Goal: Use online tool/utility: Use online tool/utility

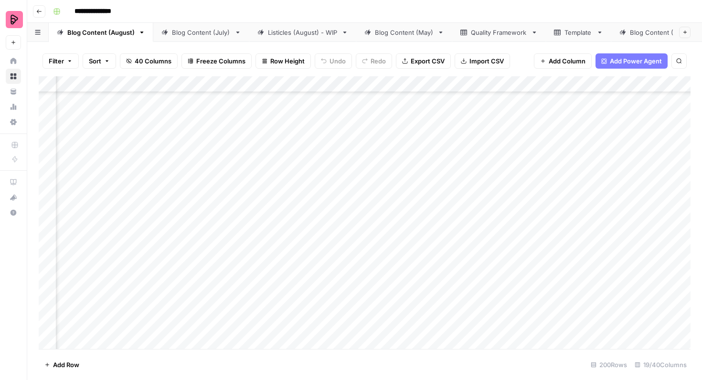
scroll to position [432, 199]
click at [561, 150] on div "Add Column" at bounding box center [365, 212] width 652 height 273
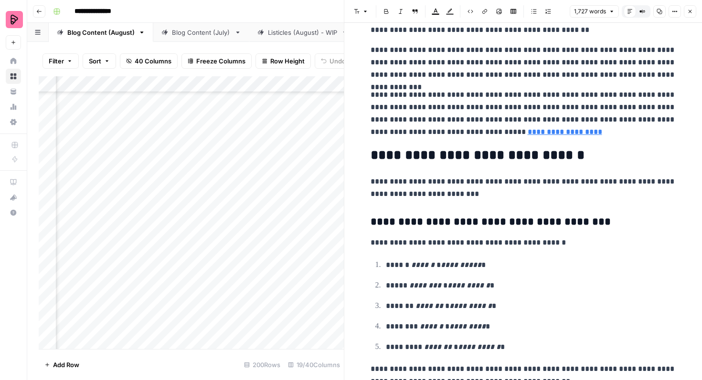
scroll to position [3146, 0]
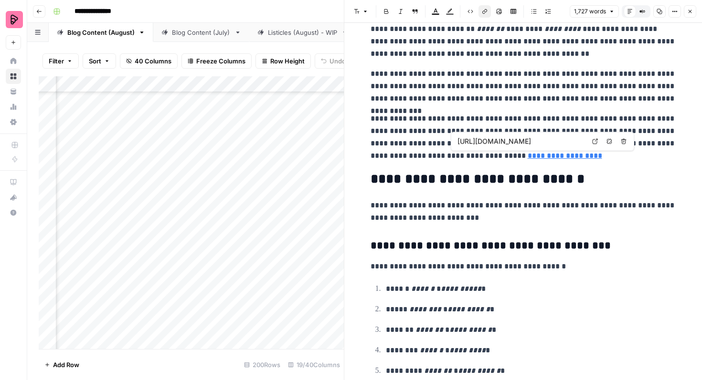
click at [528, 153] on link "**********" at bounding box center [565, 155] width 74 height 7
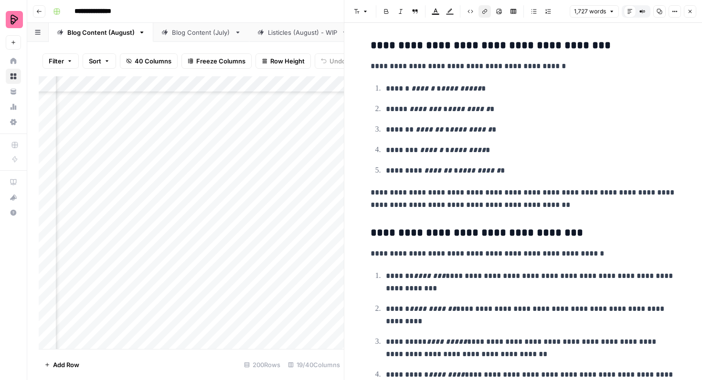
scroll to position [3449, 0]
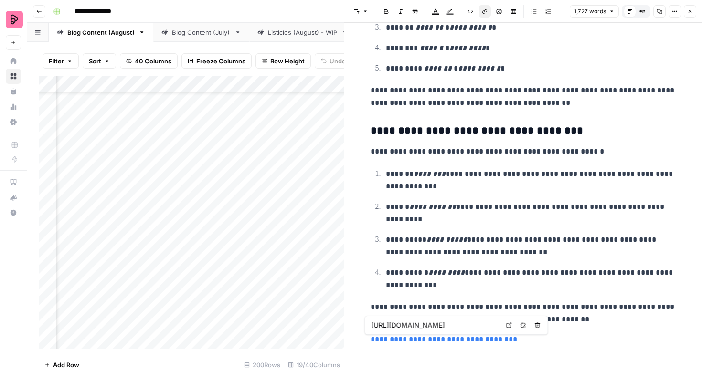
click at [465, 342] on link "**********" at bounding box center [443, 339] width 147 height 7
click at [483, 271] on p "**********" at bounding box center [531, 279] width 290 height 25
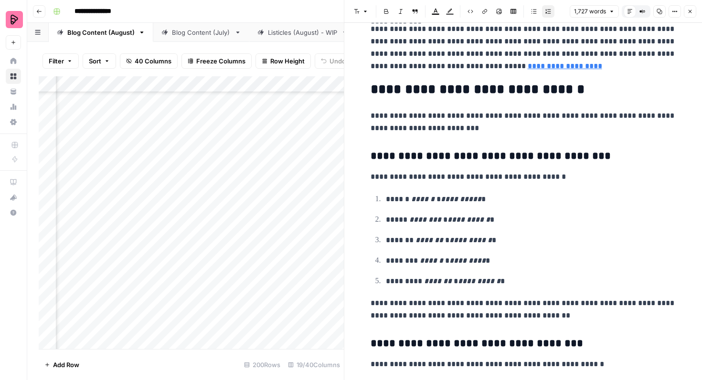
scroll to position [3232, 0]
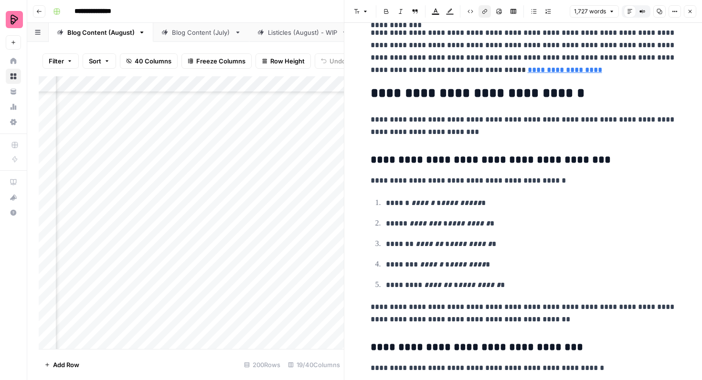
click at [528, 71] on link "**********" at bounding box center [565, 69] width 74 height 7
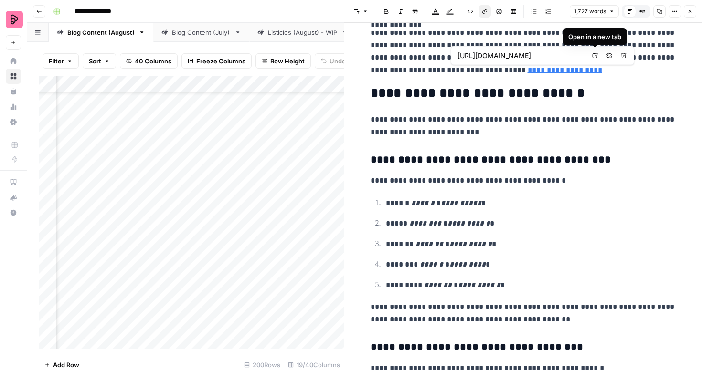
click at [567, 55] on input "https://preply.com/en/online/thai-tutors" at bounding box center [520, 56] width 127 height 10
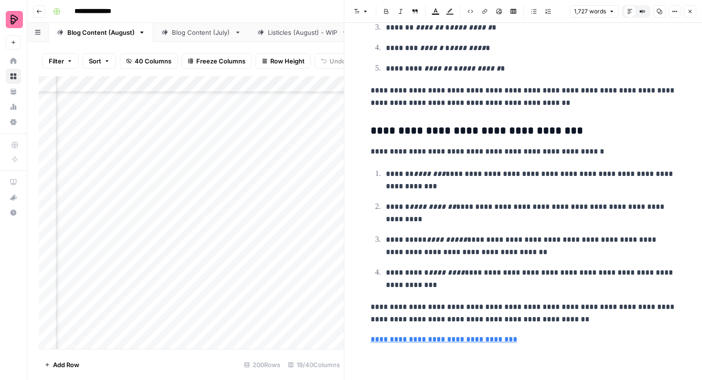
click at [480, 340] on link "**********" at bounding box center [443, 339] width 147 height 7
click at [467, 325] on input "https://preply.com/en/get-started" at bounding box center [434, 326] width 127 height 10
paste input "online/thai-tutors"
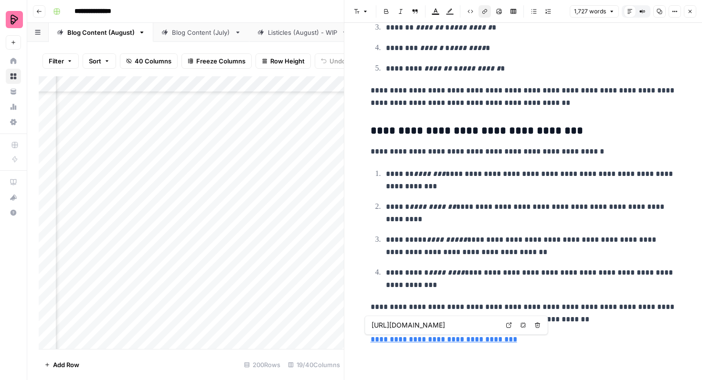
type input "https://preply.com/en/online/thai-tutors"
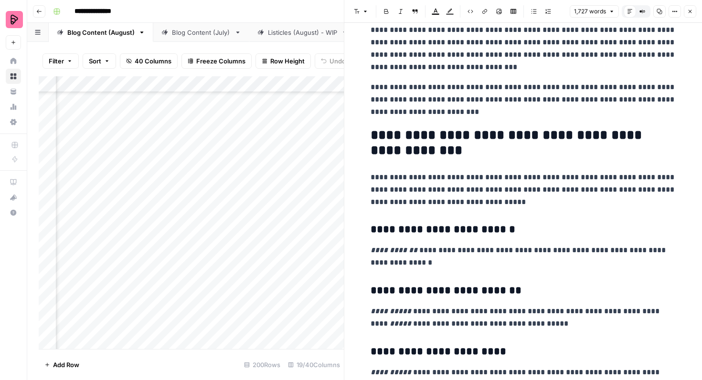
click at [526, 269] on p "**********" at bounding box center [523, 256] width 306 height 25
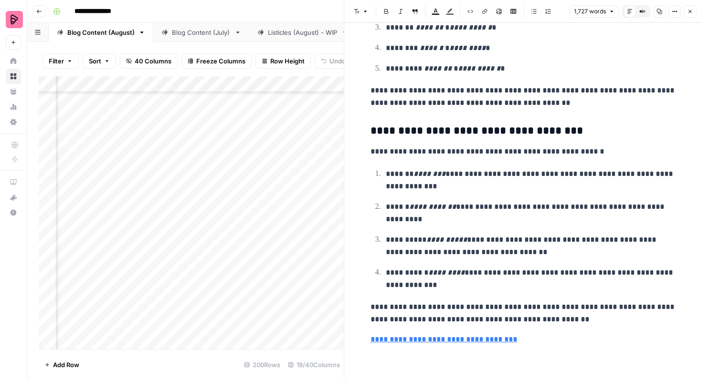
scroll to position [3436, 0]
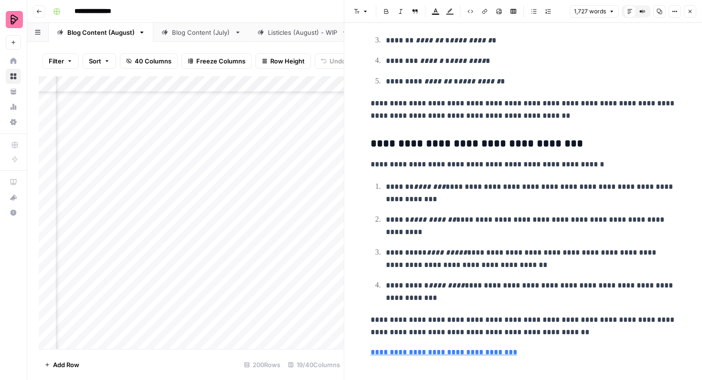
click at [689, 11] on icon "button" at bounding box center [689, 11] width 3 height 3
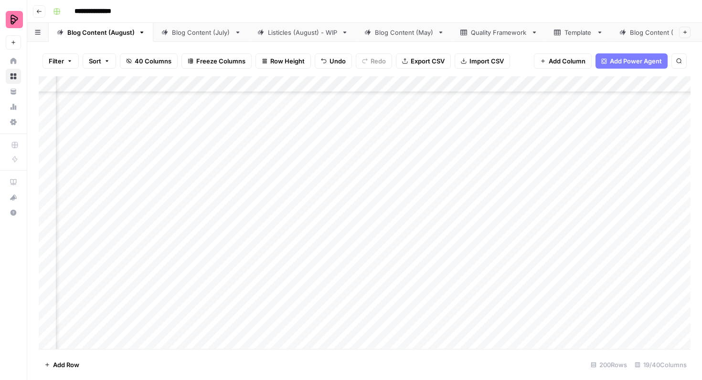
click at [611, 150] on div "Add Column" at bounding box center [365, 212] width 652 height 273
click at [542, 149] on div "Add Column" at bounding box center [365, 212] width 652 height 273
click at [596, 174] on div "Add Column" at bounding box center [365, 212] width 652 height 273
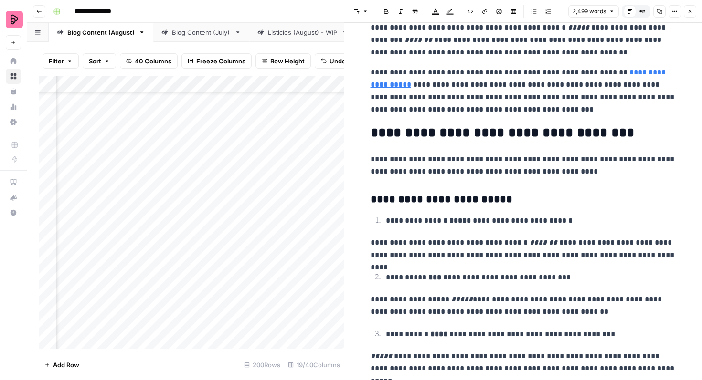
scroll to position [4615, 0]
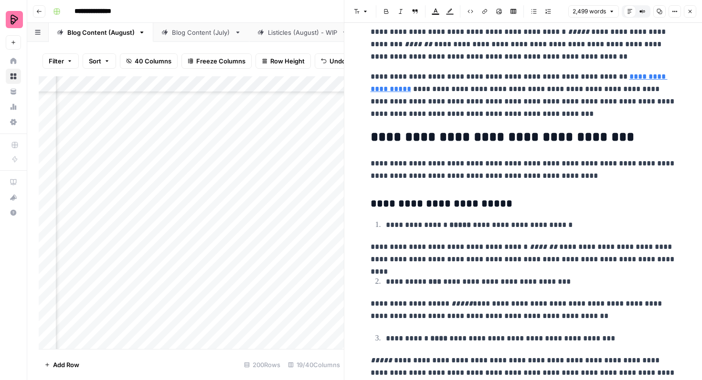
click at [627, 78] on link "**********" at bounding box center [518, 83] width 297 height 20
click at [623, 81] on p "**********" at bounding box center [523, 96] width 306 height 50
click at [624, 81] on link "**********" at bounding box center [518, 83] width 297 height 20
click at [644, 82] on p "**********" at bounding box center [523, 96] width 306 height 50
click at [644, 74] on link "**********" at bounding box center [518, 83] width 297 height 20
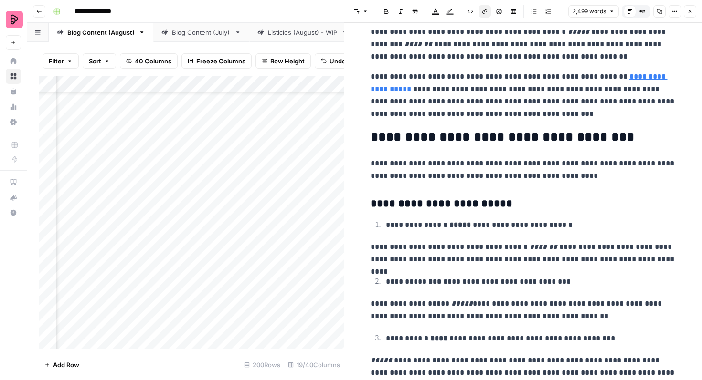
click at [379, 87] on link "**********" at bounding box center [518, 83] width 297 height 20
click at [382, 85] on link "**********" at bounding box center [518, 83] width 297 height 20
click at [385, 87] on link "**********" at bounding box center [518, 83] width 297 height 20
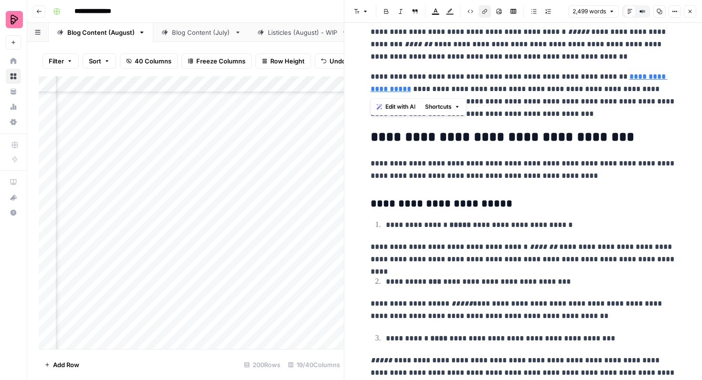
click at [382, 87] on link "**********" at bounding box center [518, 83] width 297 height 20
click at [380, 87] on link "**********" at bounding box center [518, 83] width 297 height 20
click at [469, 62] on p "**********" at bounding box center [523, 44] width 306 height 37
click at [381, 91] on link "**********" at bounding box center [518, 83] width 297 height 20
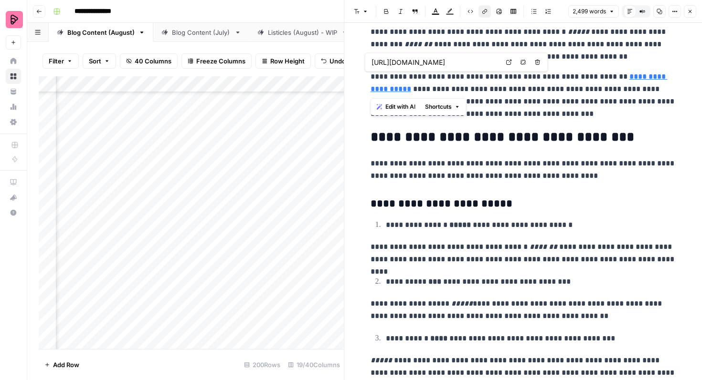
click at [381, 91] on link "**********" at bounding box center [518, 83] width 297 height 20
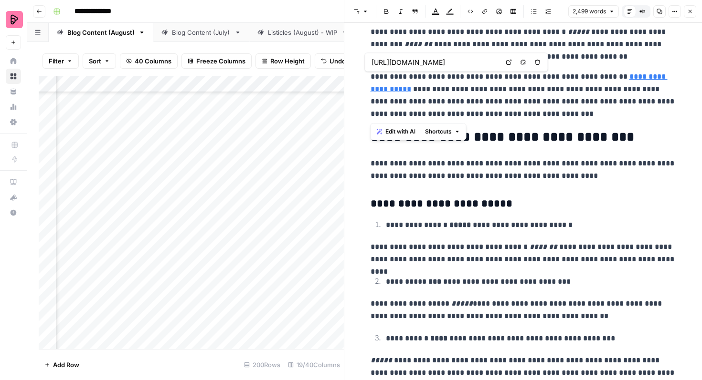
click at [381, 91] on link "**********" at bounding box center [518, 83] width 297 height 20
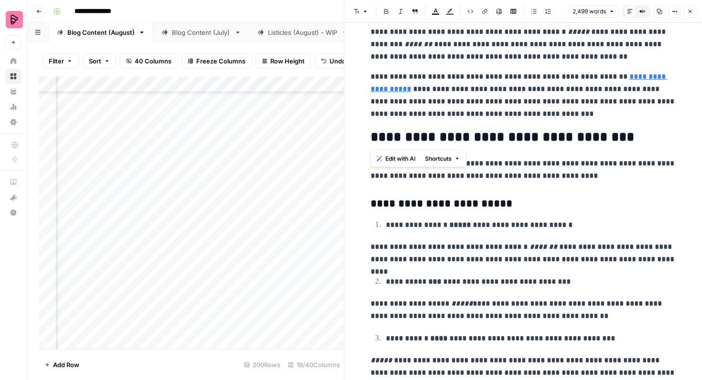
click at [384, 89] on link "**********" at bounding box center [518, 83] width 297 height 20
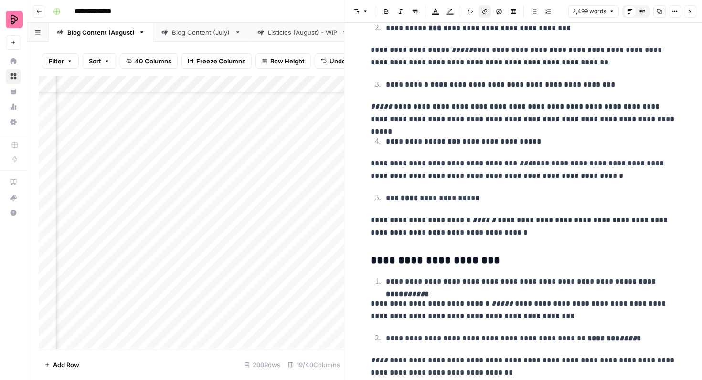
scroll to position [5106, 0]
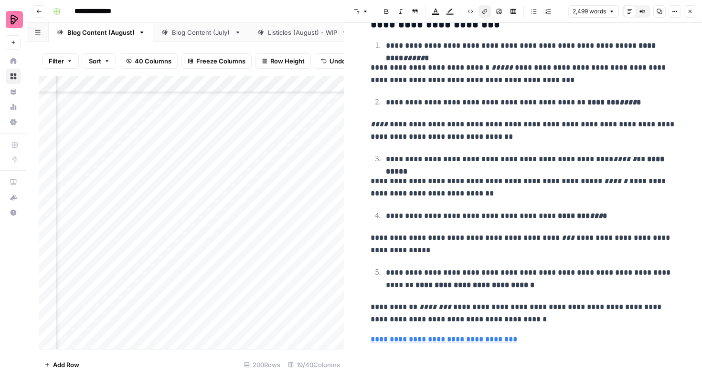
click at [482, 339] on link "**********" at bounding box center [443, 339] width 147 height 7
click at [482, 326] on input "https://preply.com/en/get-started" at bounding box center [434, 326] width 127 height 10
paste input "online/punjabi-tutors?campaignid=11412878874&network=g&adgroupid=114856983093&k…"
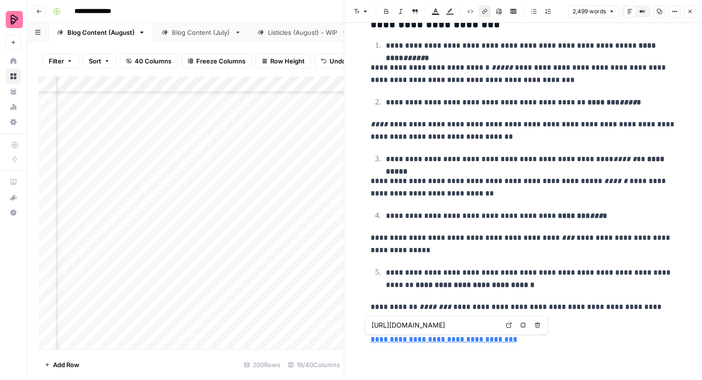
type input "https://preply.com/en/online/punjabi-tutors?campaignid=11412878874&network=g&ad…"
drag, startPoint x: 466, startPoint y: 325, endPoint x: 331, endPoint y: 321, distance: 134.7
click at [331, 321] on body "**********" at bounding box center [351, 190] width 702 height 380
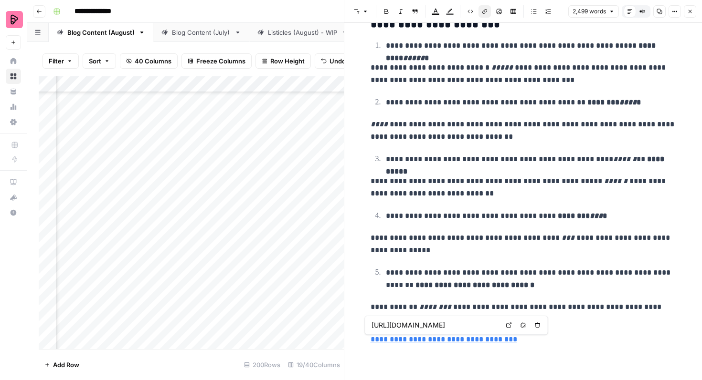
click at [390, 328] on input "https://preply.com/en/online/punjabi-tutors?campaignid=11412878874&network=g&ad…" at bounding box center [434, 326] width 127 height 10
click at [475, 338] on link "**********" at bounding box center [443, 339] width 147 height 7
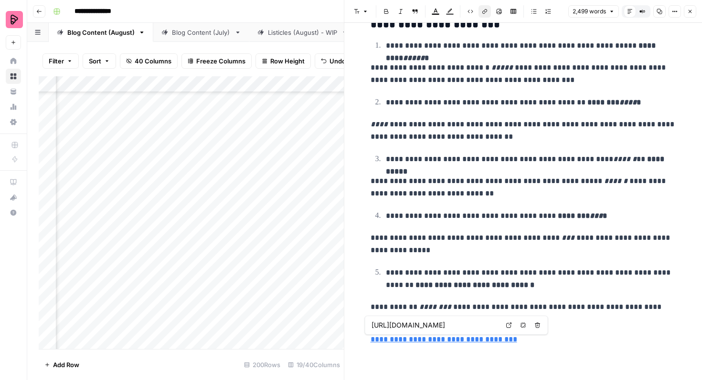
click at [469, 327] on input "https://preply.com/en/get-started" at bounding box center [434, 326] width 127 height 10
paste input "online/punjabi-tutors"
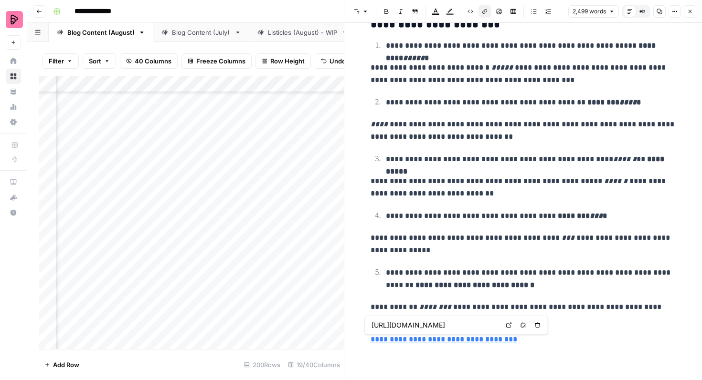
type input "https://preply.com/en/online/punjabi-tutors"
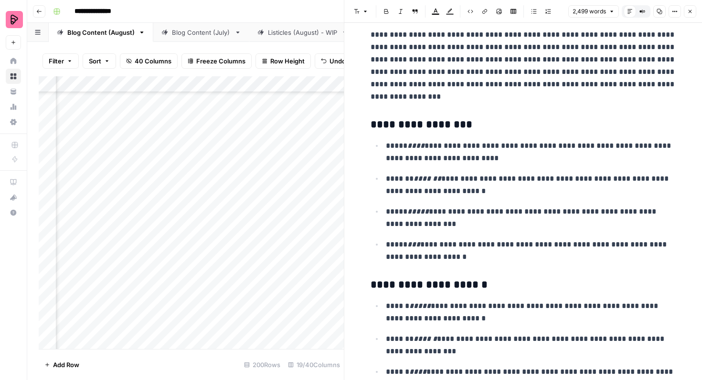
scroll to position [1424, 0]
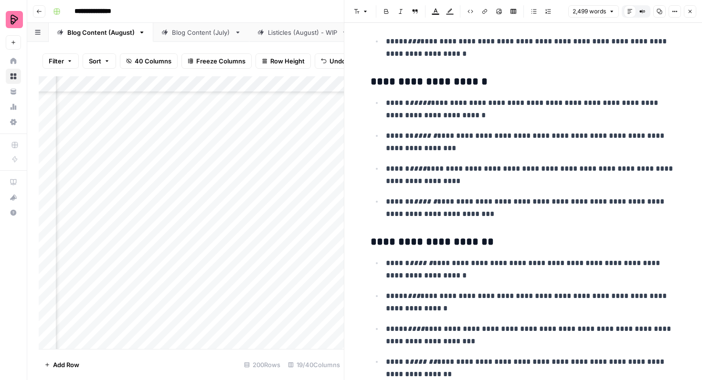
click at [688, 7] on button "Close" at bounding box center [690, 11] width 12 height 12
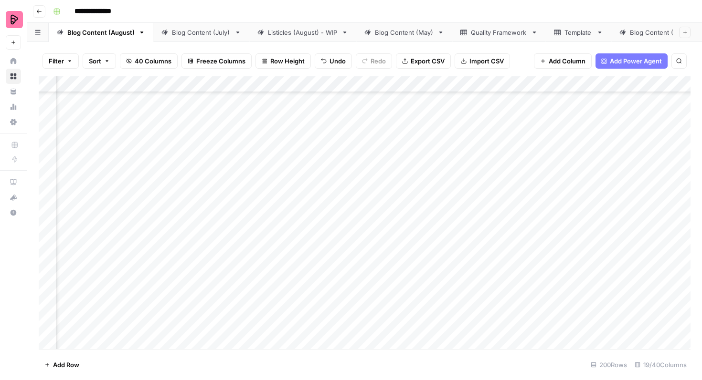
scroll to position [398, 719]
click at [597, 175] on div "Add Column" at bounding box center [365, 212] width 652 height 273
click at [649, 197] on div "Add Column" at bounding box center [365, 212] width 652 height 273
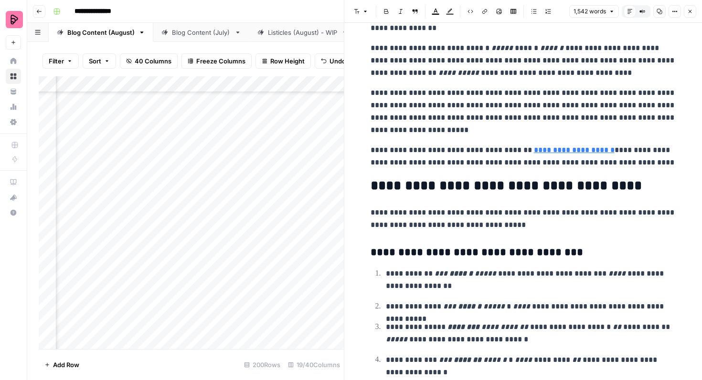
scroll to position [3330, 0]
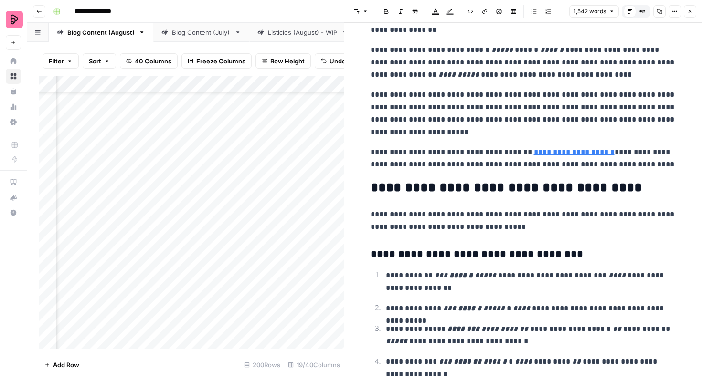
click at [576, 149] on link "**********" at bounding box center [574, 151] width 81 height 7
click at [579, 138] on input "https://preply.com/en/online/tagalog-tutors" at bounding box center [577, 138] width 127 height 10
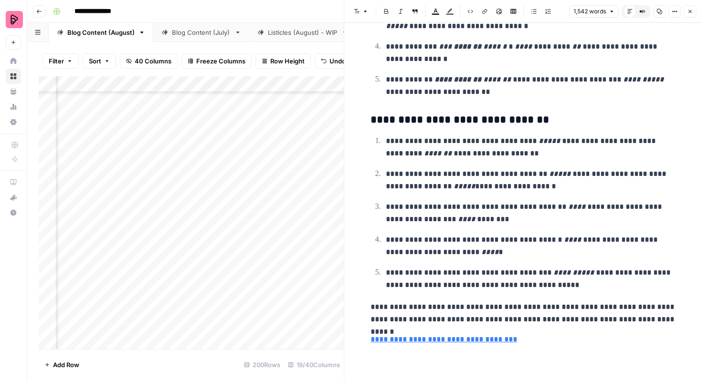
scroll to position [3646, 0]
click at [477, 341] on link "**********" at bounding box center [443, 339] width 147 height 7
click at [470, 330] on input "https://preply.com/en/get-started" at bounding box center [434, 326] width 127 height 10
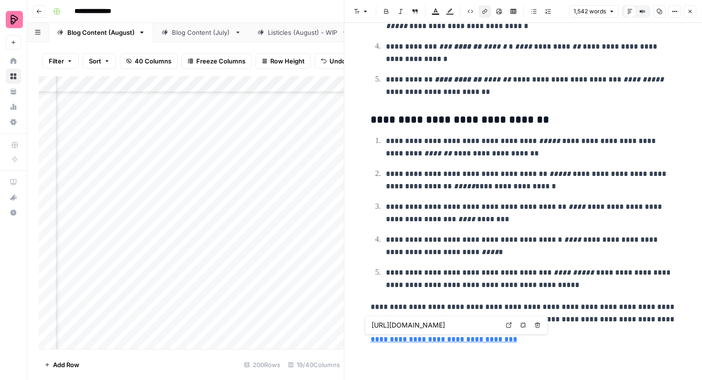
paste input "online/tagalog-tutors"
type input "https://preply.com/en/online/tagalog-tutors"
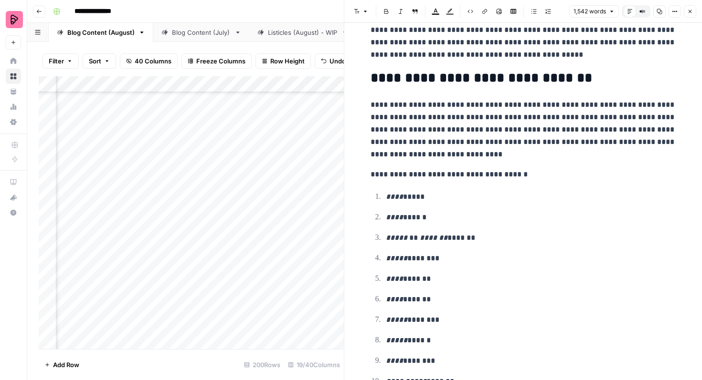
click at [543, 260] on p "***** ********" at bounding box center [531, 259] width 290 height 12
click at [689, 10] on icon "button" at bounding box center [690, 12] width 6 height 6
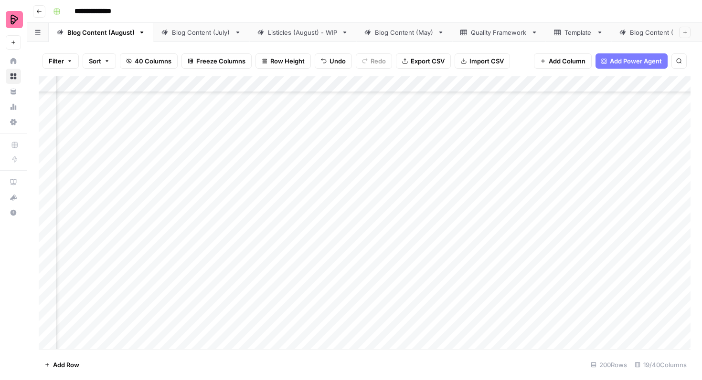
scroll to position [397, 697]
click at [565, 199] on div "Add Column" at bounding box center [365, 212] width 652 height 273
click at [609, 224] on div "Add Column" at bounding box center [365, 212] width 652 height 273
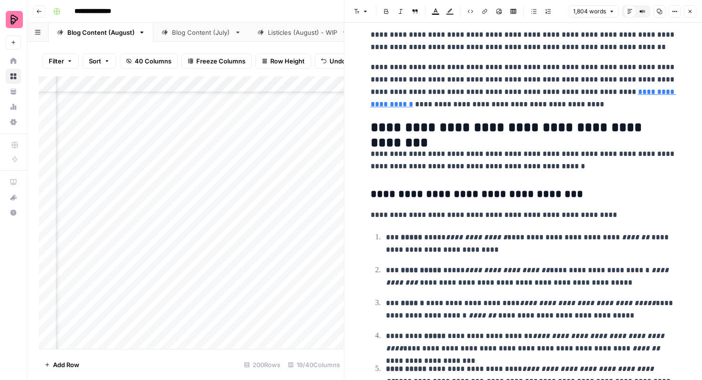
scroll to position [2938, 0]
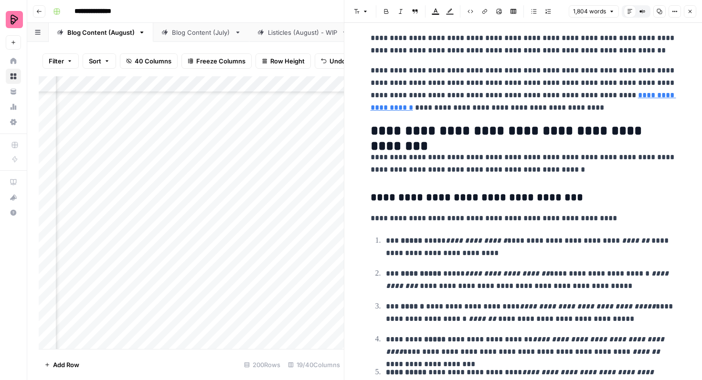
click at [628, 93] on link "**********" at bounding box center [523, 102] width 306 height 20
click at [586, 78] on input "https://preply.com/en/online/punjabi-tutors" at bounding box center [539, 81] width 127 height 10
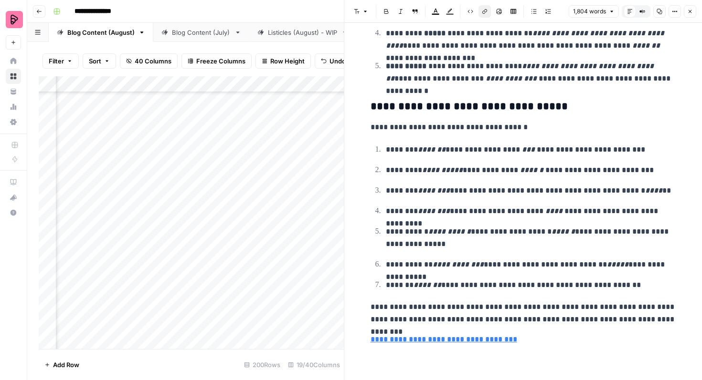
click at [471, 338] on link "**********" at bounding box center [443, 339] width 147 height 7
click at [465, 328] on input "https://preply.com/en/get-started" at bounding box center [434, 326] width 127 height 10
paste input "online/punjabi-tutors"
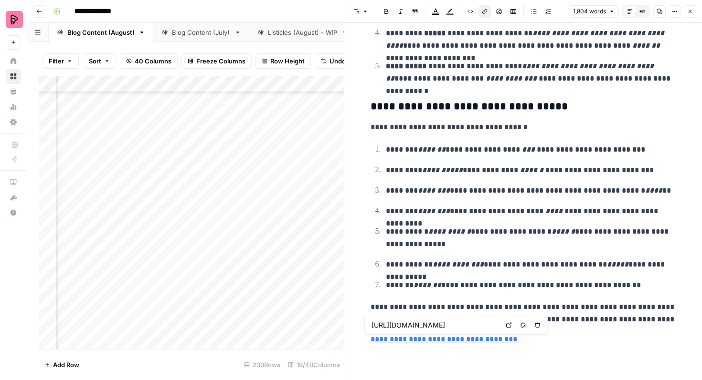
scroll to position [0, 9]
type input "https://preply.com/en/online/punjabi-tutors"
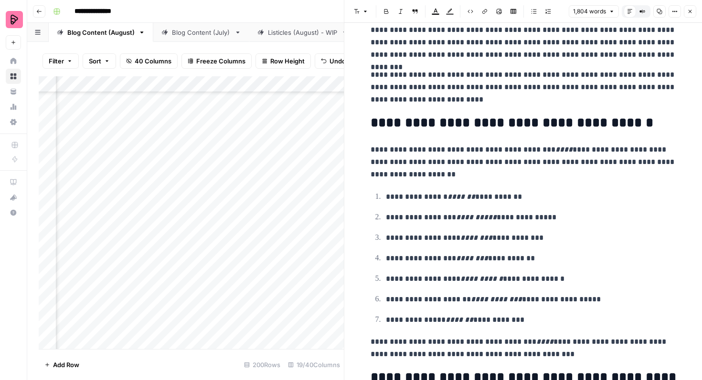
click at [573, 264] on p "**********" at bounding box center [531, 259] width 290 height 12
click at [693, 11] on button "Close" at bounding box center [690, 11] width 12 height 12
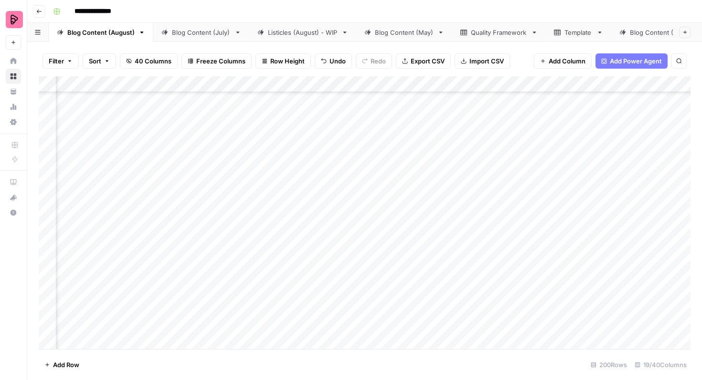
scroll to position [397, 663]
click at [602, 224] on div "Add Column" at bounding box center [365, 212] width 652 height 273
click at [598, 250] on div "Add Column" at bounding box center [365, 212] width 652 height 273
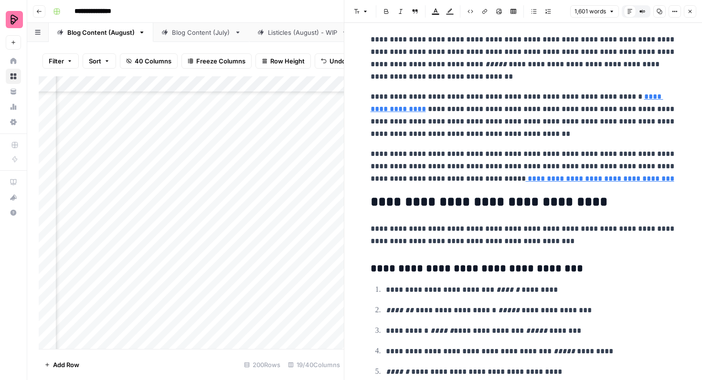
scroll to position [2919, 0]
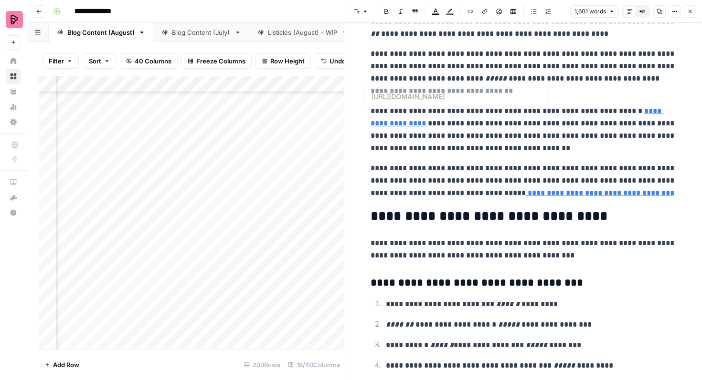
click at [643, 110] on link "**********" at bounding box center [516, 117] width 293 height 20
click at [625, 108] on link "**********" at bounding box center [516, 117] width 293 height 20
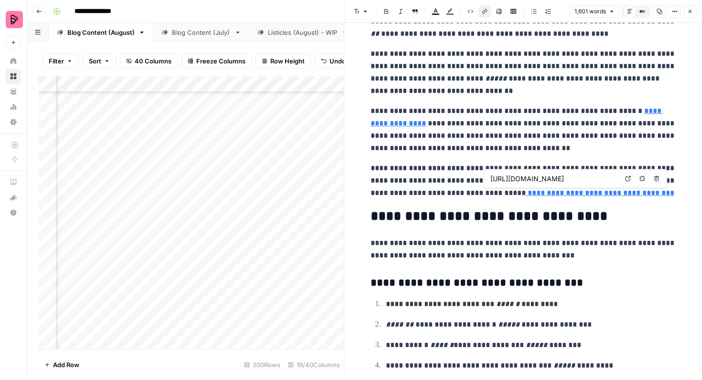
click at [580, 174] on input "https://preply.com/en/get-started" at bounding box center [553, 179] width 127 height 10
paste input "online/tamil-tutors"
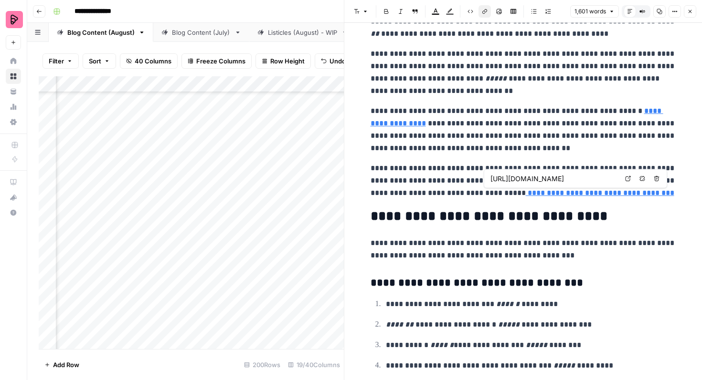
type input "https://preply.com/en/online/tamil-tutors"
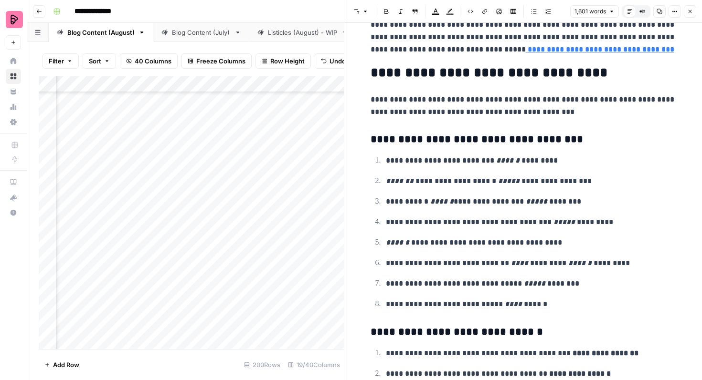
scroll to position [2972, 0]
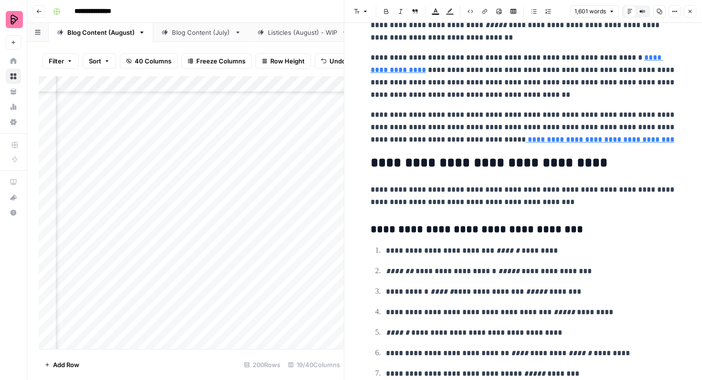
click at [575, 143] on link "**********" at bounding box center [600, 139] width 148 height 7
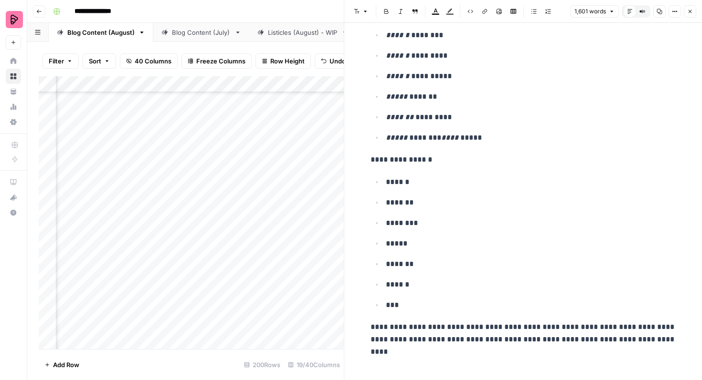
scroll to position [3527, 0]
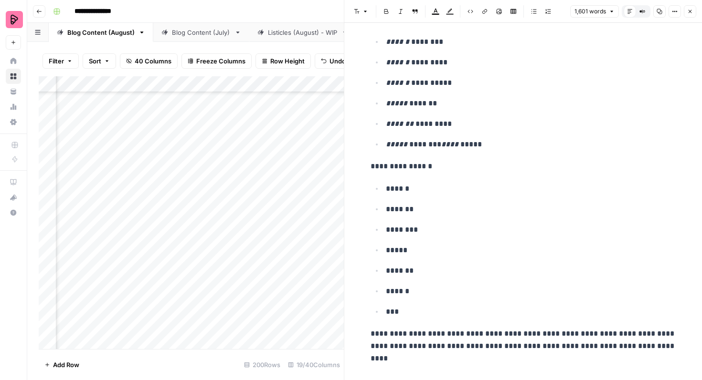
click at [691, 14] on button "Close" at bounding box center [690, 11] width 12 height 12
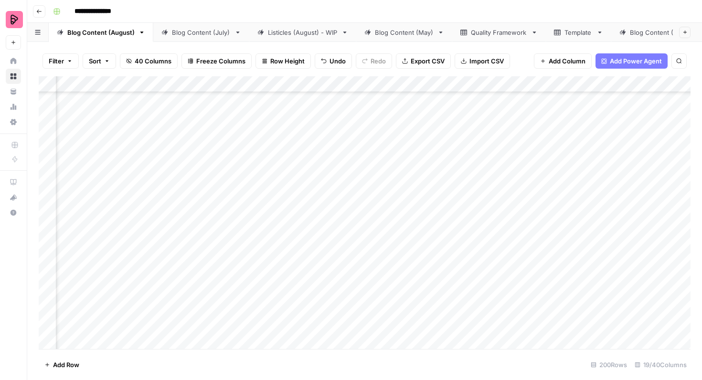
scroll to position [397, 755]
click at [563, 246] on div "Add Column" at bounding box center [365, 212] width 652 height 273
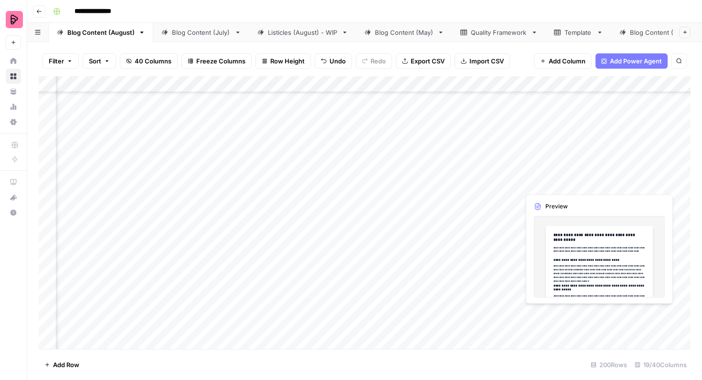
click at [546, 155] on div "Add Column" at bounding box center [365, 212] width 652 height 273
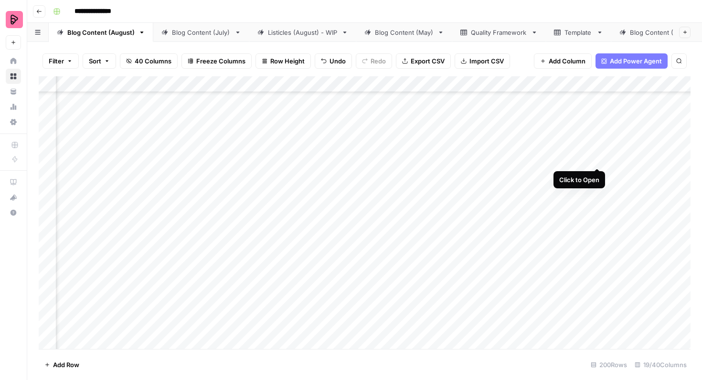
click at [597, 152] on div "Add Column" at bounding box center [365, 212] width 652 height 273
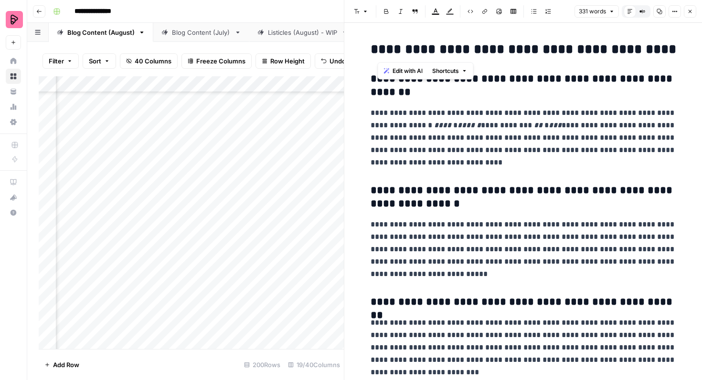
drag, startPoint x: 539, startPoint y: 48, endPoint x: 379, endPoint y: 49, distance: 160.4
click at [379, 49] on h2 "**********" at bounding box center [523, 49] width 306 height 15
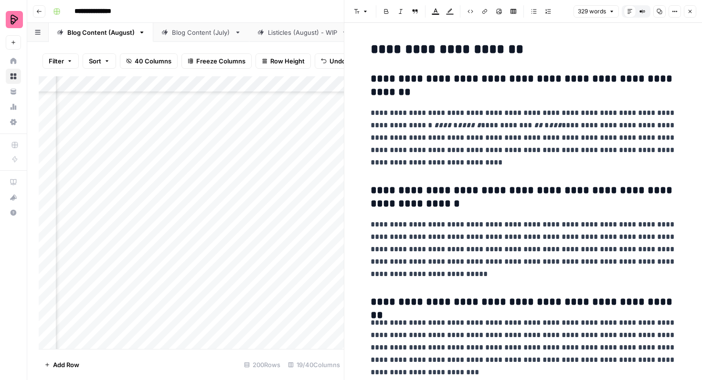
click at [687, 10] on icon "button" at bounding box center [690, 12] width 6 height 6
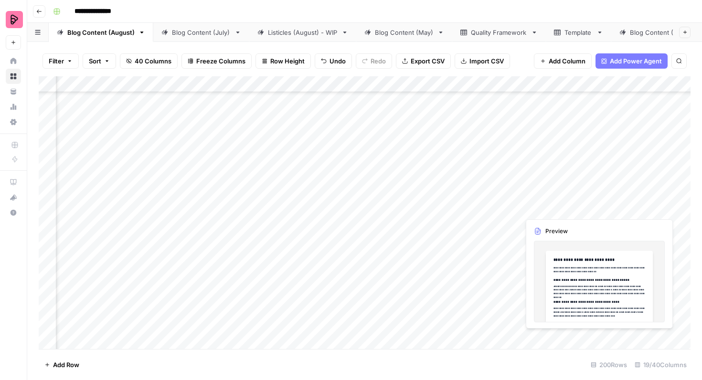
click at [555, 182] on div "Add Column" at bounding box center [365, 212] width 652 height 273
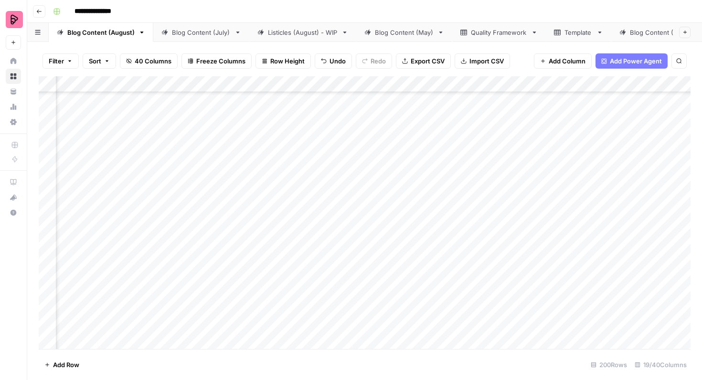
click at [599, 178] on div "Add Column" at bounding box center [365, 212] width 652 height 273
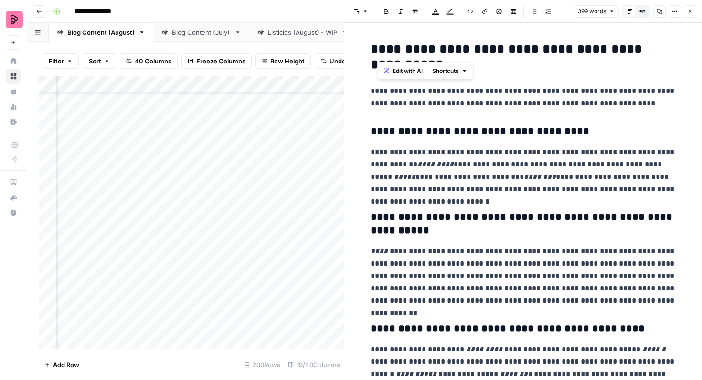
drag, startPoint x: 537, startPoint y: 51, endPoint x: 378, endPoint y: 51, distance: 159.0
click at [378, 51] on h2 "**********" at bounding box center [523, 57] width 306 height 31
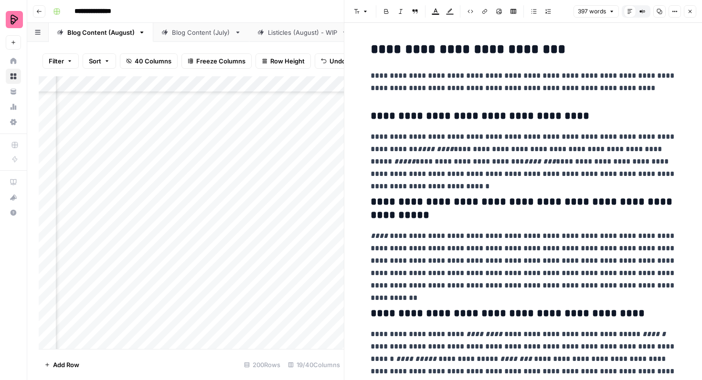
click at [589, 61] on div "**********" at bounding box center [523, 369] width 317 height 663
click at [691, 14] on icon "button" at bounding box center [690, 12] width 6 height 6
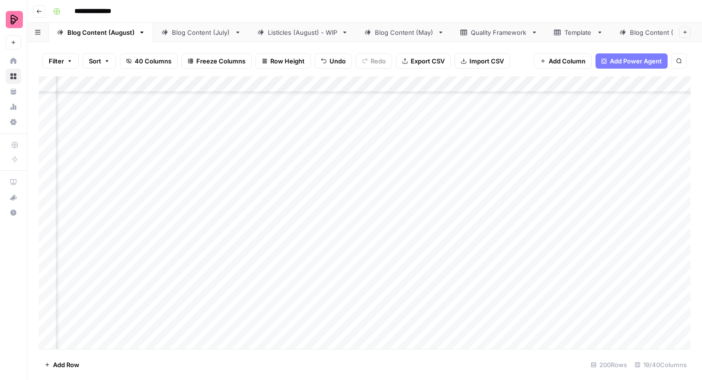
click at [596, 250] on div "Add Column" at bounding box center [365, 212] width 652 height 273
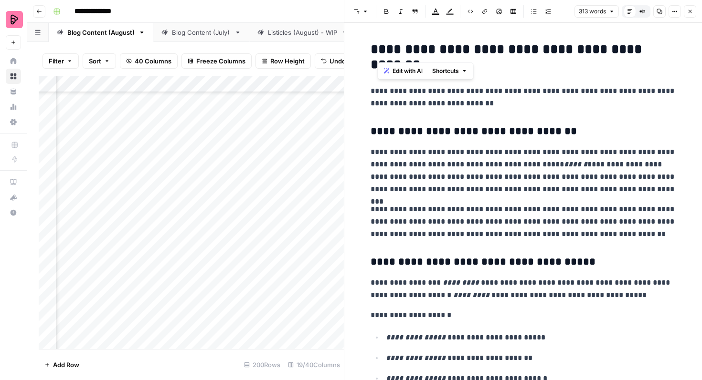
drag, startPoint x: 538, startPoint y: 53, endPoint x: 380, endPoint y: 53, distance: 159.0
click at [380, 53] on h2 "**********" at bounding box center [523, 57] width 306 height 31
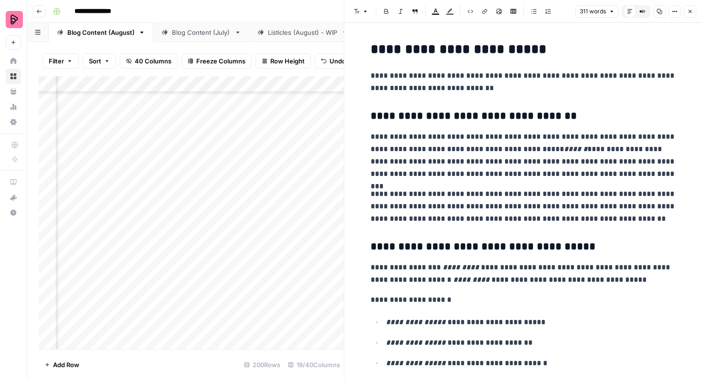
click at [548, 84] on p "**********" at bounding box center [523, 82] width 306 height 25
click at [694, 11] on button "Close" at bounding box center [690, 11] width 12 height 12
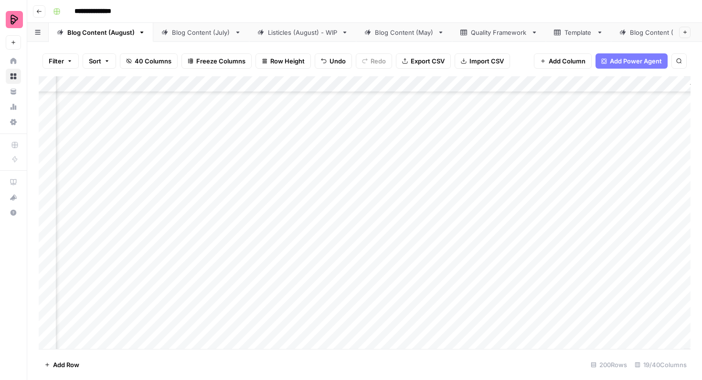
scroll to position [397, 1050]
click at [454, 246] on div "Add Column" at bounding box center [365, 212] width 652 height 273
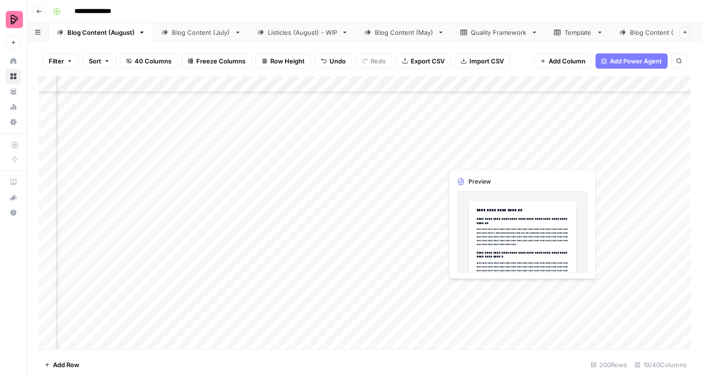
click at [467, 158] on div "Add Column" at bounding box center [365, 212] width 652 height 273
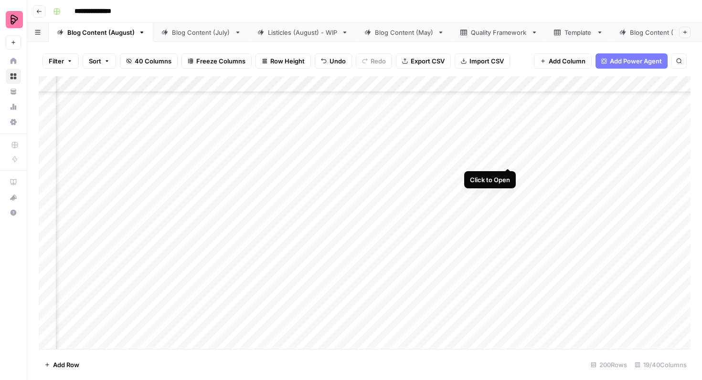
click at [508, 151] on div "Add Column" at bounding box center [365, 212] width 652 height 273
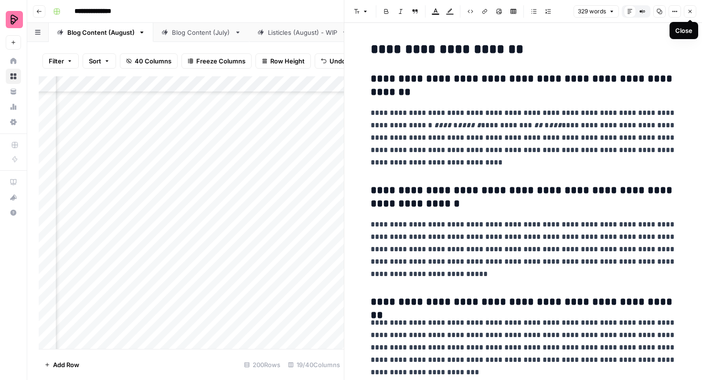
click at [686, 12] on button "Close" at bounding box center [690, 11] width 12 height 12
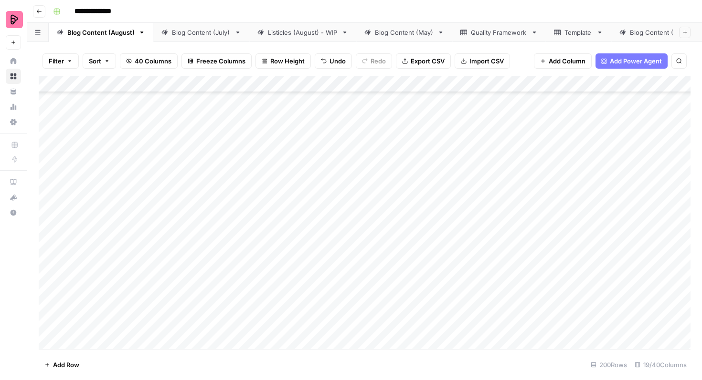
scroll to position [397, 0]
click at [49, 155] on div "Add Column" at bounding box center [365, 212] width 652 height 273
click at [49, 182] on div "Add Column" at bounding box center [365, 212] width 652 height 273
click at [47, 206] on div "Add Column" at bounding box center [365, 212] width 652 height 273
click at [47, 227] on div "Add Column" at bounding box center [365, 212] width 652 height 273
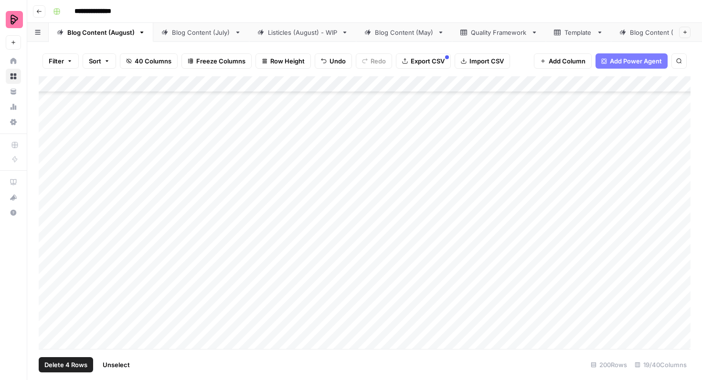
click at [47, 254] on div "Add Column" at bounding box center [365, 212] width 652 height 273
click at [422, 62] on span "Export CSV" at bounding box center [428, 61] width 34 height 10
click at [354, 230] on div "Add Column" at bounding box center [365, 212] width 652 height 273
click at [343, 227] on div "Add Column" at bounding box center [365, 212] width 652 height 273
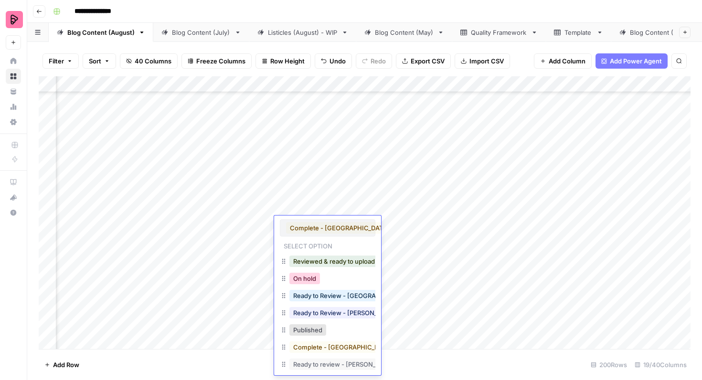
click at [312, 279] on button "On hold" at bounding box center [304, 278] width 31 height 11
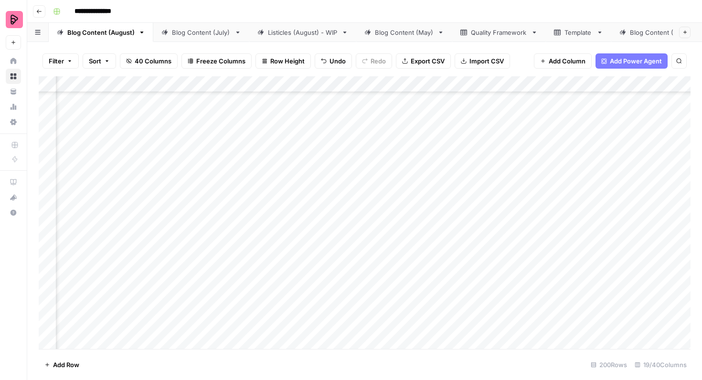
scroll to position [397, 140]
click at [575, 203] on div "Add Column" at bounding box center [365, 212] width 652 height 273
click at [570, 203] on div "Add Column" at bounding box center [365, 212] width 652 height 273
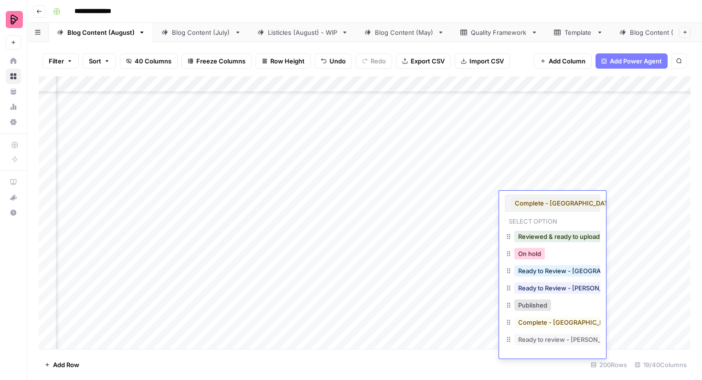
click at [533, 257] on button "On hold" at bounding box center [529, 253] width 31 height 11
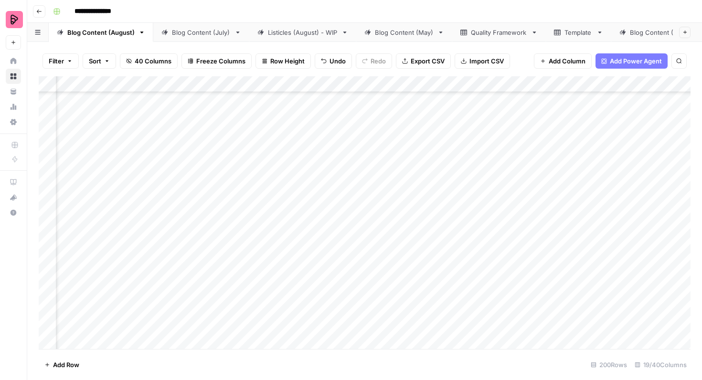
scroll to position [397, 0]
click at [47, 205] on div "Add Column" at bounding box center [365, 212] width 652 height 273
click at [46, 227] on div "Add Column" at bounding box center [365, 212] width 652 height 273
click at [411, 59] on span "Export CSV" at bounding box center [428, 61] width 34 height 10
click at [46, 229] on div "Add Column" at bounding box center [365, 212] width 652 height 273
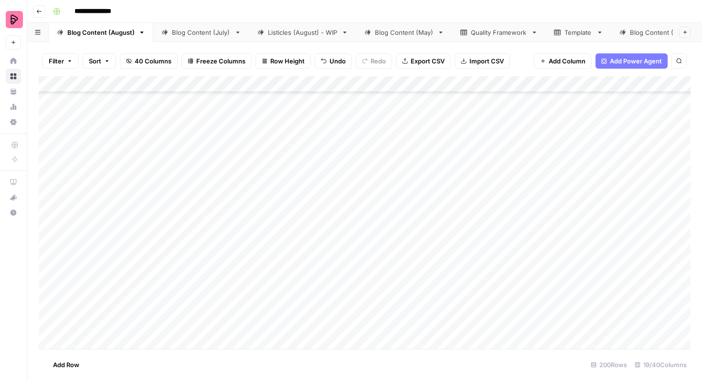
click at [48, 205] on div "Add Column" at bounding box center [365, 212] width 652 height 273
click at [587, 251] on div "Add Column" at bounding box center [365, 212] width 652 height 273
click at [581, 252] on div "Add Column" at bounding box center [365, 212] width 652 height 273
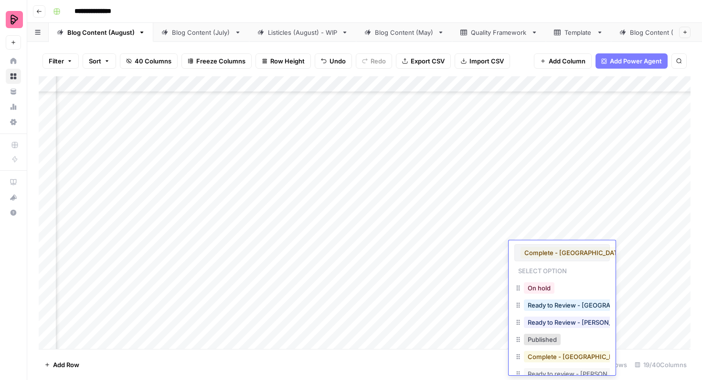
scroll to position [33, 0]
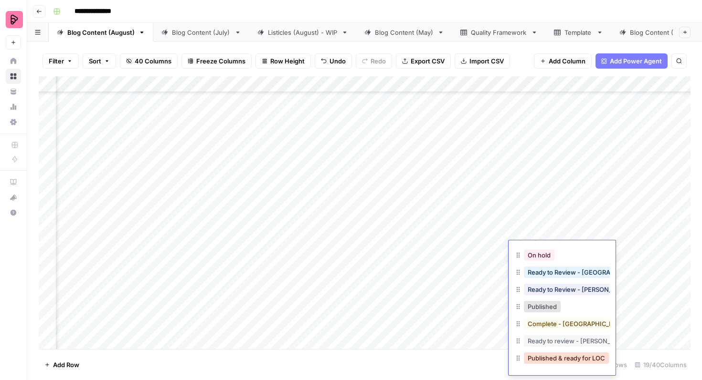
click at [568, 358] on button "Published & ready for LOC" at bounding box center [566, 358] width 85 height 11
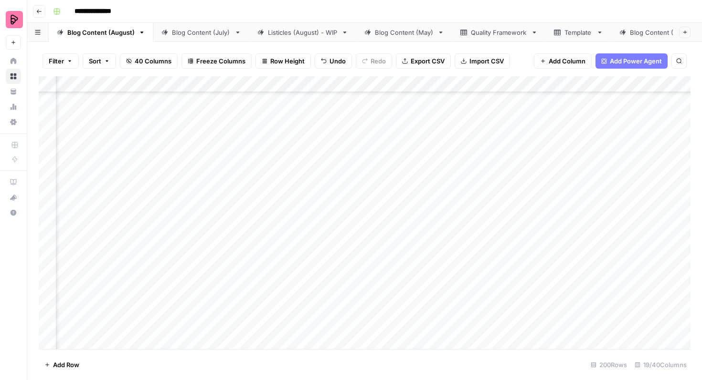
click at [582, 176] on div "Add Column" at bounding box center [365, 212] width 652 height 273
click at [582, 178] on div "Add Column" at bounding box center [365, 212] width 652 height 273
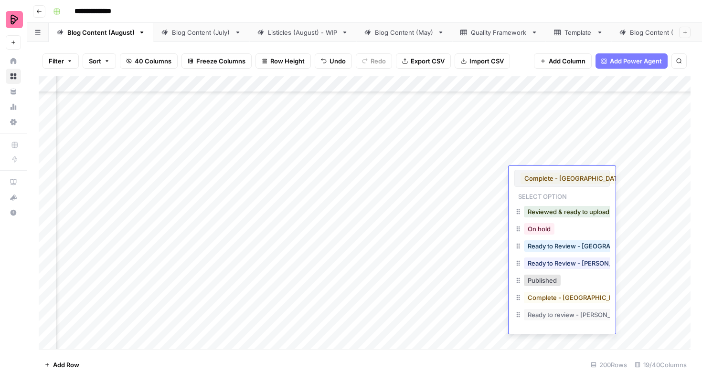
scroll to position [15, 0]
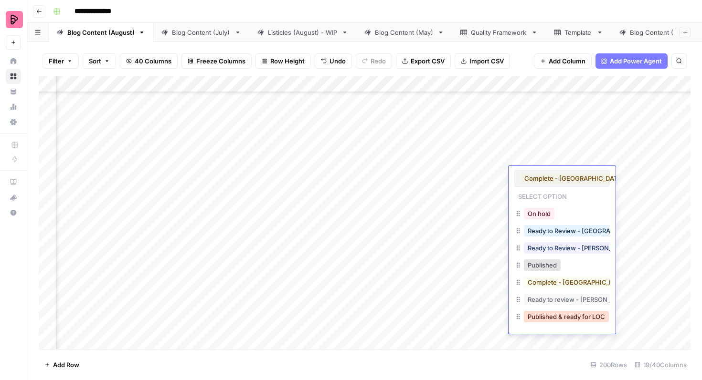
click at [560, 318] on button "Published & ready for LOC" at bounding box center [566, 316] width 85 height 11
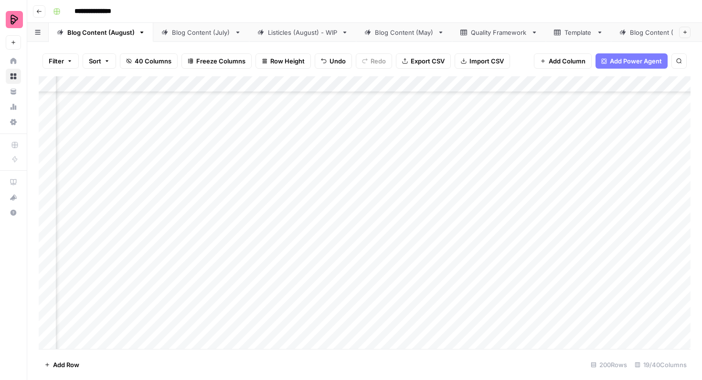
click at [589, 157] on div "Add Column" at bounding box center [365, 212] width 652 height 273
click at [587, 155] on div "Add Column" at bounding box center [365, 212] width 652 height 273
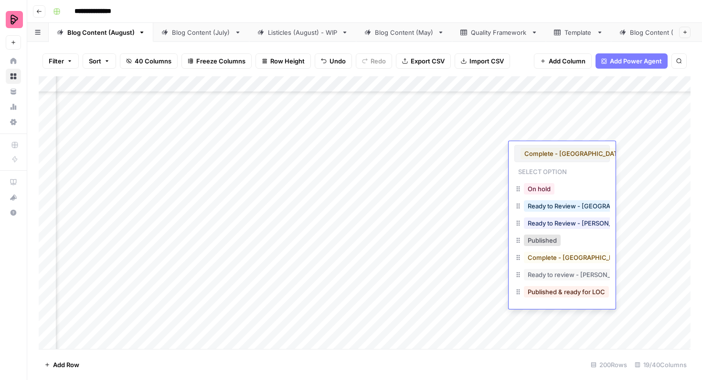
click at [557, 293] on button "Published & ready for LOC" at bounding box center [566, 291] width 85 height 11
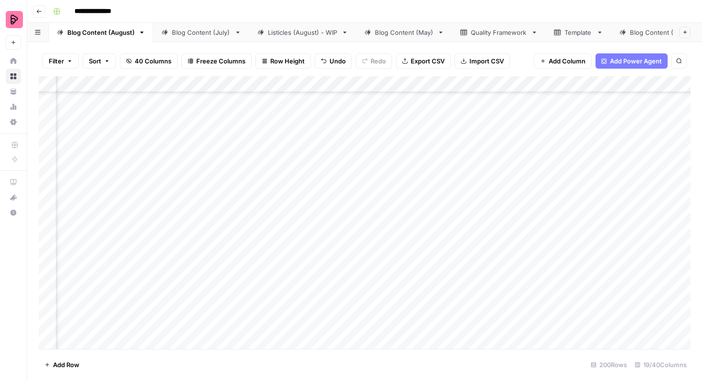
scroll to position [519, 768]
click at [503, 253] on div "Add Column" at bounding box center [365, 212] width 652 height 273
click at [548, 252] on div "Add Column" at bounding box center [365, 212] width 652 height 273
click at [550, 223] on div "Add Column" at bounding box center [365, 212] width 652 height 273
click at [551, 201] on div "Add Column" at bounding box center [365, 212] width 652 height 273
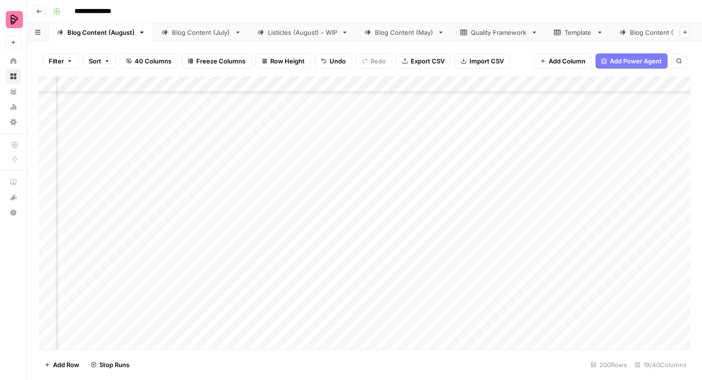
click at [550, 174] on div "Add Column" at bounding box center [365, 212] width 652 height 273
click at [551, 151] on div "Add Column" at bounding box center [365, 212] width 652 height 273
click at [551, 248] on div "Add Column" at bounding box center [365, 212] width 652 height 273
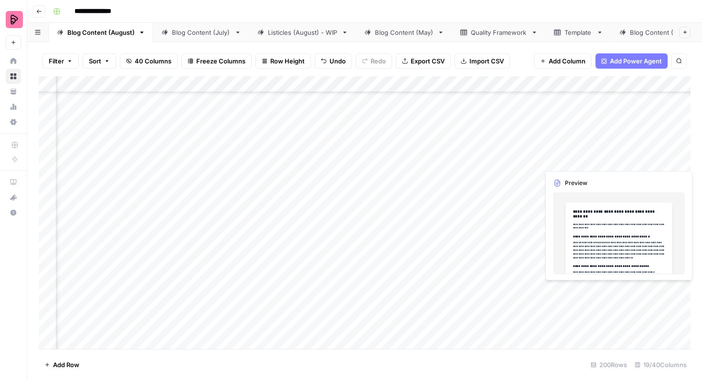
scroll to position [519, 812]
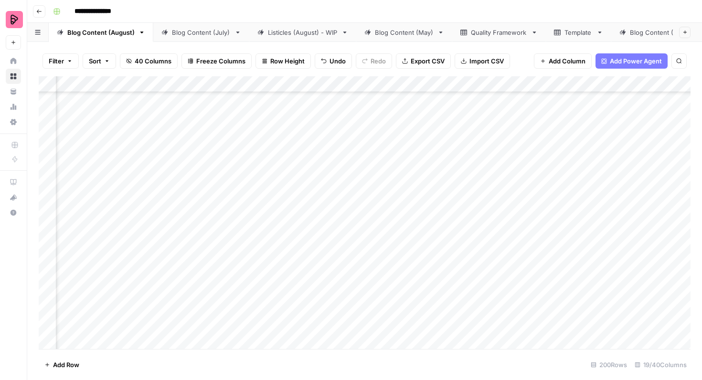
click at [619, 156] on div "Add Column" at bounding box center [365, 212] width 652 height 273
click at [649, 150] on div "Add Column" at bounding box center [365, 212] width 652 height 273
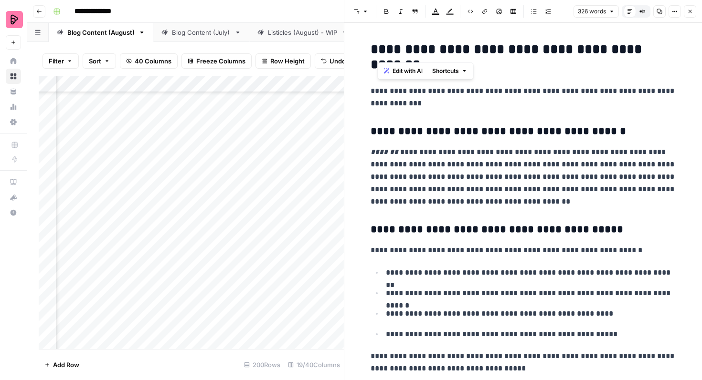
drag, startPoint x: 539, startPoint y: 49, endPoint x: 379, endPoint y: 48, distance: 159.9
click at [379, 48] on h2 "**********" at bounding box center [523, 57] width 306 height 31
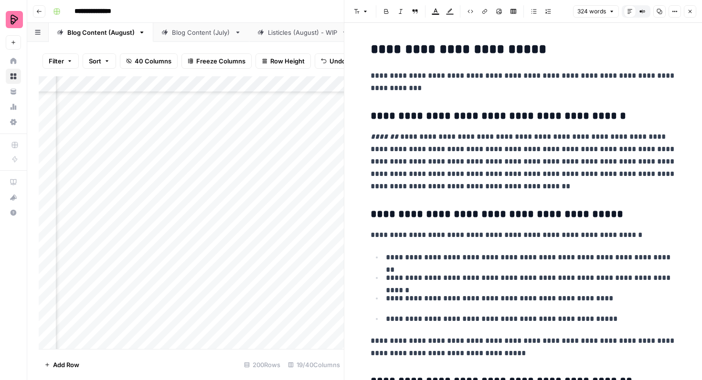
click at [687, 12] on icon "button" at bounding box center [690, 12] width 6 height 6
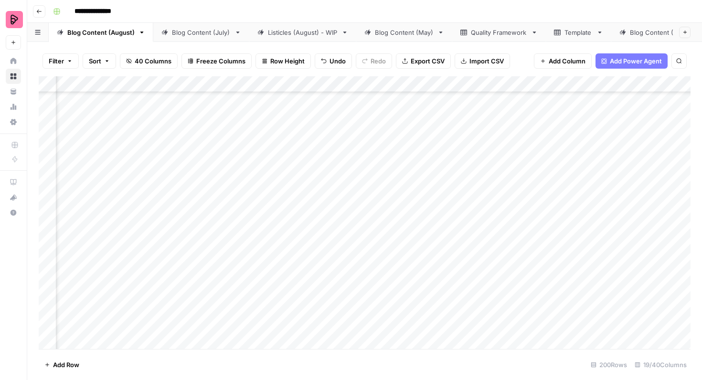
click at [646, 177] on div "Add Column" at bounding box center [365, 212] width 652 height 273
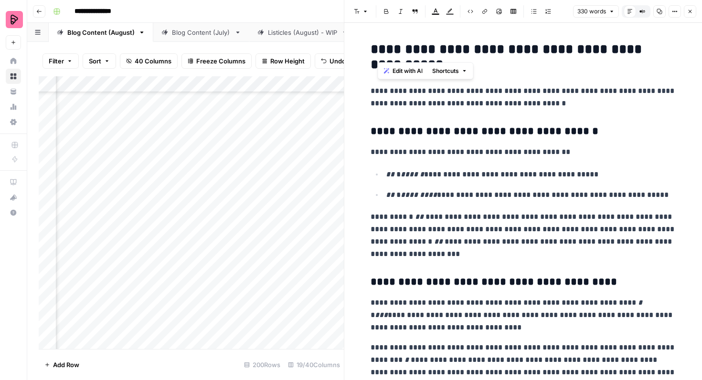
drag, startPoint x: 539, startPoint y: 49, endPoint x: 379, endPoint y: 50, distance: 160.4
click at [379, 50] on h2 "**********" at bounding box center [523, 57] width 306 height 31
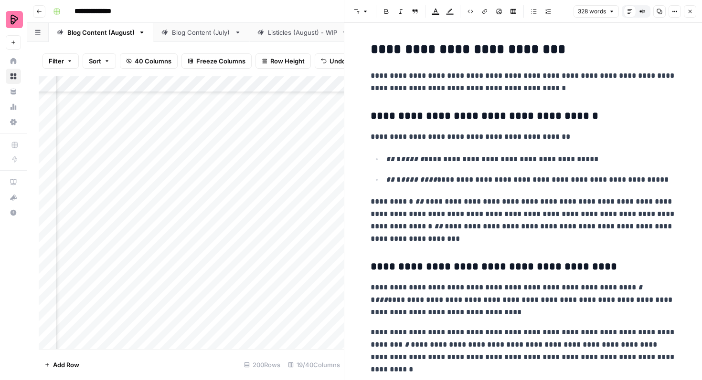
click at [687, 11] on icon "button" at bounding box center [690, 12] width 6 height 6
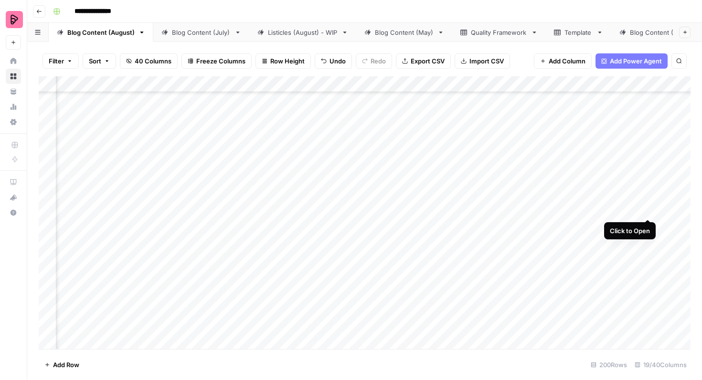
click at [649, 202] on div "Add Column" at bounding box center [365, 212] width 652 height 273
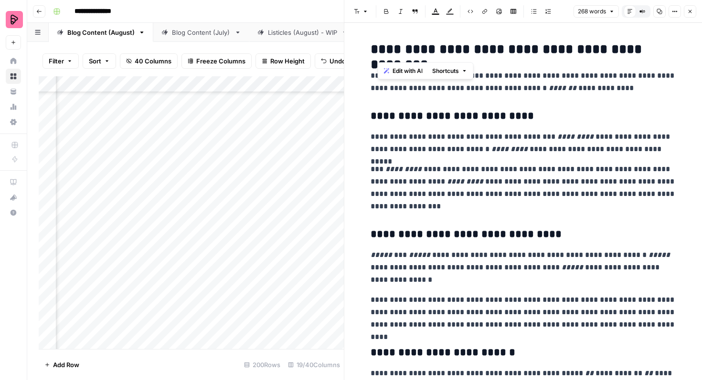
drag, startPoint x: 538, startPoint y: 50, endPoint x: 378, endPoint y: 53, distance: 159.5
click at [378, 53] on h2 "**********" at bounding box center [523, 49] width 306 height 15
click at [689, 6] on button "Close" at bounding box center [690, 11] width 12 height 12
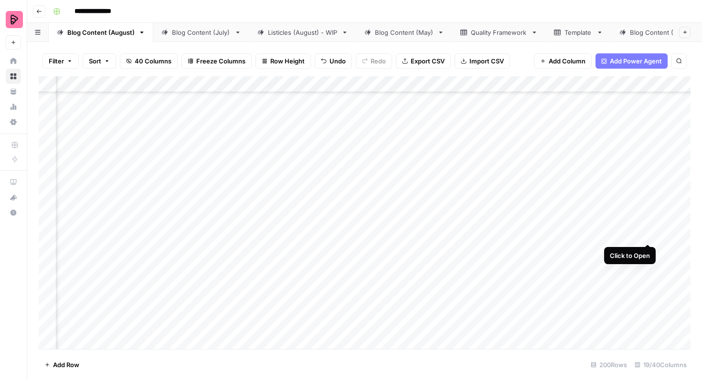
click at [647, 226] on div "Add Column" at bounding box center [365, 212] width 652 height 273
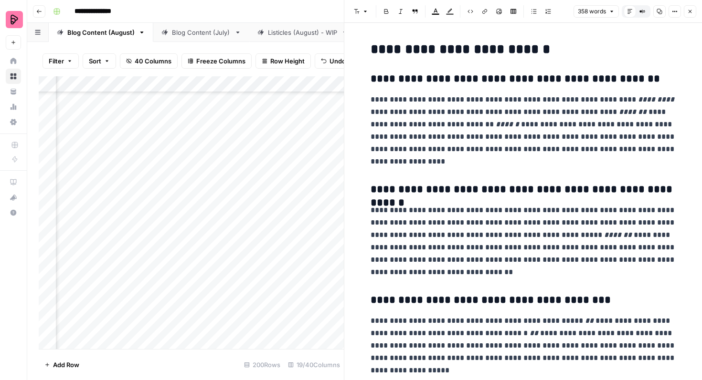
click at [690, 9] on icon "button" at bounding box center [690, 12] width 6 height 6
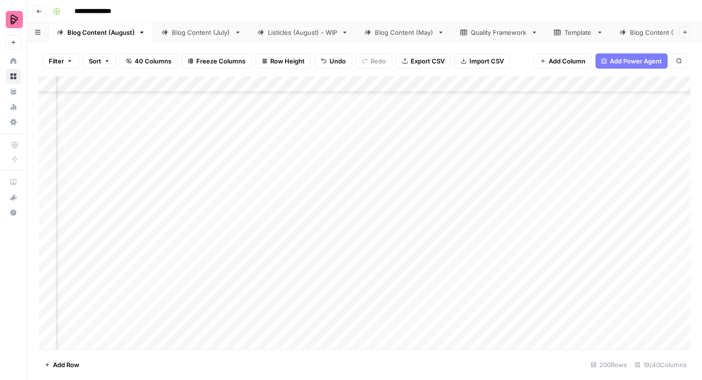
click at [647, 250] on div "Add Column" at bounding box center [365, 212] width 652 height 273
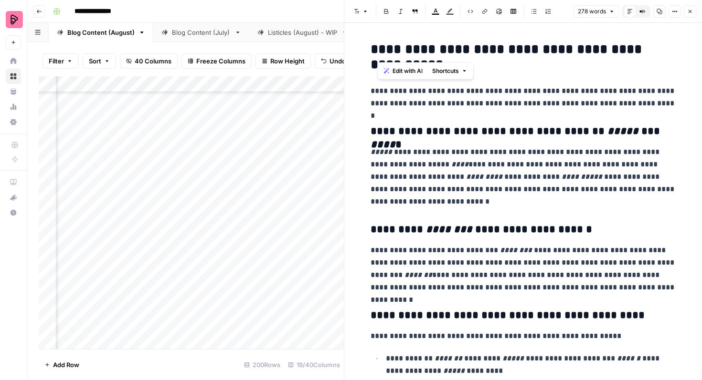
drag, startPoint x: 539, startPoint y: 51, endPoint x: 376, endPoint y: 51, distance: 162.8
click at [376, 51] on h2 "**********" at bounding box center [523, 57] width 306 height 31
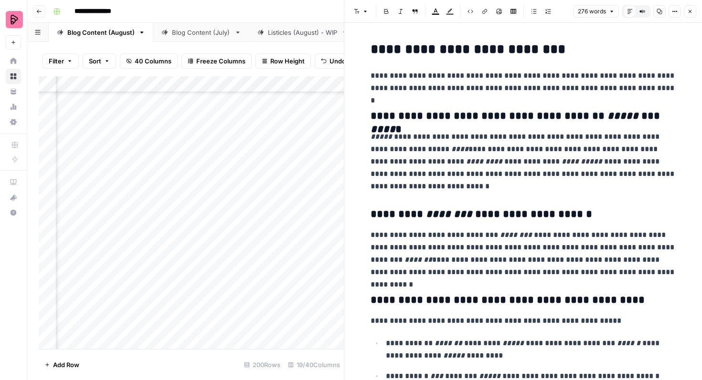
click at [689, 16] on button "Close" at bounding box center [690, 11] width 12 height 12
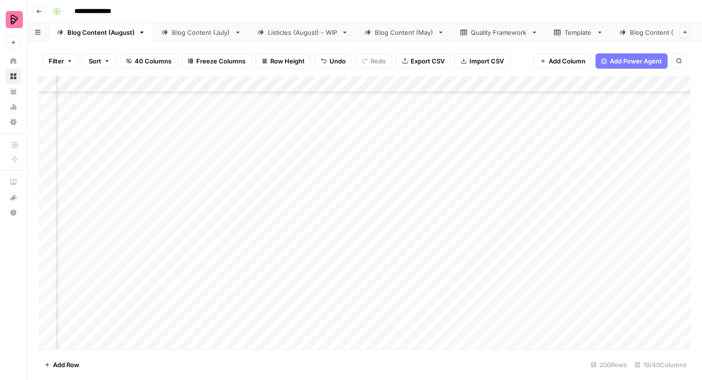
scroll to position [519, 948]
click at [582, 200] on div "Add Column" at bounding box center [365, 212] width 652 height 273
click at [49, 179] on div "Add Column" at bounding box center [365, 212] width 652 height 273
click at [49, 203] on div "Add Column" at bounding box center [365, 212] width 652 height 273
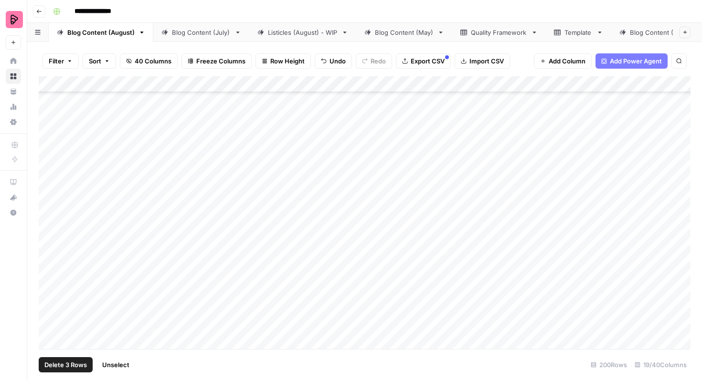
click at [49, 229] on div "Add Column" at bounding box center [365, 212] width 652 height 273
click at [50, 254] on div "Add Column" at bounding box center [365, 212] width 652 height 273
click at [49, 277] on div "Add Column" at bounding box center [365, 212] width 652 height 273
click at [415, 58] on span "Export CSV" at bounding box center [428, 61] width 34 height 10
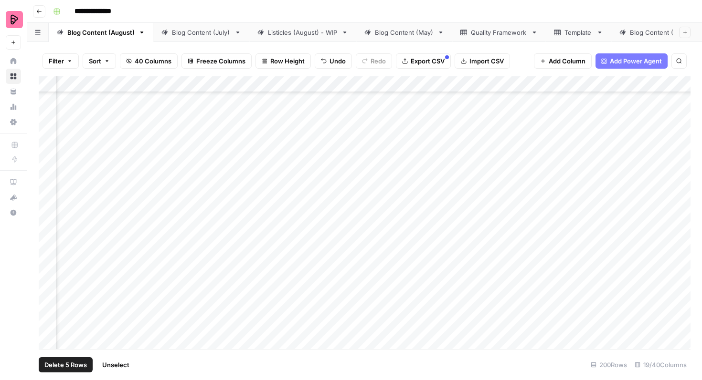
click at [418, 253] on div "Add Column" at bounding box center [365, 212] width 652 height 273
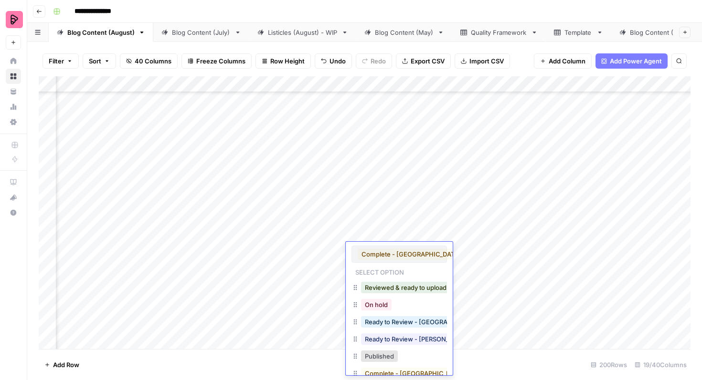
click at [385, 311] on div "On hold" at bounding box center [376, 304] width 34 height 13
click at [383, 300] on button "On hold" at bounding box center [376, 304] width 31 height 11
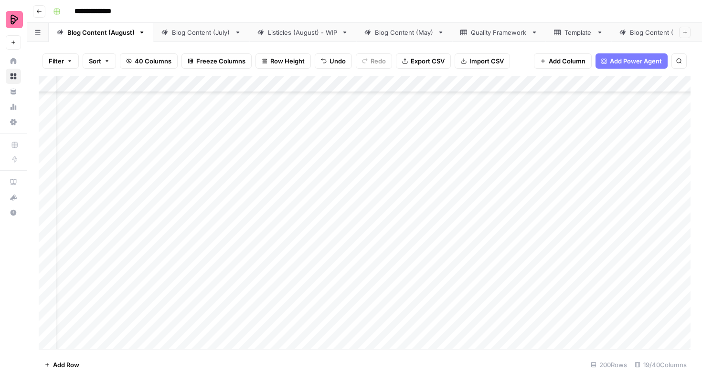
scroll to position [495, 22]
click at [409, 246] on div "Add Column" at bounding box center [365, 212] width 652 height 273
click at [563, 281] on div "Add Column" at bounding box center [365, 212] width 652 height 273
click at [572, 279] on div "Add Column" at bounding box center [365, 212] width 652 height 273
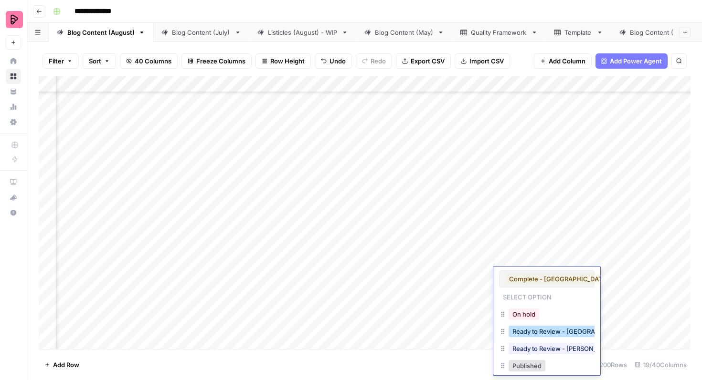
scroll to position [59, 0]
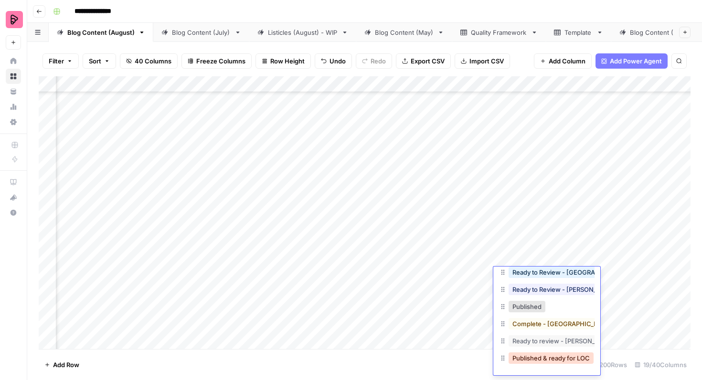
click at [551, 360] on button "Published & ready for LOC" at bounding box center [550, 358] width 85 height 11
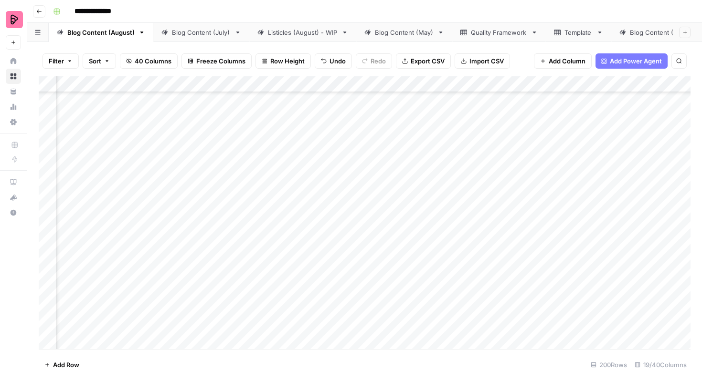
scroll to position [534, 202]
click at [507, 136] on div "Add Column" at bounding box center [365, 212] width 652 height 273
click at [517, 138] on div "Add Column" at bounding box center [365, 212] width 652 height 273
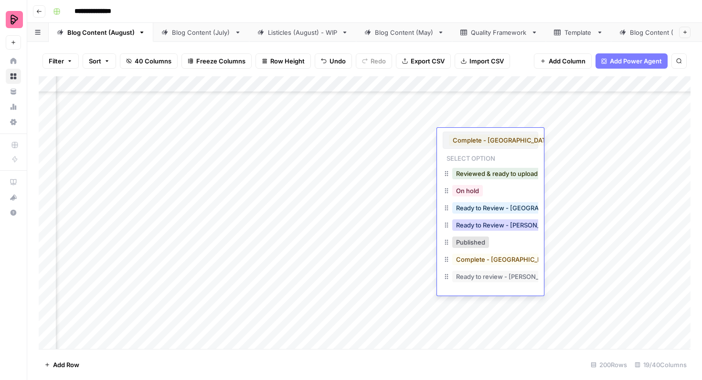
scroll to position [15, 0]
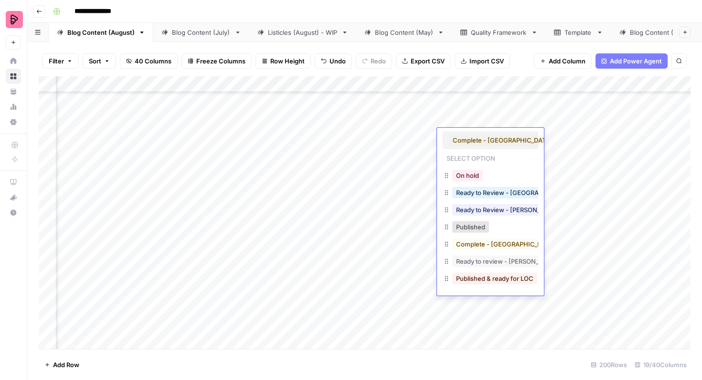
click at [496, 281] on button "Published & ready for LOC" at bounding box center [494, 278] width 85 height 11
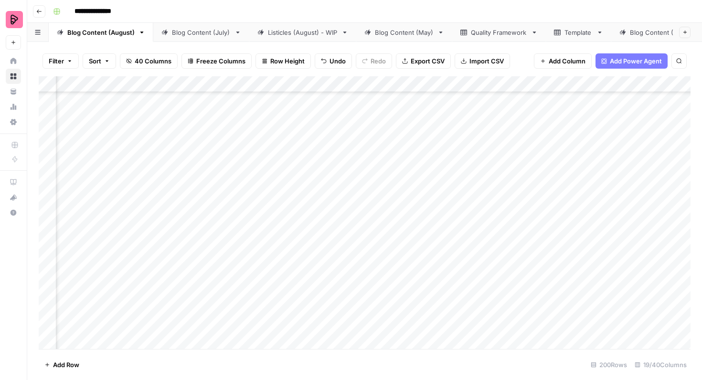
click at [509, 166] on div "Add Column" at bounding box center [365, 212] width 652 height 273
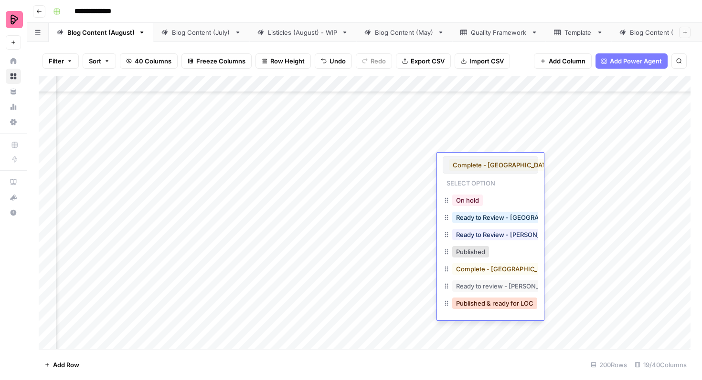
click at [492, 301] on button "Published & ready for LOC" at bounding box center [494, 303] width 85 height 11
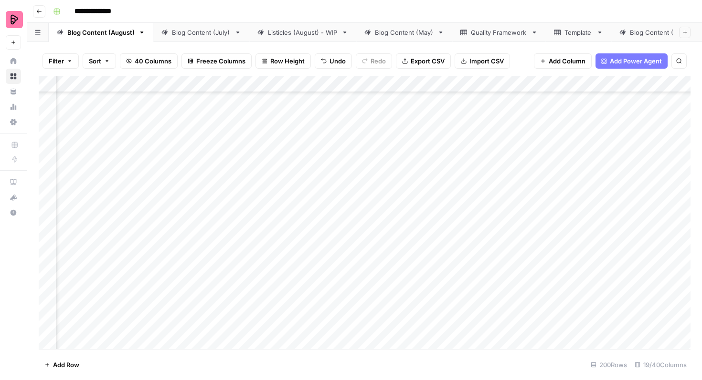
click at [517, 189] on div "Add Column" at bounding box center [365, 212] width 652 height 273
click at [513, 188] on div "Add Column" at bounding box center [365, 212] width 652 height 273
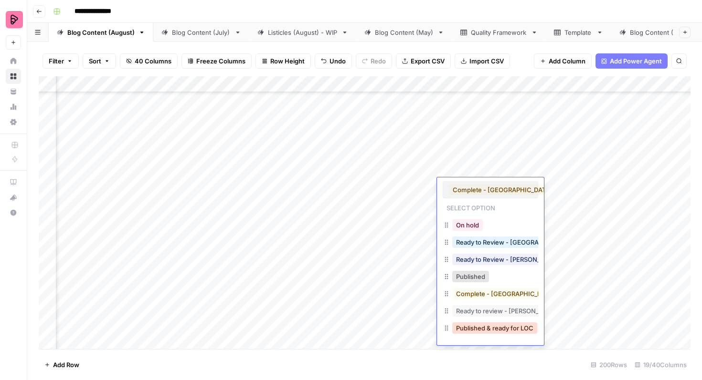
click at [490, 327] on button "Published & ready for LOC" at bounding box center [494, 328] width 85 height 11
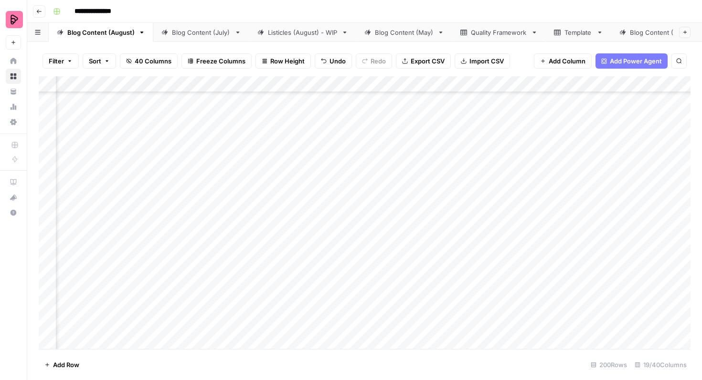
scroll to position [803, 395]
click at [200, 142] on div "Add Column" at bounding box center [365, 212] width 652 height 273
click at [201, 166] on div "Add Column" at bounding box center [365, 212] width 652 height 273
click at [201, 194] on div "Add Column" at bounding box center [365, 212] width 652 height 273
click at [201, 215] on div "Add Column" at bounding box center [365, 212] width 652 height 273
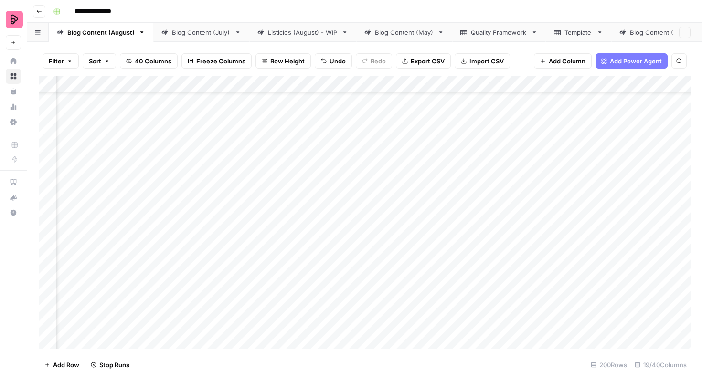
click at [203, 240] on div "Add Column" at bounding box center [365, 212] width 652 height 273
click at [579, 179] on div "Add Column" at bounding box center [365, 212] width 652 height 273
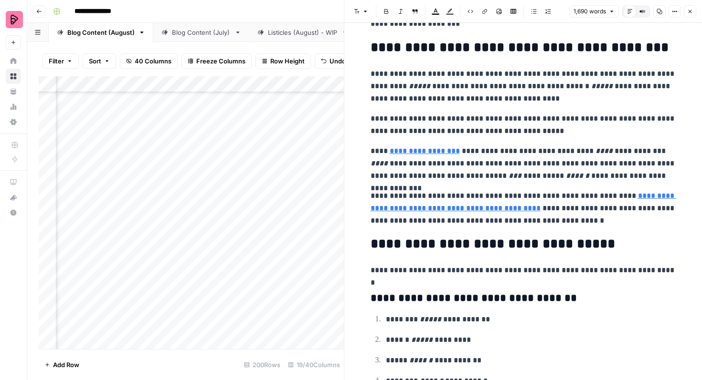
scroll to position [3158, 0]
click at [440, 152] on link "**********" at bounding box center [425, 151] width 70 height 7
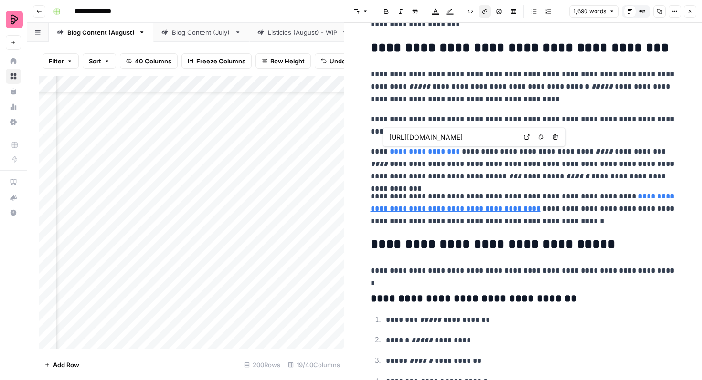
click at [453, 140] on input "https://preply.com/en/online/urdu-tutors" at bounding box center [452, 138] width 127 height 10
type input "https://preply.com/en/get-started"
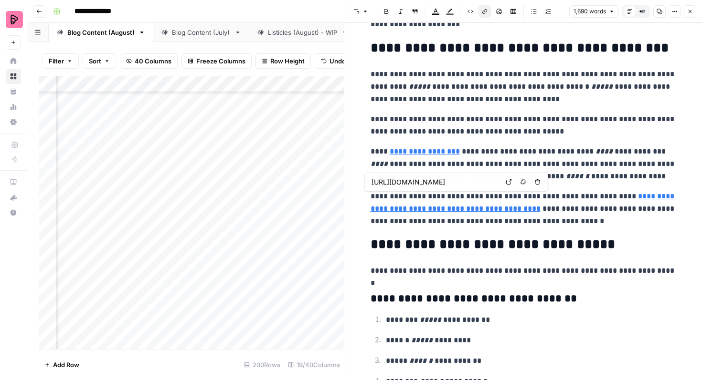
click at [624, 196] on link "**********" at bounding box center [523, 203] width 306 height 20
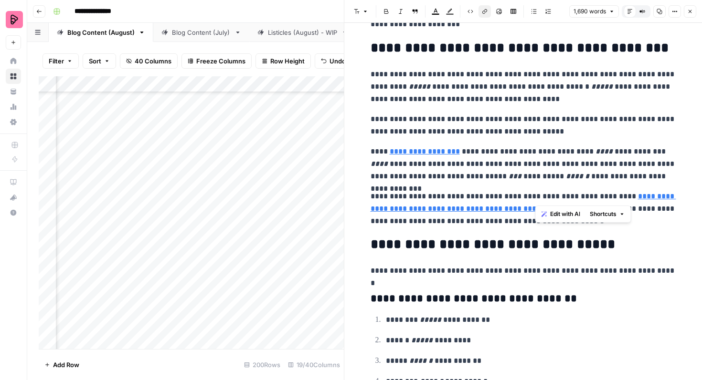
click at [624, 196] on link "**********" at bounding box center [523, 203] width 306 height 20
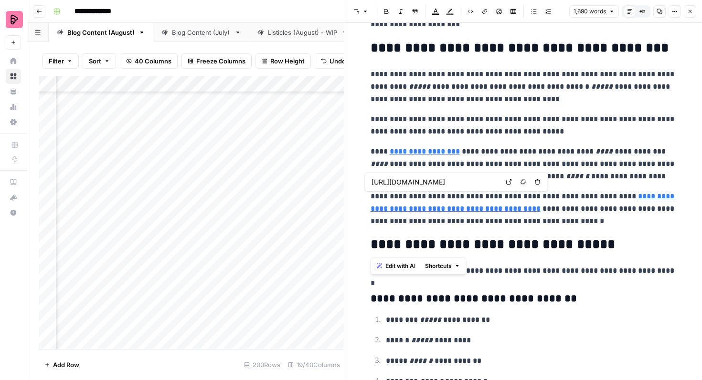
click at [478, 208] on link "**********" at bounding box center [523, 203] width 306 height 20
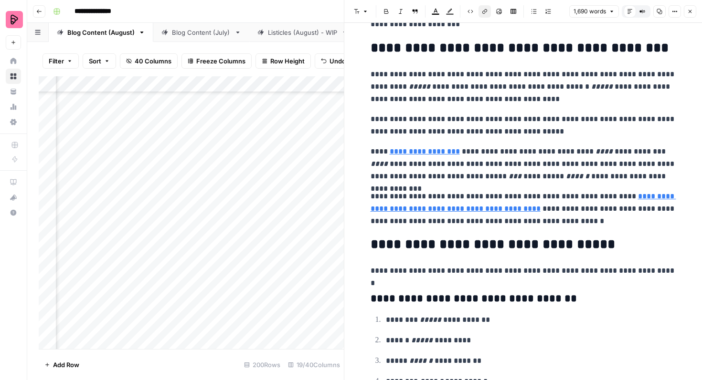
click at [464, 209] on link "**********" at bounding box center [523, 203] width 306 height 20
click at [449, 209] on link "**********" at bounding box center [523, 203] width 306 height 20
click at [442, 209] on link "**********" at bounding box center [523, 203] width 306 height 20
click at [443, 221] on p "**********" at bounding box center [523, 208] width 306 height 37
click at [439, 212] on link "**********" at bounding box center [523, 203] width 306 height 20
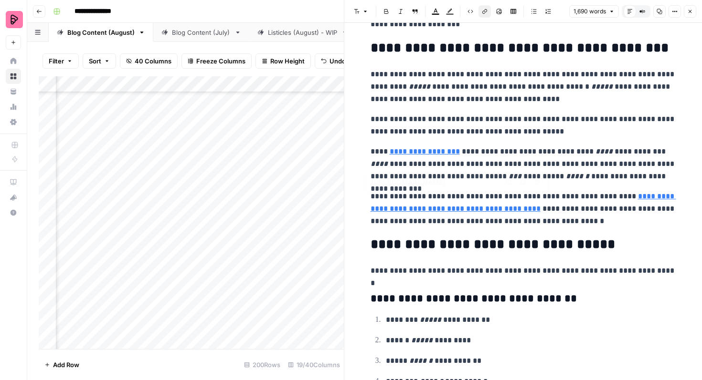
click at [473, 209] on link "**********" at bounding box center [523, 203] width 306 height 20
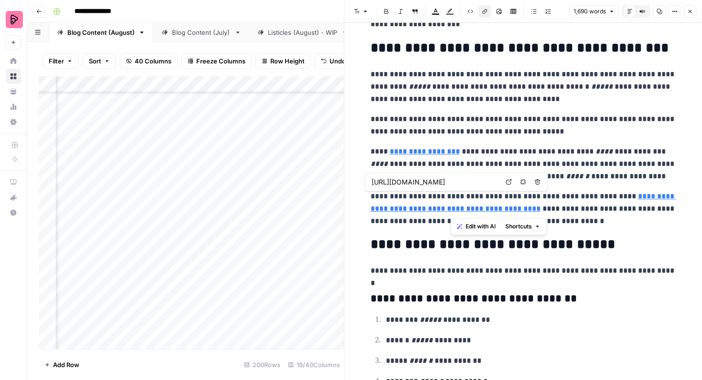
click at [473, 209] on link "**********" at bounding box center [523, 203] width 306 height 20
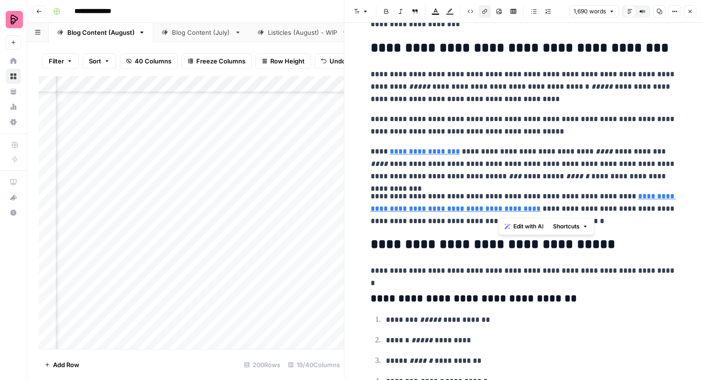
drag, startPoint x: 616, startPoint y: 194, endPoint x: 498, endPoint y: 208, distance: 118.7
click at [498, 208] on p "**********" at bounding box center [523, 208] width 306 height 37
click at [584, 226] on icon "button" at bounding box center [585, 227] width 6 height 6
click at [481, 213] on p "**********" at bounding box center [523, 208] width 306 height 37
click at [478, 209] on link "**********" at bounding box center [523, 203] width 306 height 20
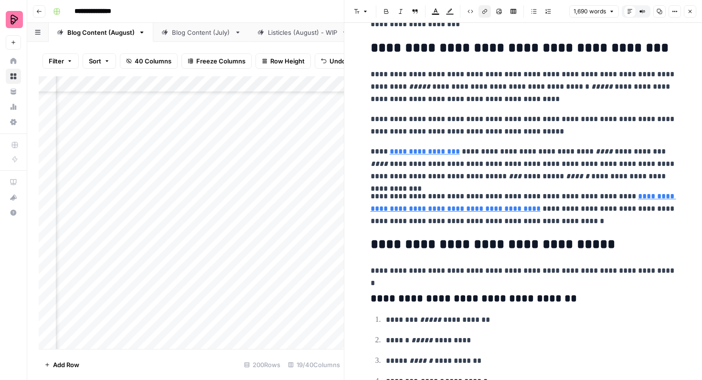
click at [478, 209] on link "**********" at bounding box center [523, 203] width 306 height 20
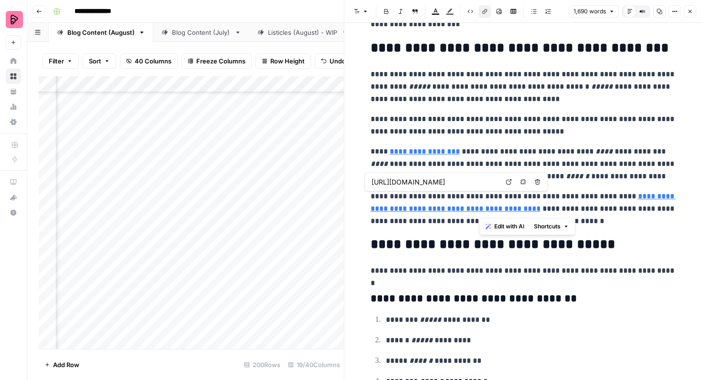
click at [478, 209] on link "**********" at bounding box center [523, 203] width 306 height 20
drag, startPoint x: 616, startPoint y: 198, endPoint x: 496, endPoint y: 211, distance: 120.6
click at [496, 211] on link "**********" at bounding box center [523, 203] width 306 height 20
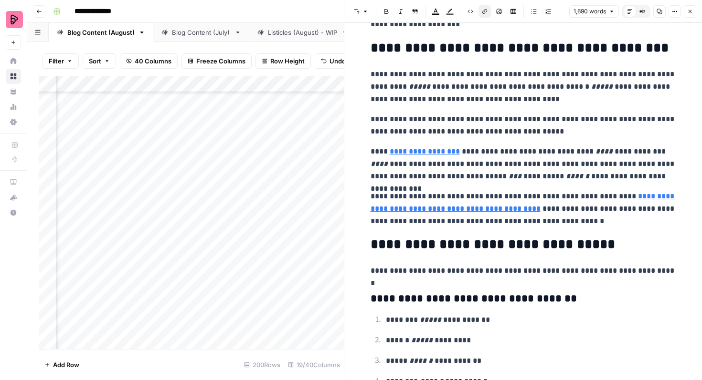
click at [485, 15] on button "Link" at bounding box center [484, 11] width 12 height 12
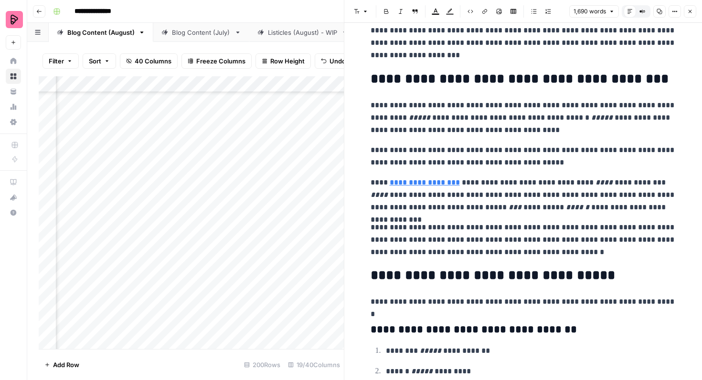
scroll to position [3136, 0]
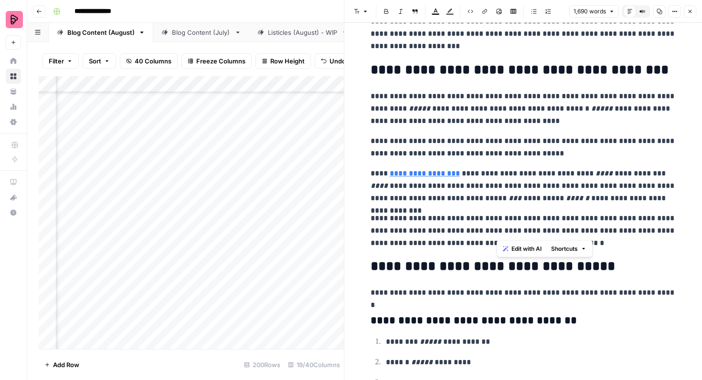
drag, startPoint x: 616, startPoint y: 219, endPoint x: 495, endPoint y: 234, distance: 122.2
click at [495, 234] on p "**********" at bounding box center [523, 230] width 306 height 37
click at [483, 10] on icon "button" at bounding box center [485, 12] width 6 height 6
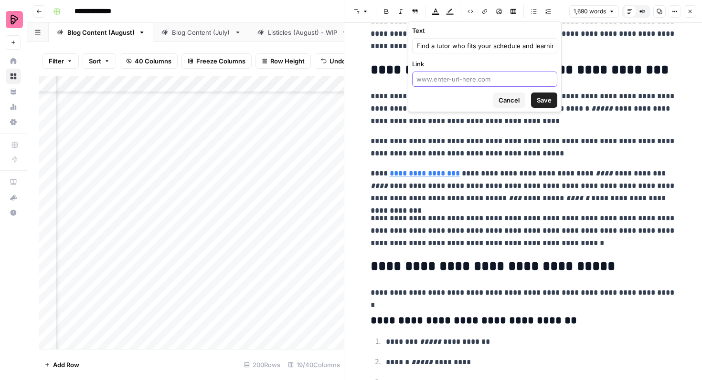
click at [470, 81] on input "Link" at bounding box center [484, 79] width 137 height 10
paste input "https://preply.com/en/online/urdu-tutors"
type input "https://preply.com/en/online/urdu-tutors"
click at [545, 97] on span "Save" at bounding box center [544, 100] width 15 height 10
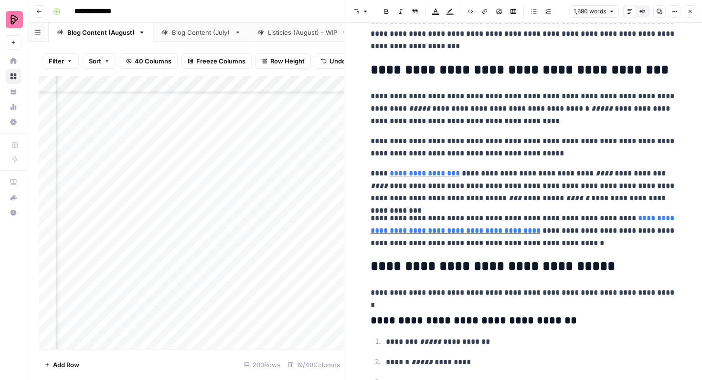
click at [529, 203] on p "**********" at bounding box center [523, 186] width 306 height 37
click at [692, 11] on icon "button" at bounding box center [690, 12] width 6 height 6
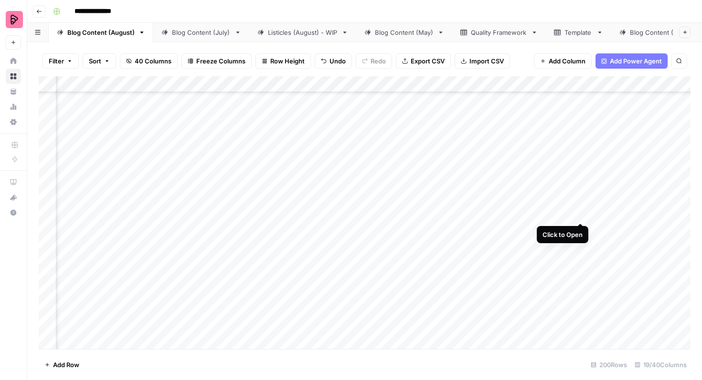
click at [580, 205] on div "Add Column" at bounding box center [365, 212] width 652 height 273
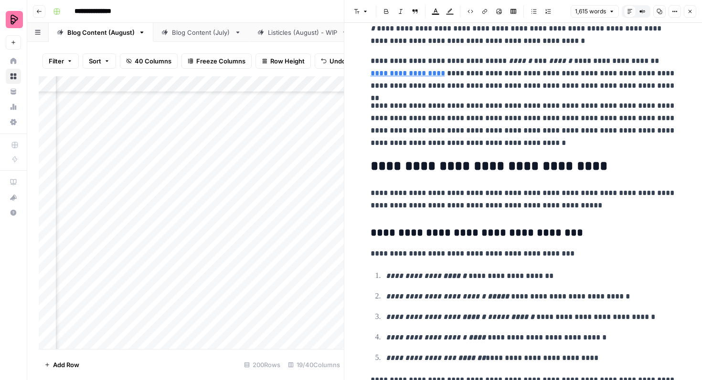
scroll to position [2852, 0]
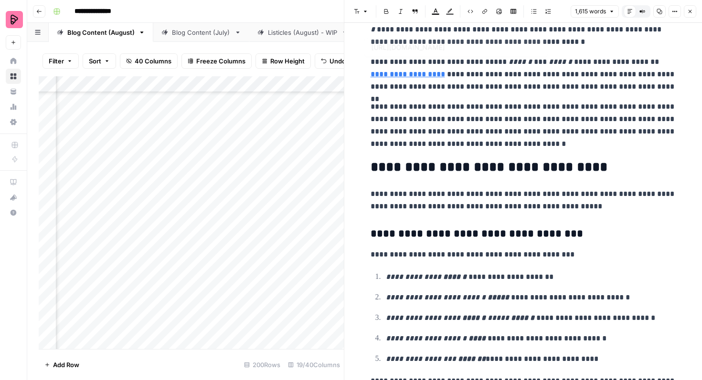
click at [445, 71] on link "**********" at bounding box center [407, 74] width 74 height 7
click at [381, 73] on link "**********" at bounding box center [407, 74] width 74 height 7
click at [398, 72] on link "**********" at bounding box center [407, 74] width 74 height 7
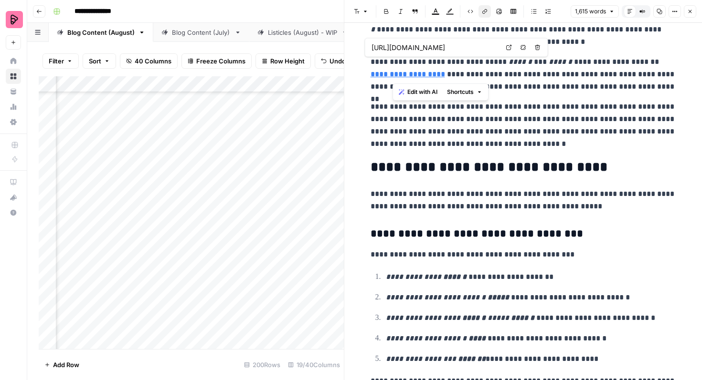
click at [398, 72] on link "**********" at bounding box center [407, 74] width 74 height 7
click at [405, 47] on input "https://preply.com/en/online/maori-tutors" at bounding box center [434, 48] width 127 height 10
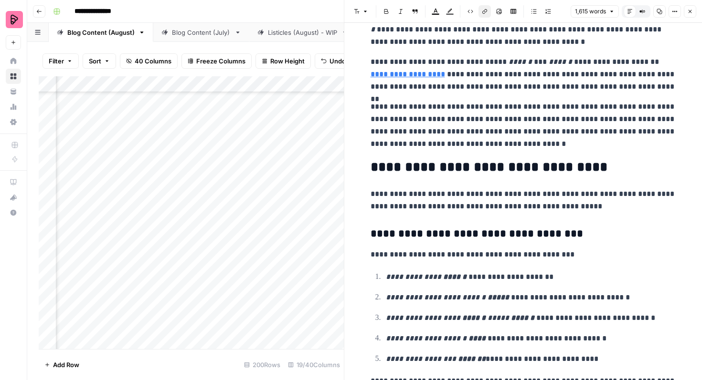
scroll to position [3155, 0]
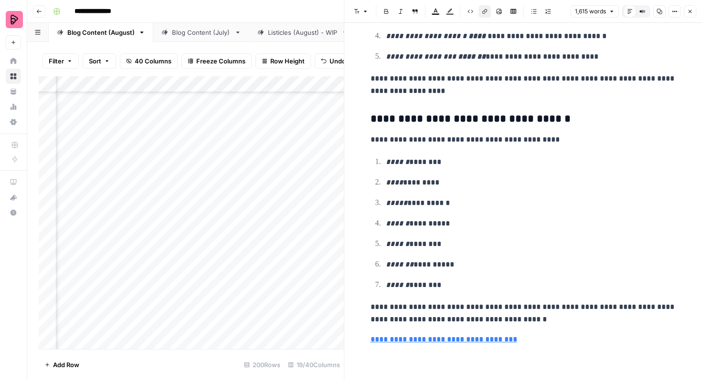
click at [434, 339] on link "**********" at bounding box center [443, 339] width 147 height 7
click at [435, 326] on input "https://preply.com/en/get-started" at bounding box center [434, 326] width 127 height 10
paste input "online/maori-tutors"
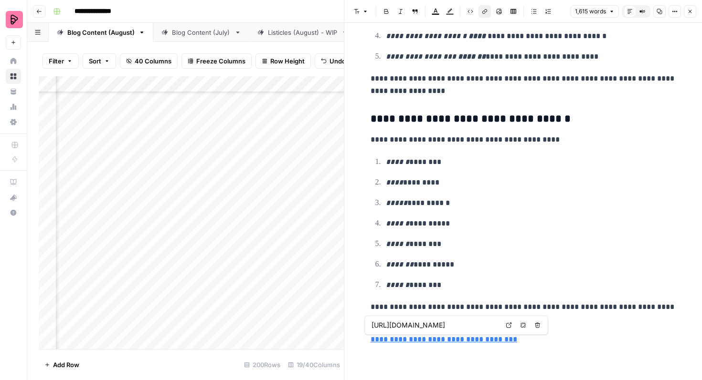
scroll to position [0, 4]
type input "https://preply.com/en/online/maori-tutors"
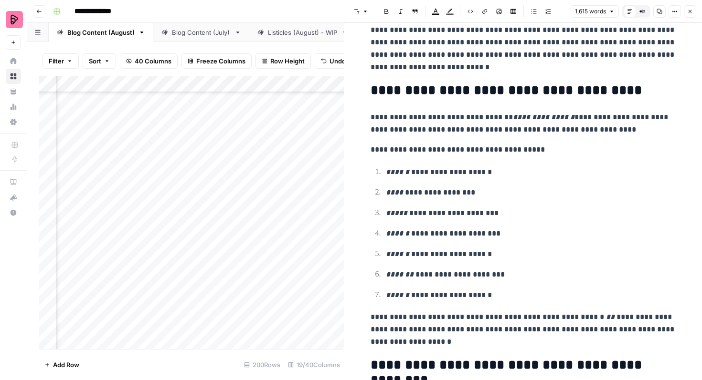
click at [569, 248] on p "**********" at bounding box center [531, 254] width 290 height 12
click at [690, 11] on icon "button" at bounding box center [690, 12] width 6 height 6
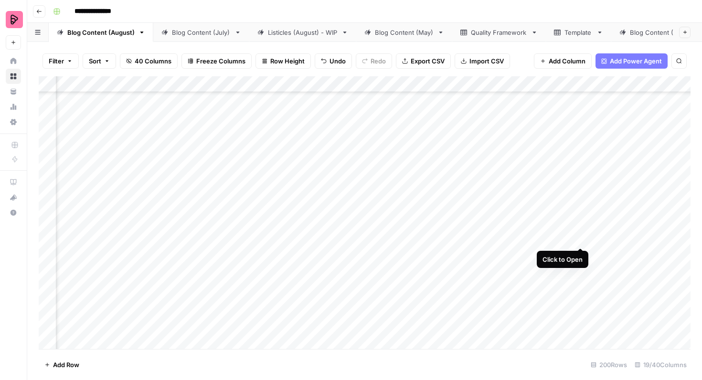
click at [579, 229] on div "Add Column" at bounding box center [365, 212] width 652 height 273
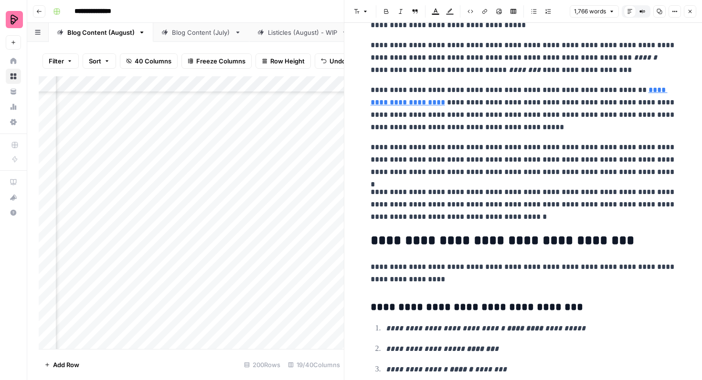
scroll to position [3594, 0]
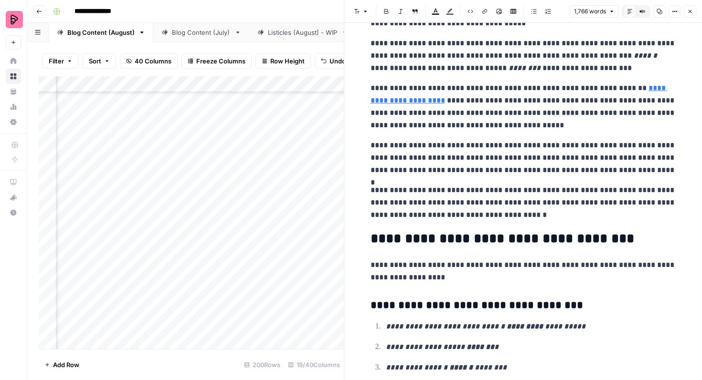
click at [398, 103] on link "**********" at bounding box center [518, 94] width 297 height 20
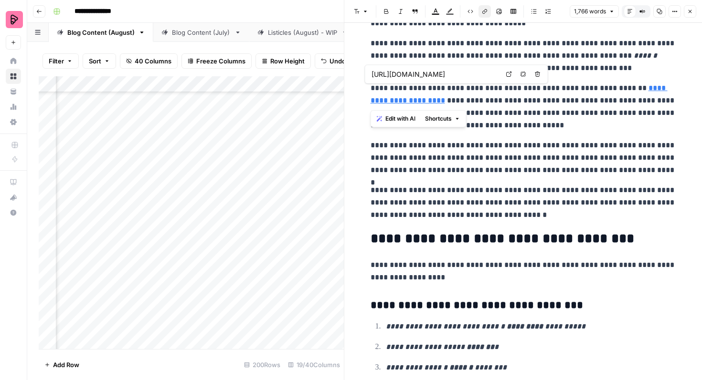
click at [396, 77] on input "https://preply.com/en/online/portuguesetutors" at bounding box center [434, 75] width 127 height 10
click at [498, 169] on p "**********" at bounding box center [523, 157] width 306 height 37
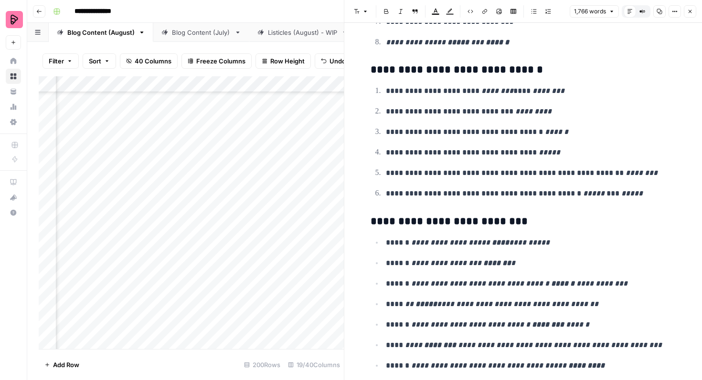
scroll to position [4071, 0]
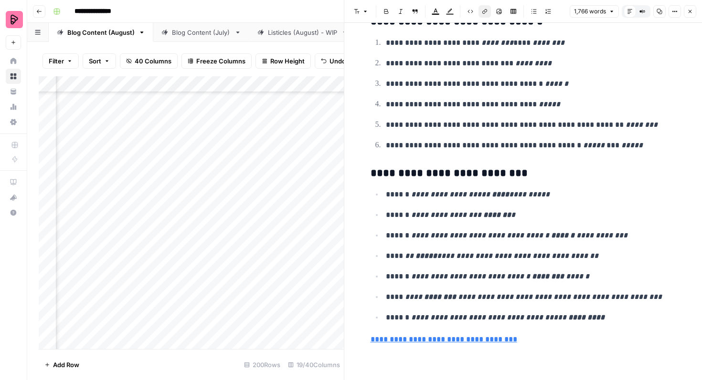
click at [466, 343] on link "**********" at bounding box center [443, 339] width 147 height 7
click at [465, 329] on input "https://preply.com/en/get-started" at bounding box center [434, 326] width 127 height 10
paste input "online/portuguesetutors"
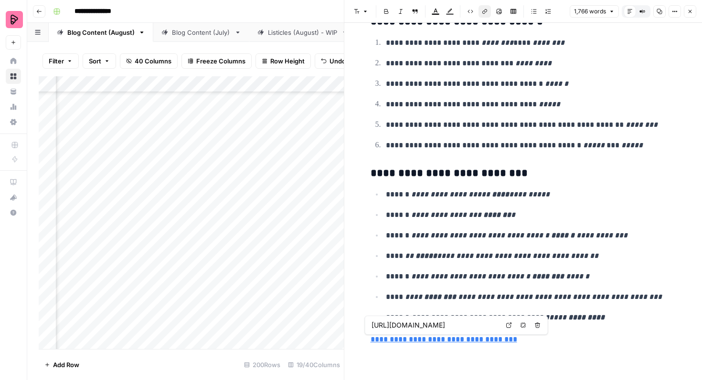
scroll to position [0, 19]
type input "https://preply.com/en/online/portuguesetutors"
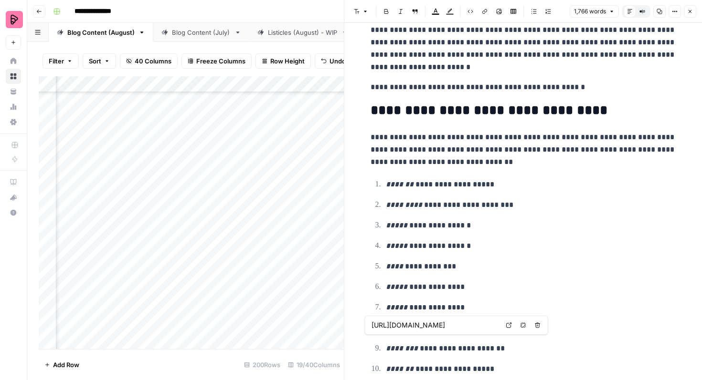
click at [484, 276] on ol "**********" at bounding box center [523, 297] width 306 height 239
click at [692, 13] on icon "button" at bounding box center [690, 12] width 6 height 6
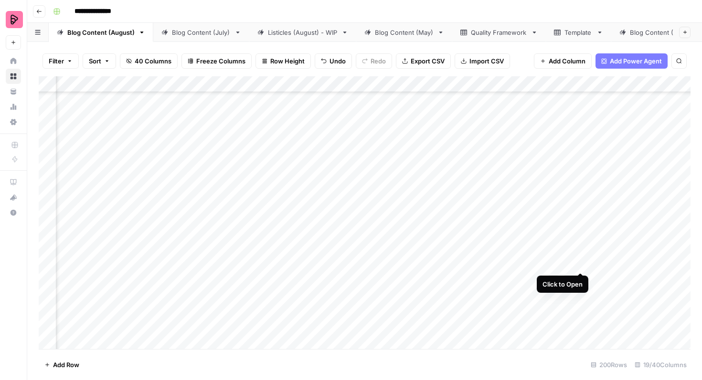
click at [580, 254] on div "Add Column" at bounding box center [365, 212] width 652 height 273
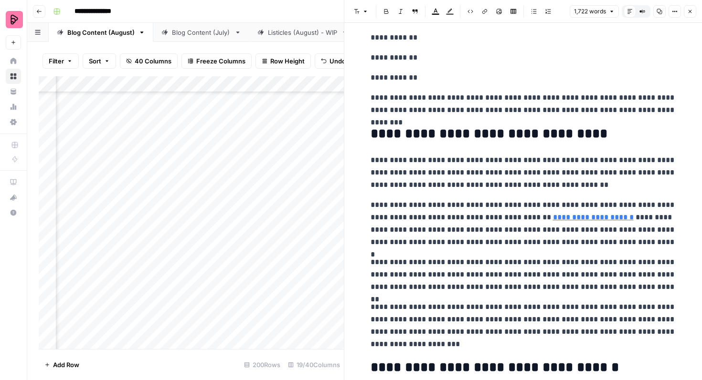
scroll to position [3056, 0]
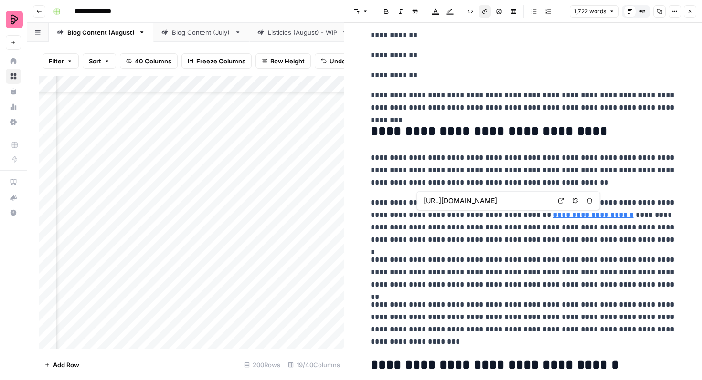
click at [576, 218] on link "**********" at bounding box center [593, 214] width 81 height 7
click at [533, 202] on input "https://preply.com/en/online/chinese-tutors" at bounding box center [486, 201] width 127 height 10
click at [523, 264] on p "**********" at bounding box center [523, 272] width 306 height 37
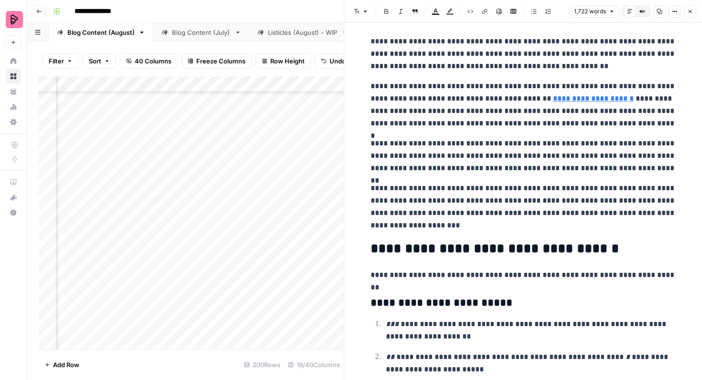
scroll to position [3479, 0]
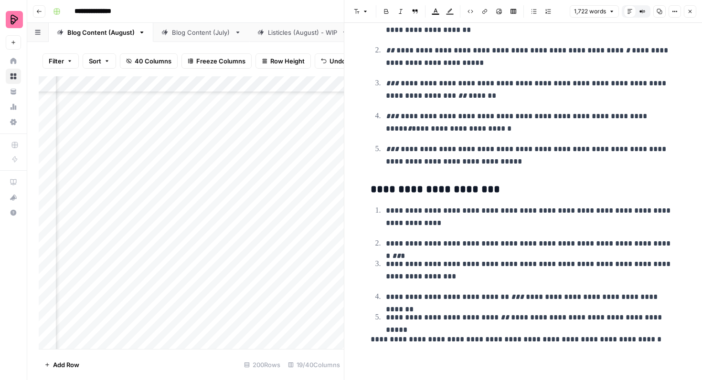
click at [690, 10] on icon "button" at bounding box center [690, 12] width 6 height 6
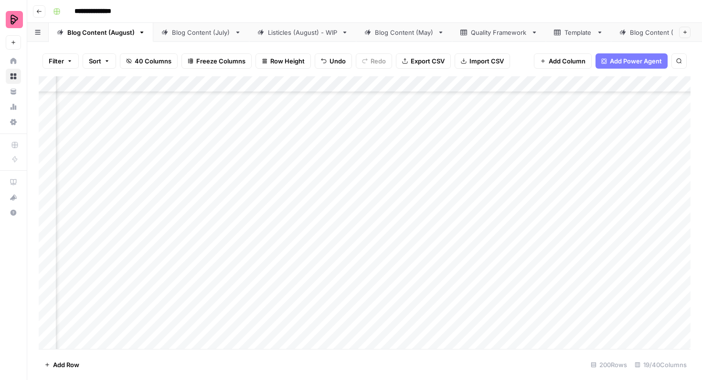
click at [580, 279] on div "Add Column" at bounding box center [365, 212] width 652 height 273
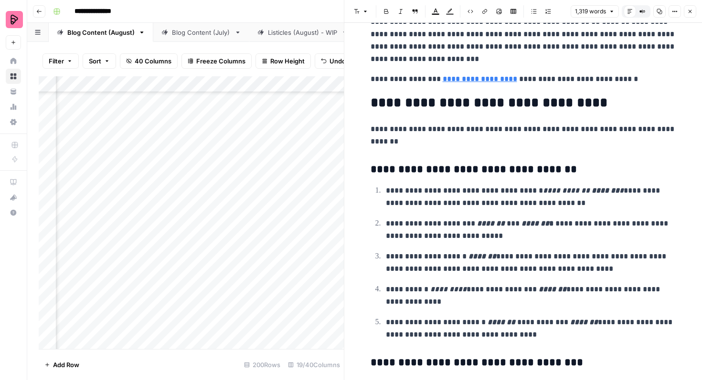
scroll to position [2684, 0]
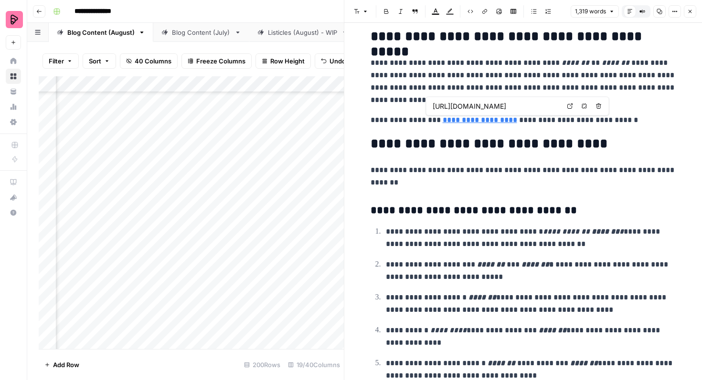
click at [473, 109] on input "https://preply.com/en/online/greek-tutors" at bounding box center [496, 107] width 127 height 10
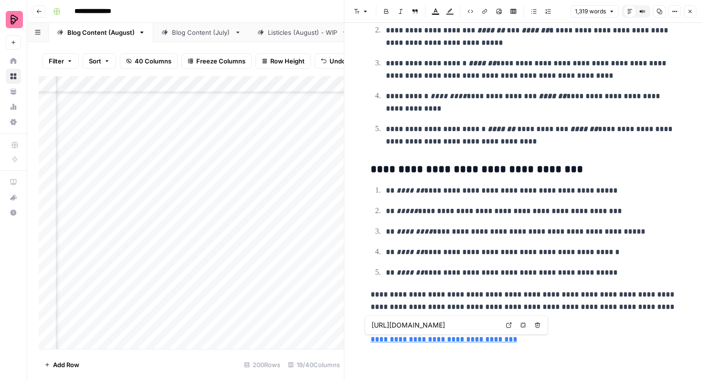
click at [456, 331] on div "https://preply.com/en/get-started" at bounding box center [435, 325] width 132 height 11
click at [456, 331] on body "**********" at bounding box center [351, 190] width 702 height 380
click at [423, 343] on link "**********" at bounding box center [443, 339] width 147 height 7
click at [423, 327] on input "https://preply.com/en/get-started" at bounding box center [434, 326] width 127 height 10
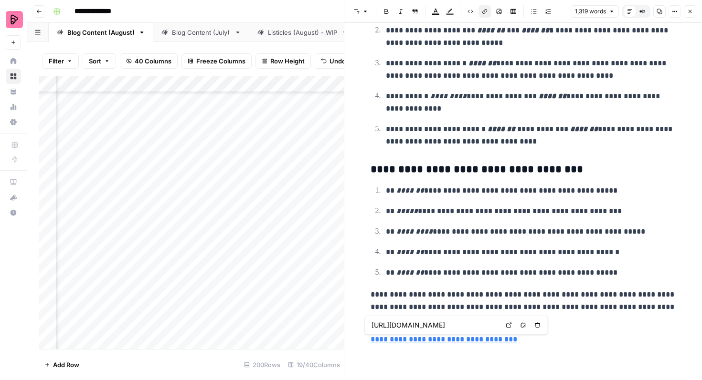
click at [423, 327] on input "https://preply.com/en/get-started" at bounding box center [434, 326] width 127 height 10
paste input "online/greek-tutors"
type input "https://preply.com/en/online/greek-tutors"
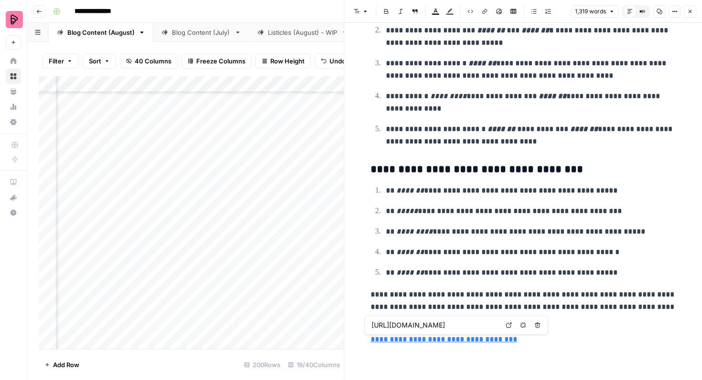
scroll to position [18, 0]
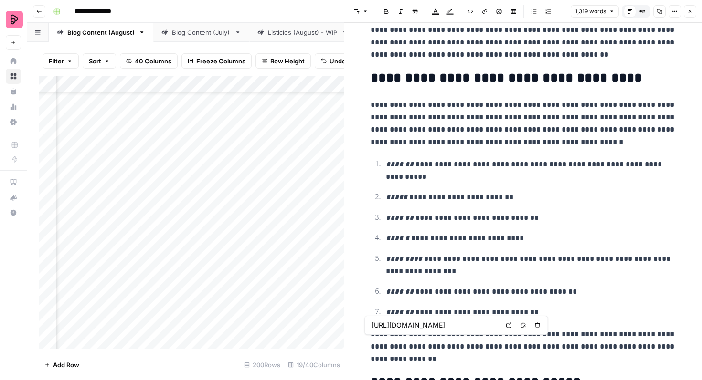
click at [521, 254] on p "**********" at bounding box center [531, 265] width 290 height 25
click at [686, 16] on button "Close" at bounding box center [690, 11] width 12 height 12
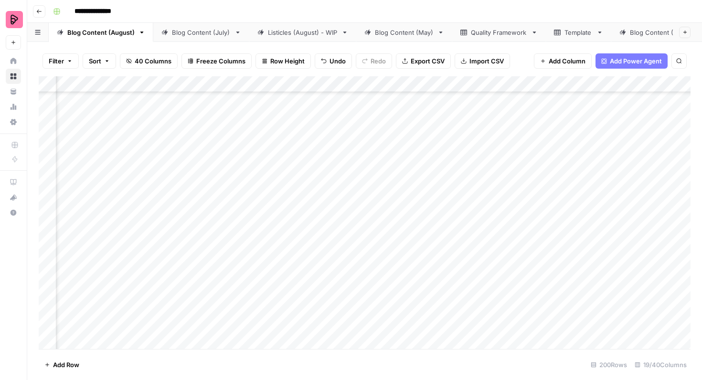
scroll to position [615, 794]
click at [469, 179] on div "Add Column" at bounding box center [365, 212] width 652 height 273
click at [517, 204] on div "Add Column" at bounding box center [365, 212] width 652 height 273
click at [521, 230] on div "Add Column" at bounding box center [365, 212] width 652 height 273
click at [522, 253] on div "Add Column" at bounding box center [365, 212] width 652 height 273
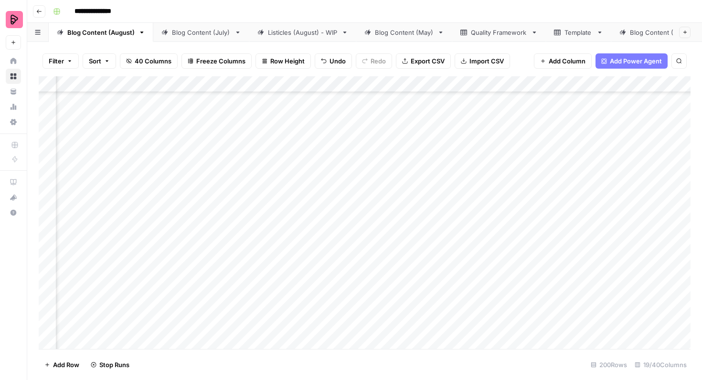
click at [524, 281] on div "Add Column" at bounding box center [365, 212] width 652 height 273
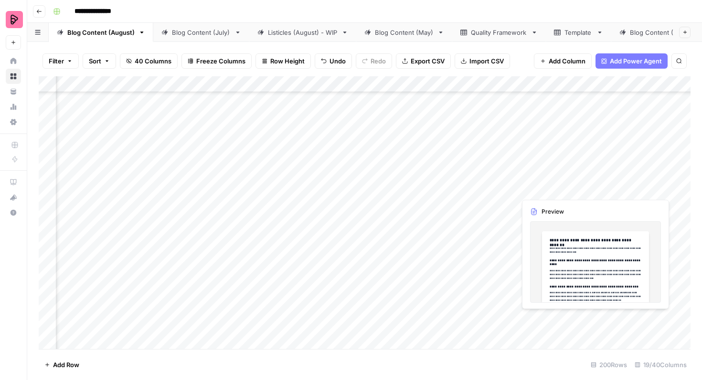
click at [664, 178] on div "Add Column" at bounding box center [365, 212] width 652 height 273
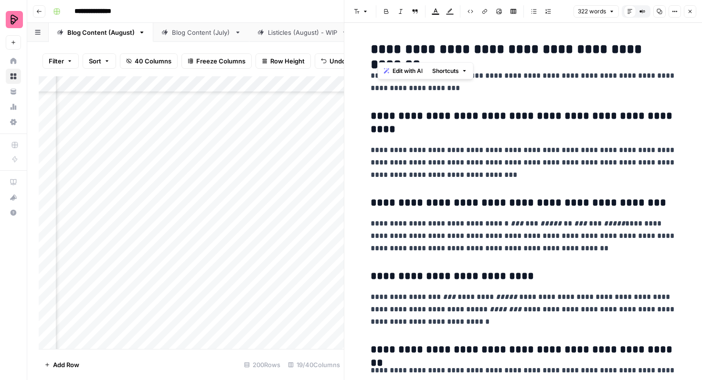
drag, startPoint x: 534, startPoint y: 51, endPoint x: 378, endPoint y: 51, distance: 155.6
click at [379, 51] on h2 "**********" at bounding box center [523, 49] width 306 height 15
click at [540, 81] on p "**********" at bounding box center [523, 82] width 306 height 25
click at [689, 11] on icon "button" at bounding box center [689, 11] width 3 height 3
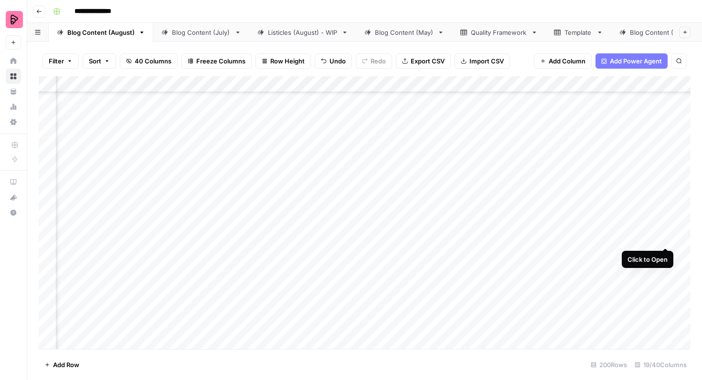
click at [666, 230] on div "Add Column" at bounding box center [365, 212] width 652 height 273
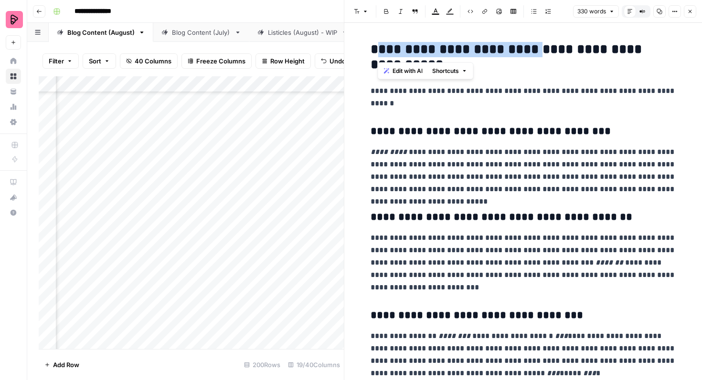
scroll to position [615, 794]
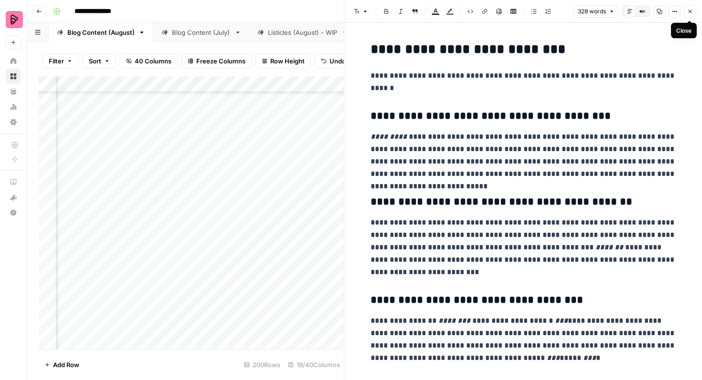
click at [689, 8] on button "Close" at bounding box center [690, 11] width 12 height 12
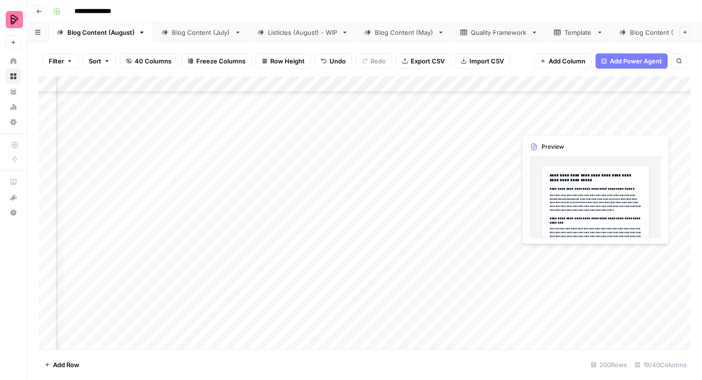
click at [665, 253] on div "Add Column" at bounding box center [365, 212] width 652 height 273
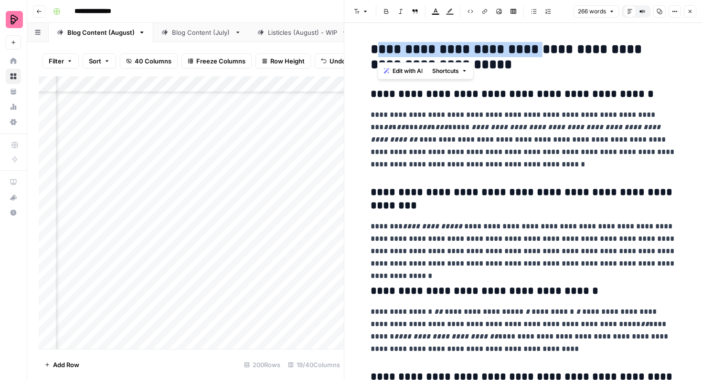
drag, startPoint x: 532, startPoint y: 49, endPoint x: 378, endPoint y: 49, distance: 154.2
click at [378, 49] on h2 "**********" at bounding box center [523, 57] width 306 height 31
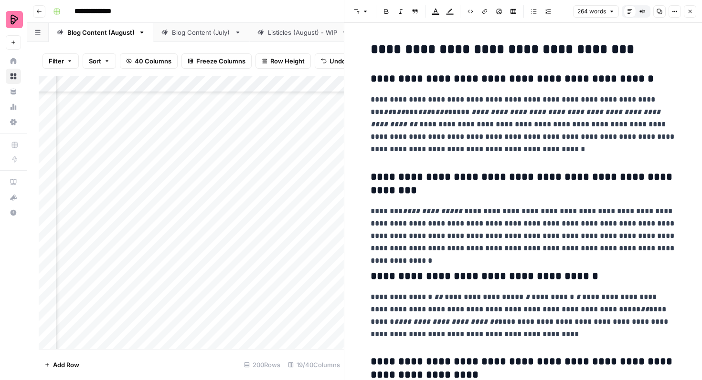
click at [695, 9] on button "Close" at bounding box center [690, 11] width 12 height 12
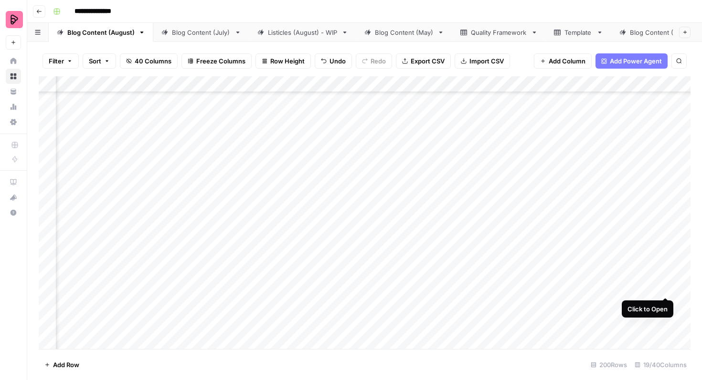
click at [665, 280] on div "Add Column" at bounding box center [365, 212] width 652 height 273
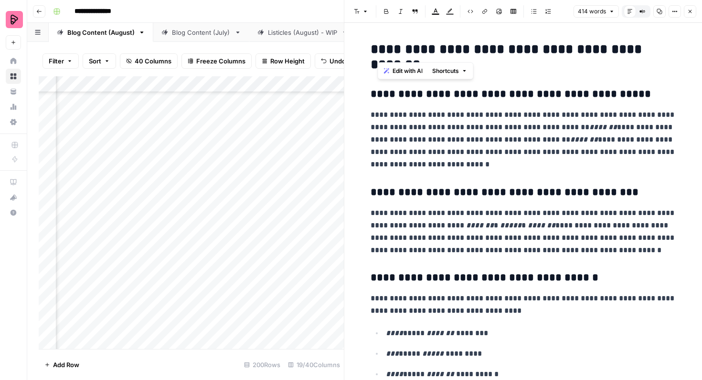
drag, startPoint x: 525, startPoint y: 52, endPoint x: 379, endPoint y: 53, distance: 146.1
click at [379, 53] on h2 "**********" at bounding box center [523, 57] width 306 height 31
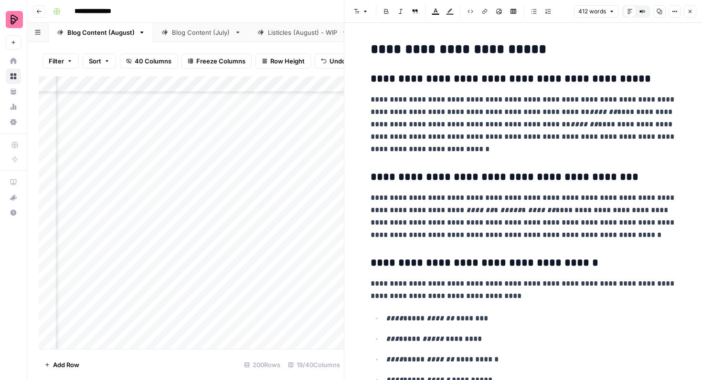
click at [688, 13] on icon "button" at bounding box center [690, 12] width 6 height 6
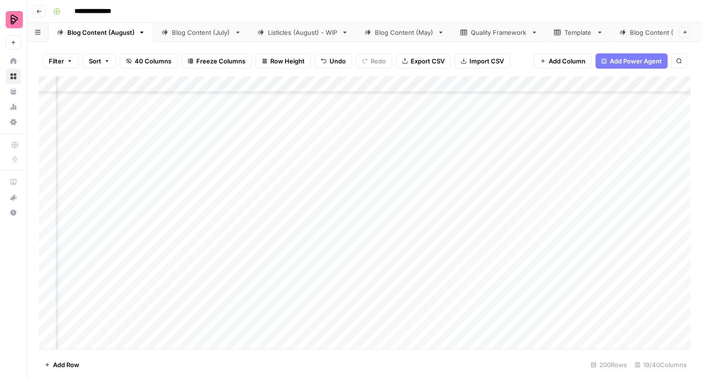
scroll to position [615, 0]
click at [50, 184] on div "Add Column" at bounding box center [365, 212] width 652 height 273
click at [49, 210] on div "Add Column" at bounding box center [365, 212] width 652 height 273
click at [48, 237] on div "Add Column" at bounding box center [365, 212] width 652 height 273
click at [48, 260] on div "Add Column" at bounding box center [365, 212] width 652 height 273
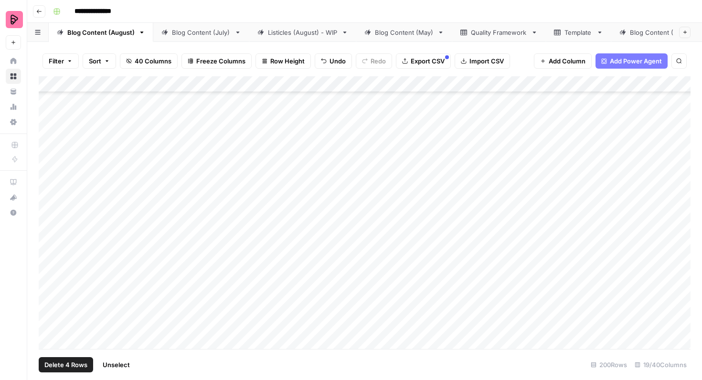
click at [48, 284] on div "Add Column" at bounding box center [365, 212] width 652 height 273
click at [424, 55] on button "Export CSV" at bounding box center [423, 60] width 55 height 15
click at [499, 209] on div "Add Column" at bounding box center [365, 212] width 652 height 273
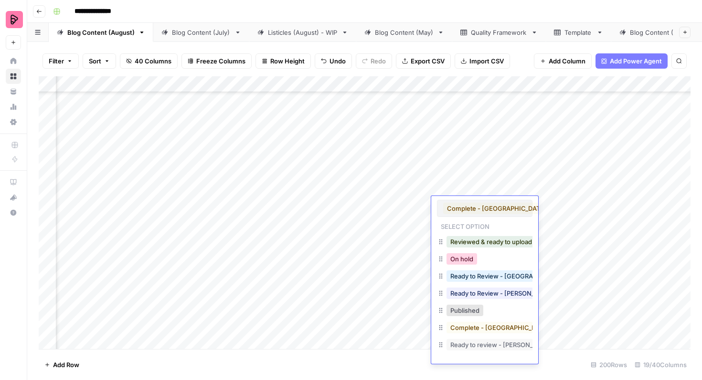
click at [466, 261] on button "On hold" at bounding box center [461, 258] width 31 height 11
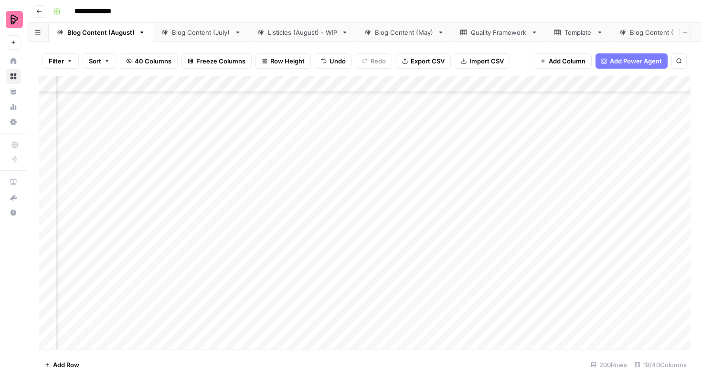
click at [508, 185] on div "Add Column" at bounding box center [365, 212] width 652 height 273
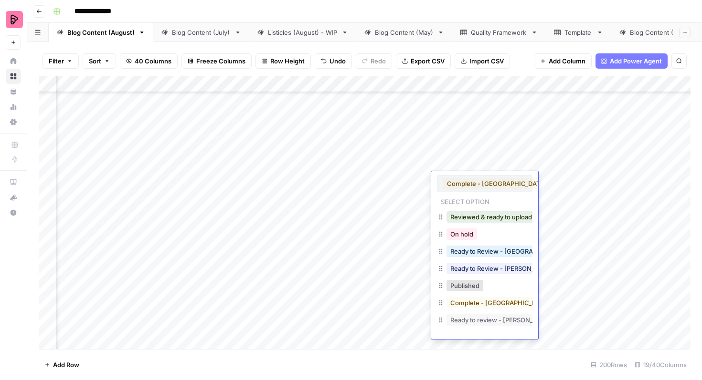
scroll to position [15, 0]
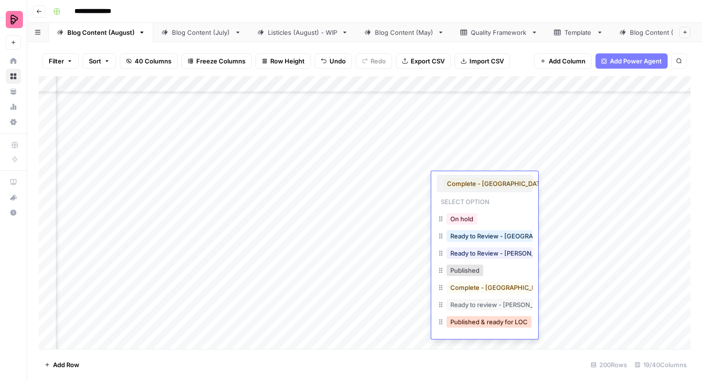
click at [481, 322] on button "Published & ready for LOC" at bounding box center [488, 322] width 85 height 11
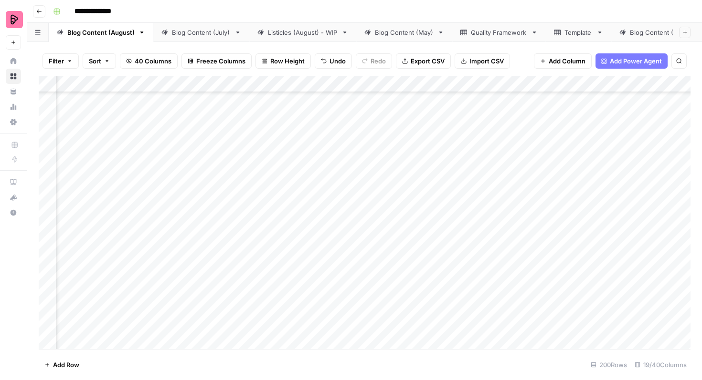
click at [505, 239] on div "Add Column" at bounding box center [365, 212] width 652 height 273
click at [505, 228] on div "Add Column" at bounding box center [365, 212] width 652 height 273
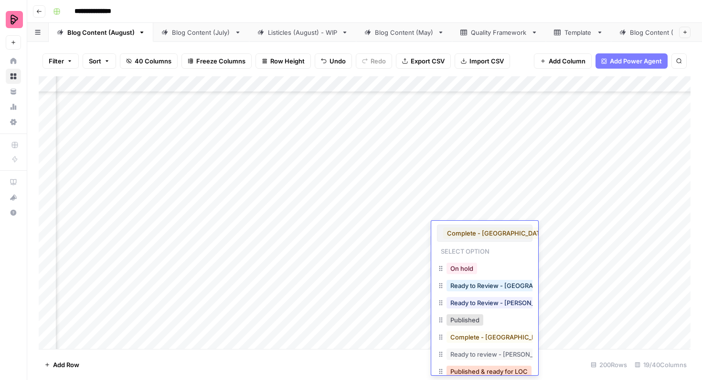
click at [474, 371] on button "Published & ready for LOC" at bounding box center [488, 371] width 85 height 11
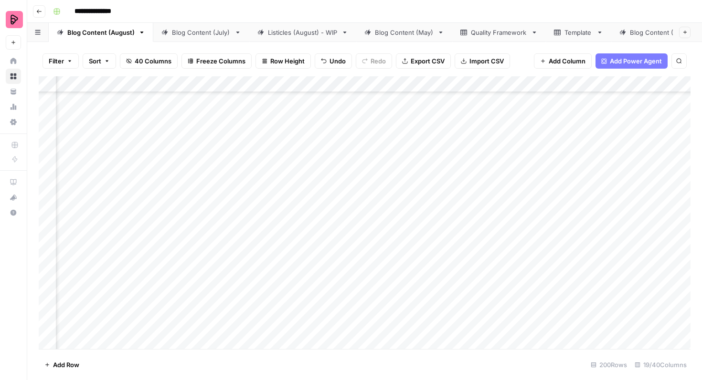
click at [507, 260] on div "Add Column" at bounding box center [365, 212] width 652 height 273
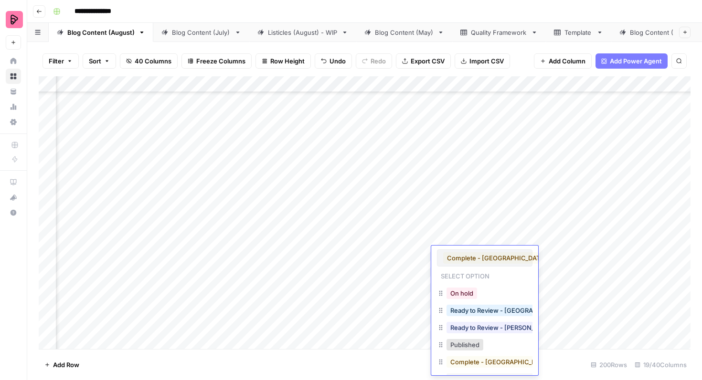
drag, startPoint x: 473, startPoint y: 365, endPoint x: 490, endPoint y: 318, distance: 50.0
click at [490, 319] on div "Reviewed & ready to upload On hold Ready to Review - Victoria Ready to Review -…" at bounding box center [484, 345] width 95 height 122
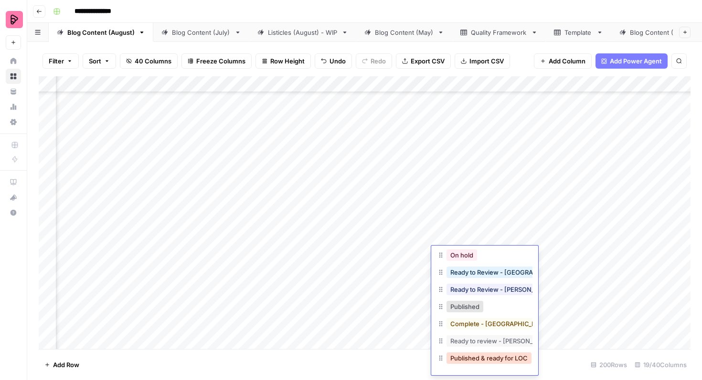
click at [482, 356] on button "Published & ready for LOC" at bounding box center [488, 358] width 85 height 11
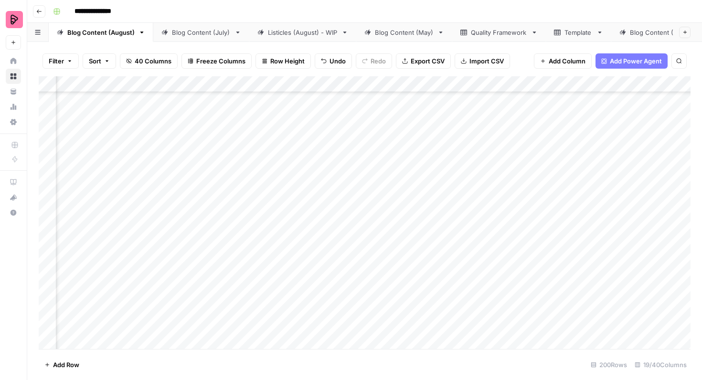
click at [511, 282] on div "Add Column" at bounding box center [365, 212] width 652 height 273
click at [509, 283] on div "Add Column" at bounding box center [365, 212] width 652 height 273
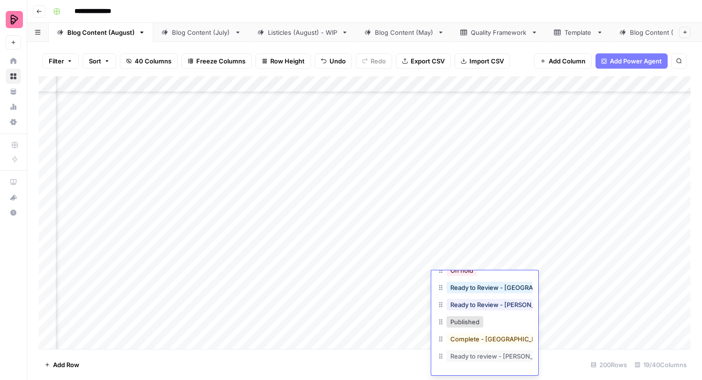
scroll to position [15, 0]
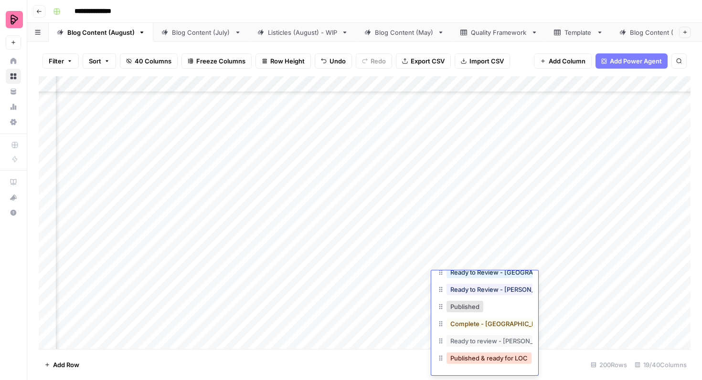
click at [479, 359] on button "Published & ready for LOC" at bounding box center [488, 358] width 85 height 11
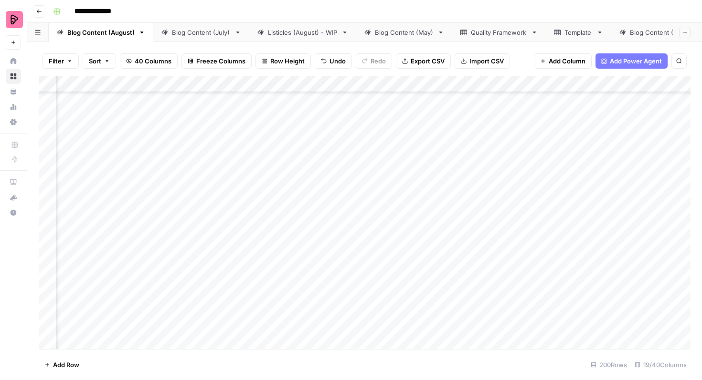
scroll to position [731, 354]
click at [631, 212] on div "Add Column" at bounding box center [365, 212] width 652 height 273
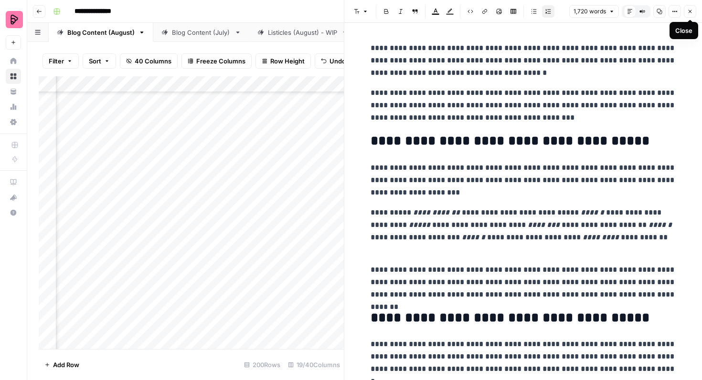
click at [691, 12] on icon "button" at bounding box center [690, 12] width 6 height 6
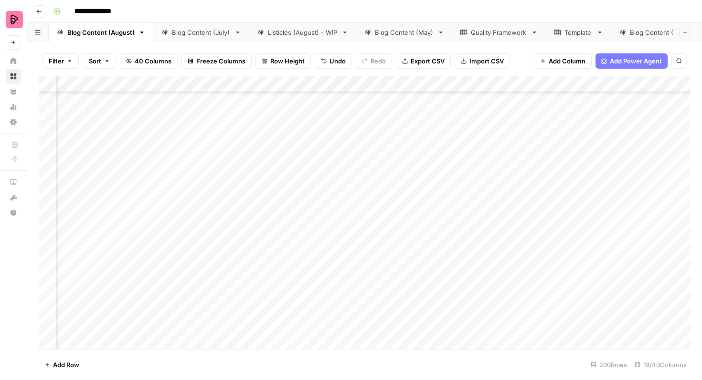
click at [324, 218] on div "Add Column" at bounding box center [365, 212] width 652 height 273
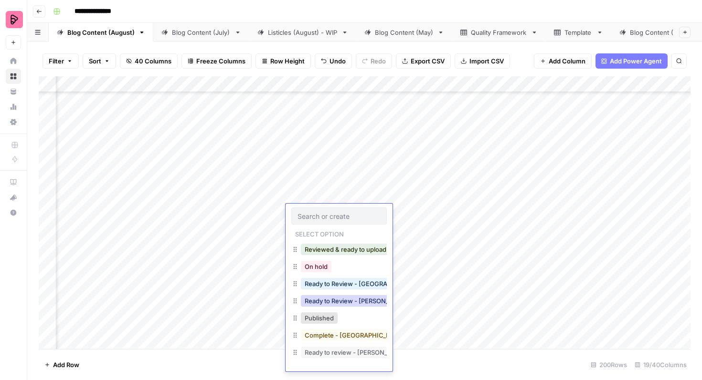
click at [330, 297] on button "Ready to Review - Rebekah" at bounding box center [357, 301] width 113 height 11
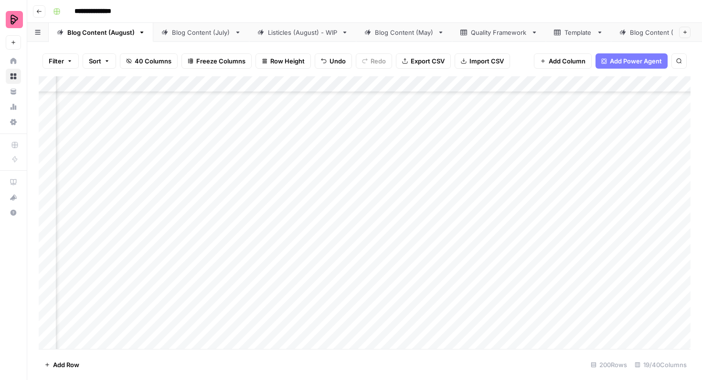
click at [333, 243] on div "Add Column" at bounding box center [365, 212] width 652 height 273
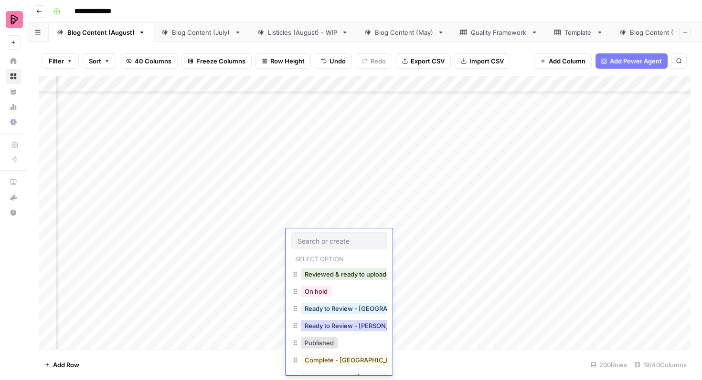
click at [336, 321] on button "Ready to Review - Rebekah" at bounding box center [357, 325] width 113 height 11
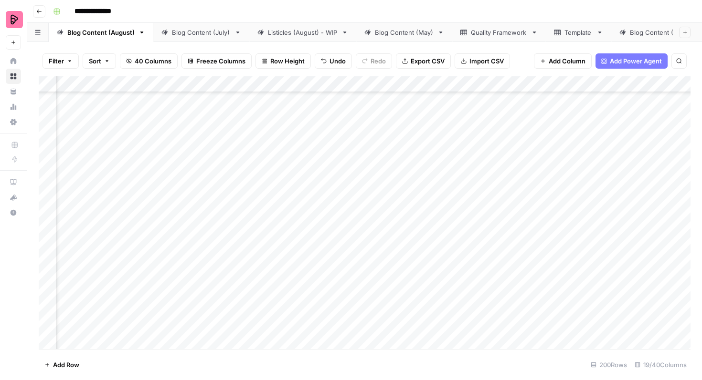
click at [338, 274] on div "Add Column" at bounding box center [365, 212] width 652 height 273
click at [336, 267] on div "Add Column" at bounding box center [365, 212] width 652 height 273
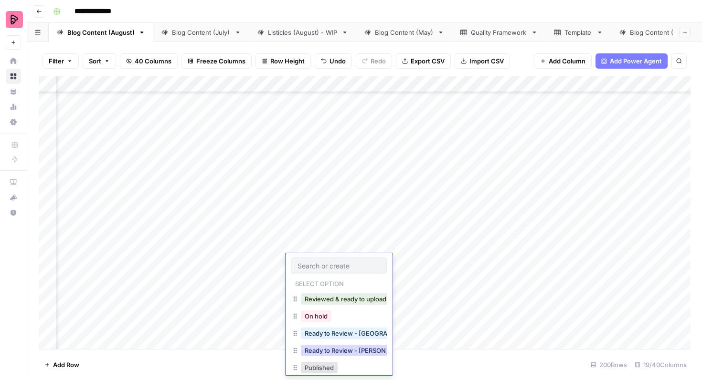
click at [338, 348] on button "Ready to Review - Rebekah" at bounding box center [357, 350] width 113 height 11
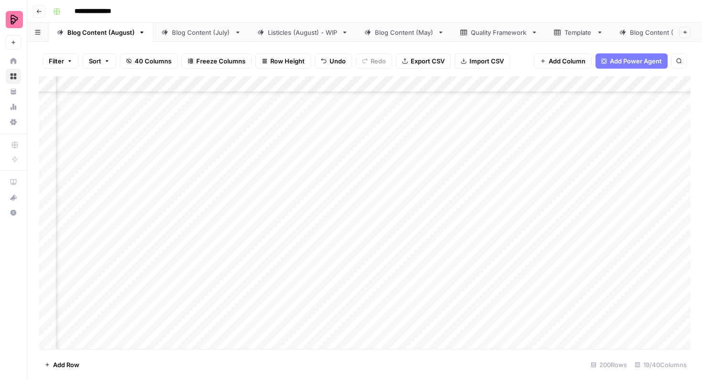
click at [339, 300] on div "Add Column" at bounding box center [365, 212] width 652 height 273
click at [337, 298] on div "Add Column" at bounding box center [365, 212] width 652 height 273
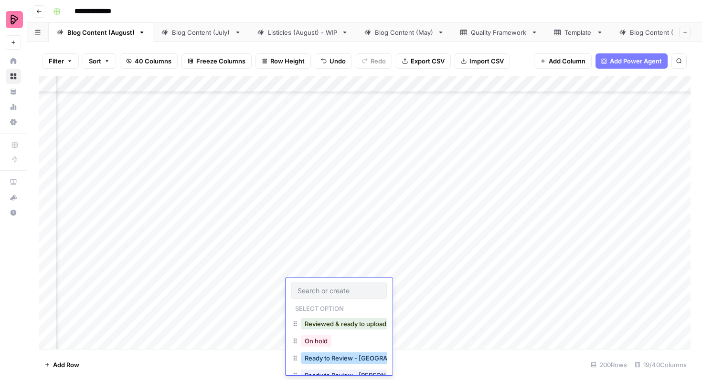
scroll to position [15, 0]
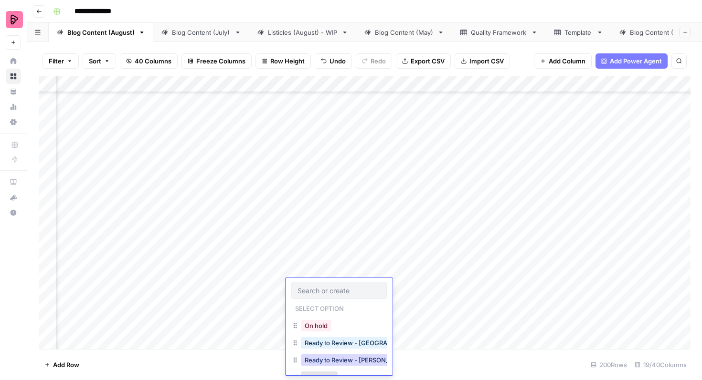
click at [335, 357] on button "Ready to Review - Rebekah" at bounding box center [357, 360] width 113 height 11
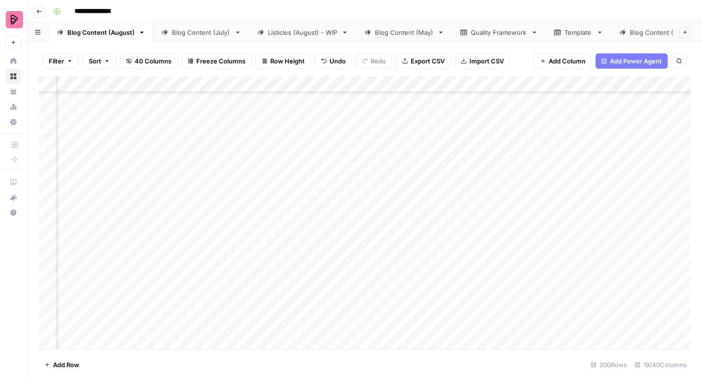
click at [332, 315] on div "Add Column" at bounding box center [365, 212] width 652 height 273
click at [327, 315] on div "Add Column" at bounding box center [365, 212] width 652 height 273
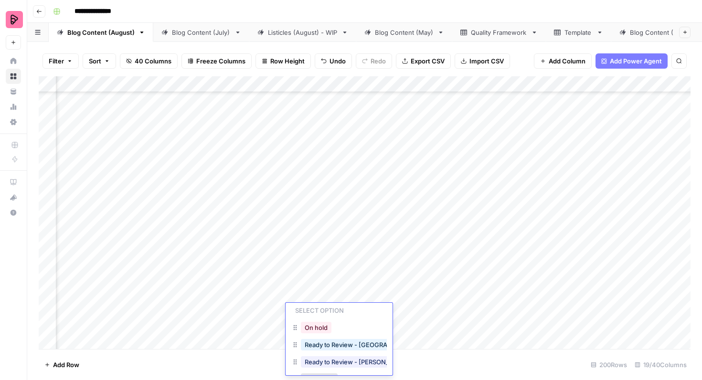
scroll to position [54, 0]
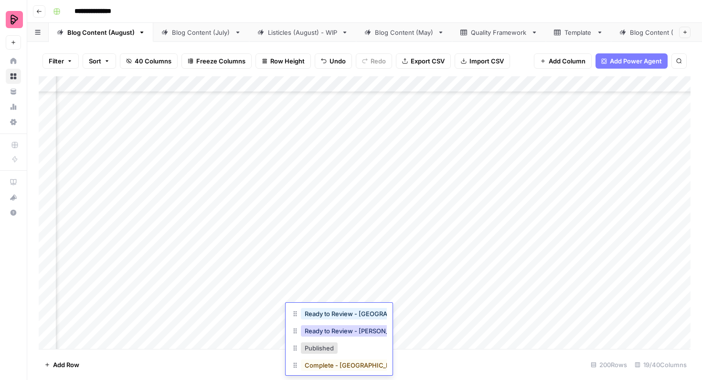
click at [345, 328] on button "Ready to Review - Rebekah" at bounding box center [357, 331] width 113 height 11
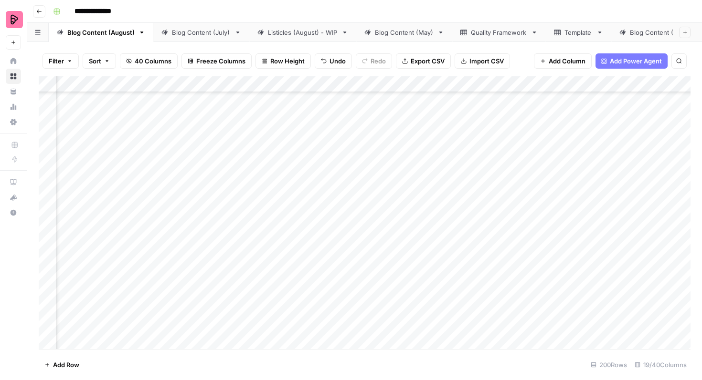
click at [421, 291] on div "Add Column" at bounding box center [365, 212] width 652 height 273
click at [203, 34] on div "Blog Content (July)" at bounding box center [201, 33] width 59 height 10
click at [127, 34] on div "Blog Content (August)" at bounding box center [100, 33] width 67 height 10
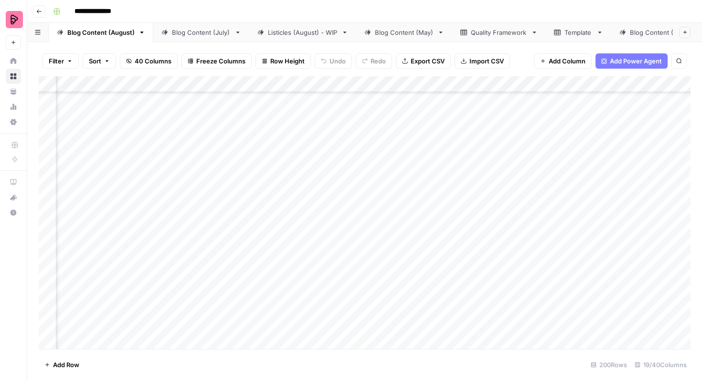
scroll to position [890, 401]
click at [195, 177] on div "Add Column" at bounding box center [365, 212] width 652 height 273
click at [192, 205] on div "Add Column" at bounding box center [365, 212] width 652 height 273
click at [196, 227] on div "Add Column" at bounding box center [365, 212] width 652 height 273
click at [197, 254] on div "Add Column" at bounding box center [365, 212] width 652 height 273
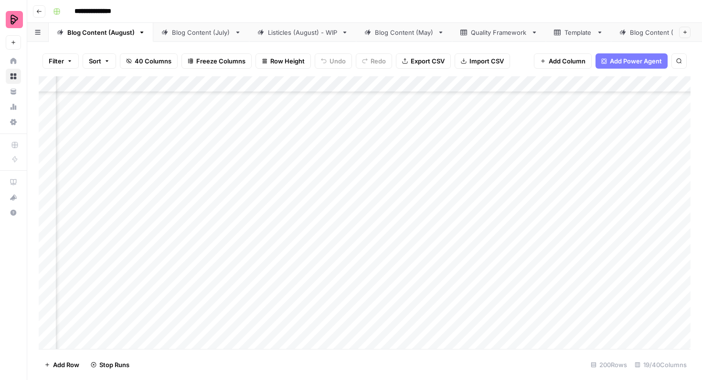
click at [196, 276] on div "Add Column" at bounding box center [365, 212] width 652 height 273
click at [304, 213] on div "Add Column" at bounding box center [365, 212] width 652 height 273
click at [311, 211] on div "Add Column" at bounding box center [365, 212] width 652 height 273
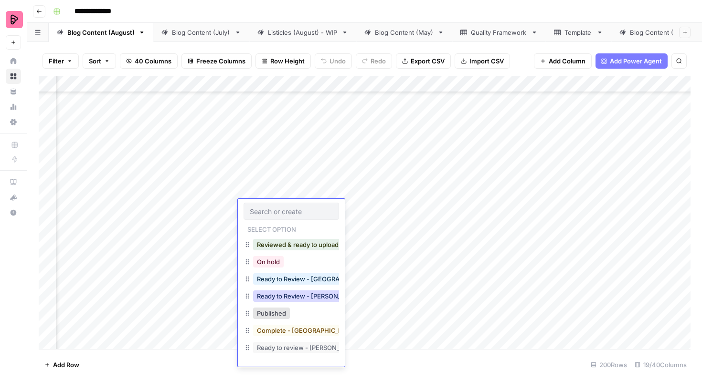
click at [302, 294] on button "Ready to Review - Rebekah" at bounding box center [309, 296] width 113 height 11
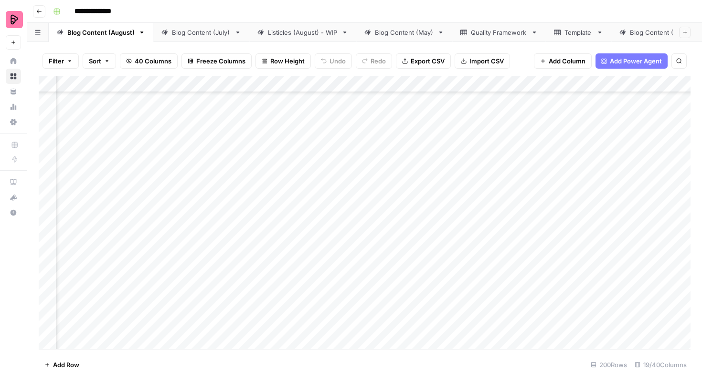
click at [297, 241] on div "Add Column" at bounding box center [365, 212] width 652 height 273
click at [288, 241] on div "Add Column" at bounding box center [365, 212] width 652 height 273
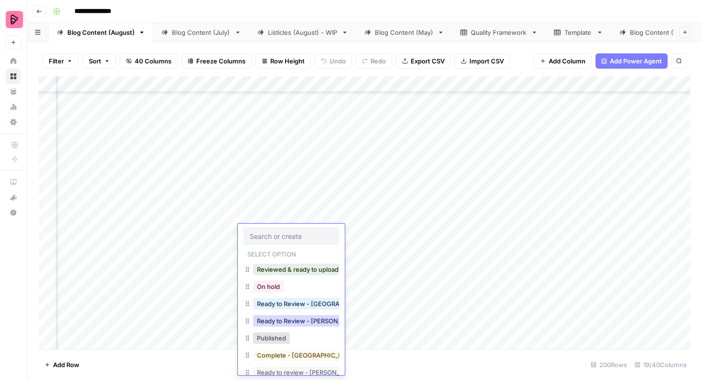
click at [285, 324] on button "Ready to Review - Rebekah" at bounding box center [309, 321] width 113 height 11
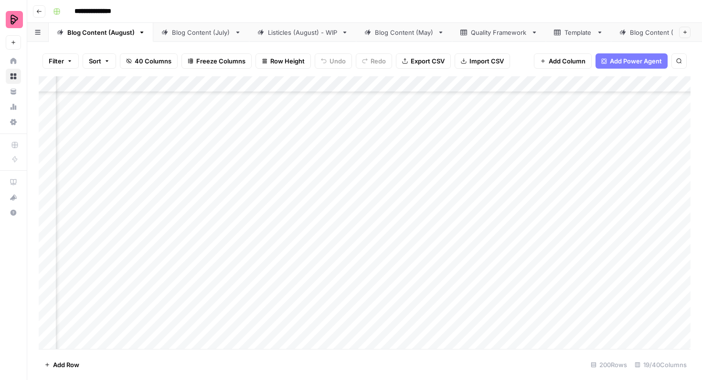
click at [295, 268] on div "Add Column" at bounding box center [365, 212] width 652 height 273
click at [291, 266] on div "Add Column" at bounding box center [365, 212] width 652 height 273
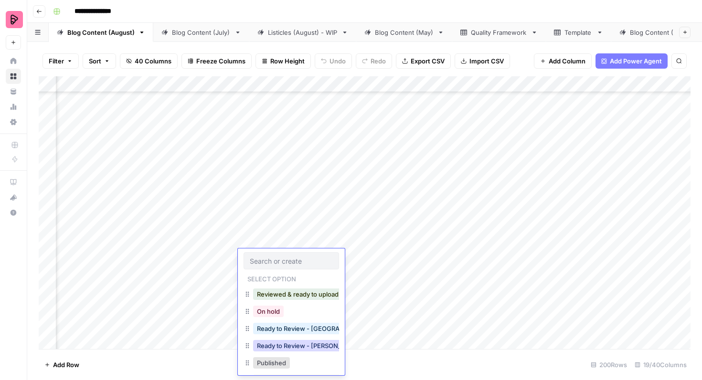
click at [292, 342] on button "Ready to Review - Rebekah" at bounding box center [309, 345] width 113 height 11
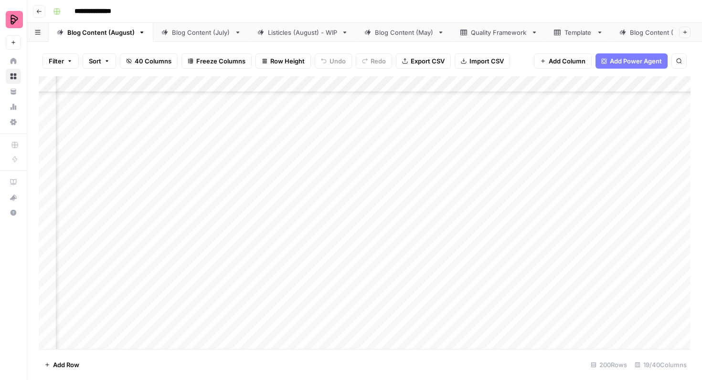
click at [304, 289] on div "Add Column" at bounding box center [365, 212] width 652 height 273
click at [293, 289] on div "Add Column" at bounding box center [365, 212] width 652 height 273
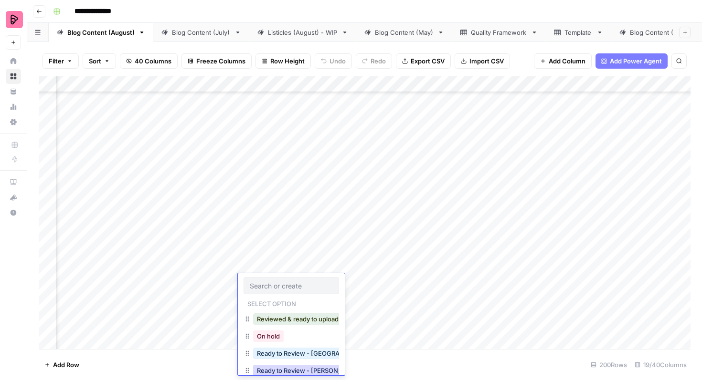
click at [297, 369] on button "Ready to Review - Rebekah" at bounding box center [309, 370] width 113 height 11
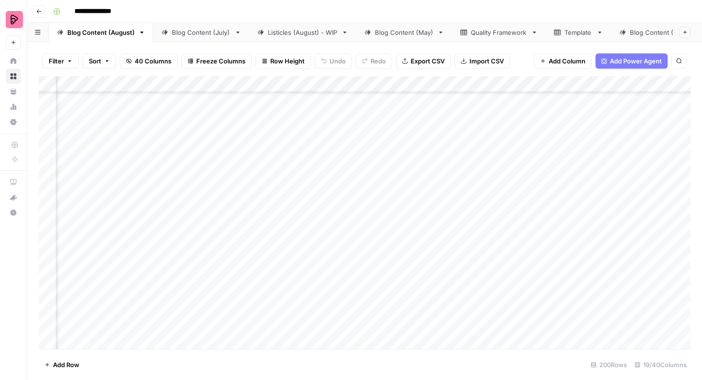
click at [299, 309] on div "Add Column" at bounding box center [365, 212] width 652 height 273
click at [284, 312] on div "Add Column" at bounding box center [365, 212] width 652 height 273
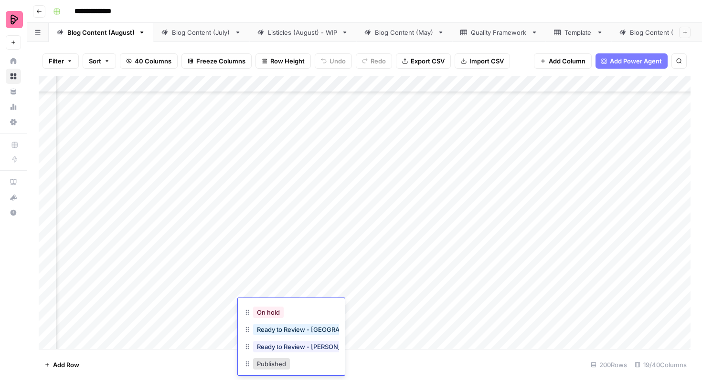
scroll to position [35, 0]
click at [321, 349] on button "Ready to Review - Rebekah" at bounding box center [309, 344] width 113 height 11
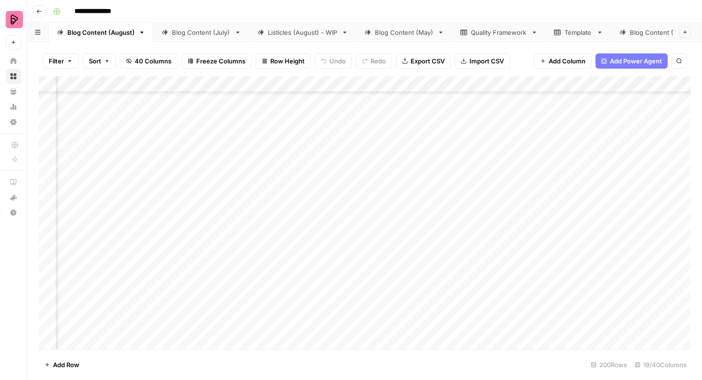
click at [366, 229] on div "Add Column" at bounding box center [365, 212] width 652 height 273
click at [371, 213] on div "Add Column" at bounding box center [365, 212] width 652 height 273
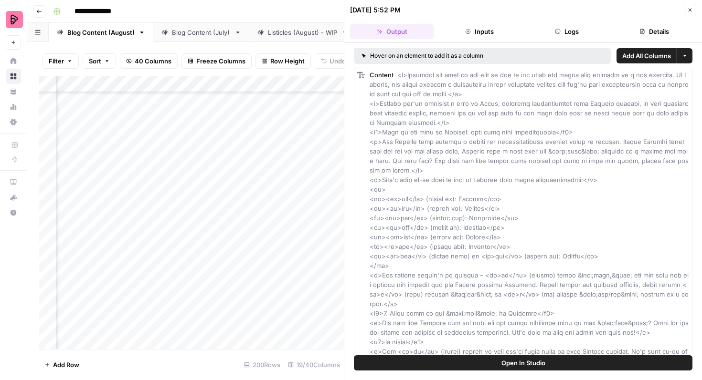
click at [475, 32] on button "Inputs" at bounding box center [479, 31] width 84 height 15
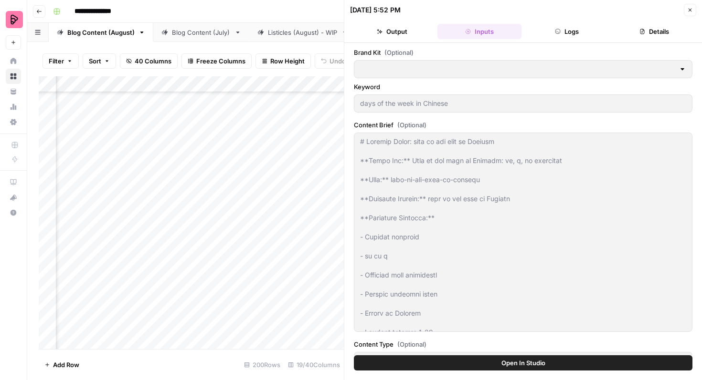
type input "Preply (EN)"
click at [411, 30] on button "Output" at bounding box center [392, 31] width 84 height 15
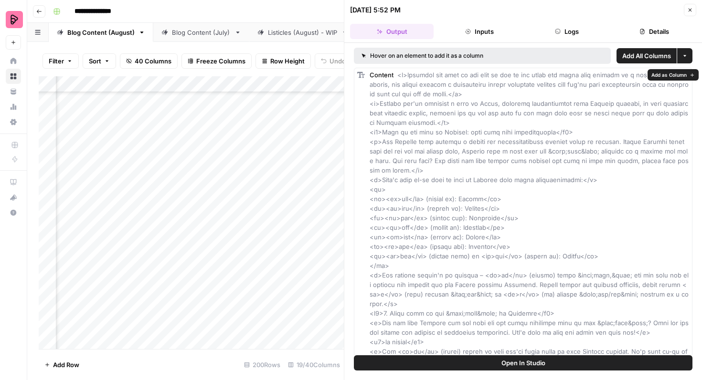
click at [498, 368] on button "Open In Studio" at bounding box center [523, 363] width 338 height 15
click at [690, 11] on icon "button" at bounding box center [690, 10] width 6 height 6
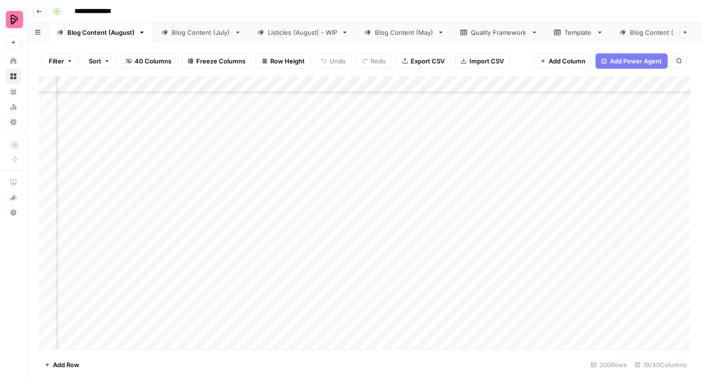
scroll to position [1397, 0]
click at [516, 219] on div "Add Column" at bounding box center [365, 212] width 652 height 273
click at [379, 148] on div "Add Column" at bounding box center [365, 212] width 652 height 273
click at [380, 176] on div "Add Column" at bounding box center [365, 212] width 652 height 273
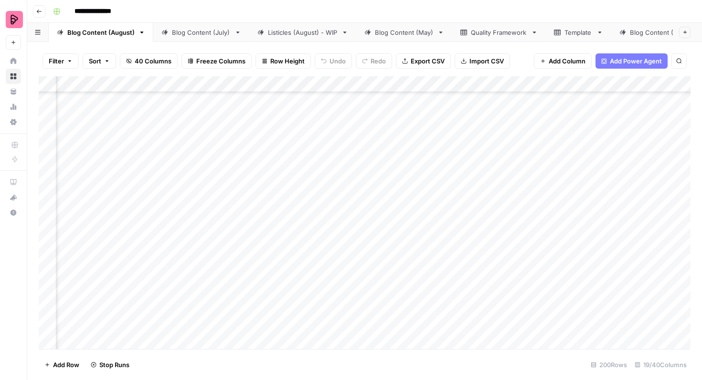
click at [382, 199] on div "Add Column" at bounding box center [365, 212] width 652 height 273
click at [381, 223] on div "Add Column" at bounding box center [365, 212] width 652 height 273
click at [380, 248] on div "Add Column" at bounding box center [365, 212] width 652 height 273
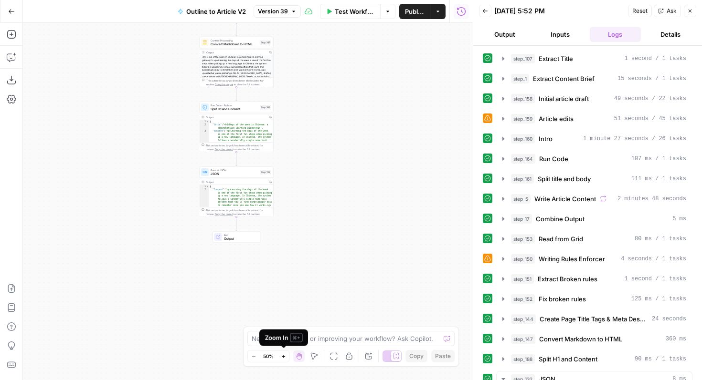
click at [281, 356] on icon "button" at bounding box center [283, 356] width 5 height 5
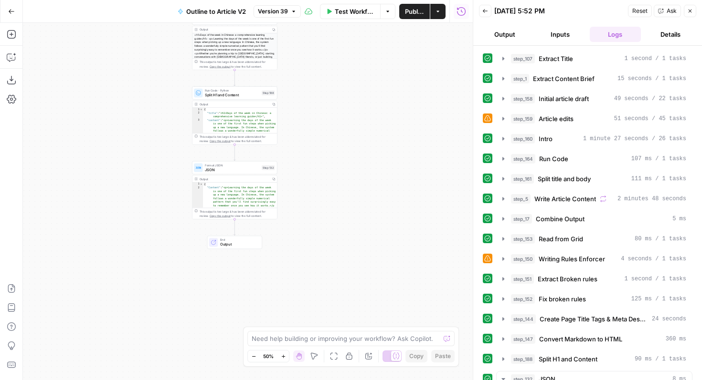
click at [281, 356] on icon "button" at bounding box center [283, 356] width 5 height 5
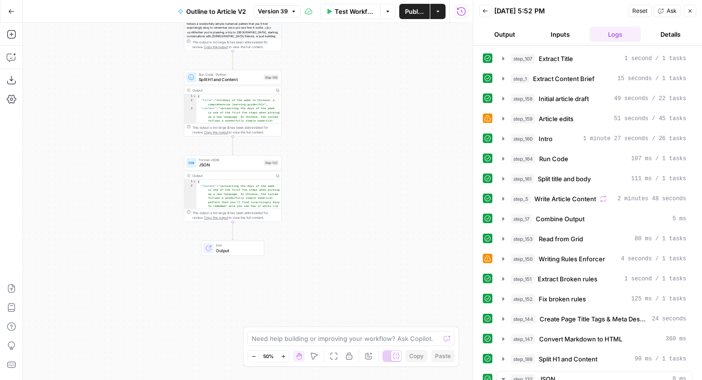
click at [281, 356] on icon "button" at bounding box center [283, 356] width 5 height 5
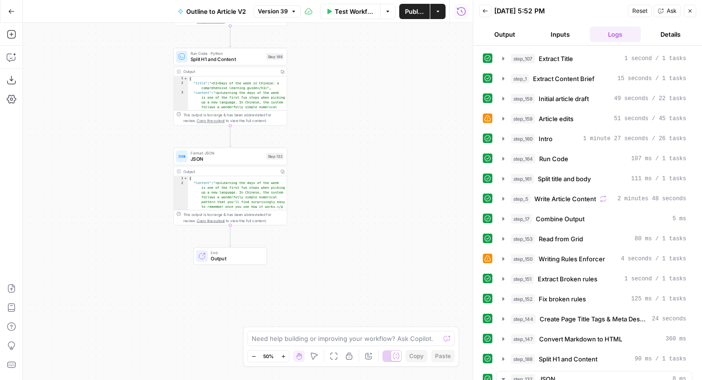
click at [281, 356] on icon "button" at bounding box center [283, 356] width 5 height 5
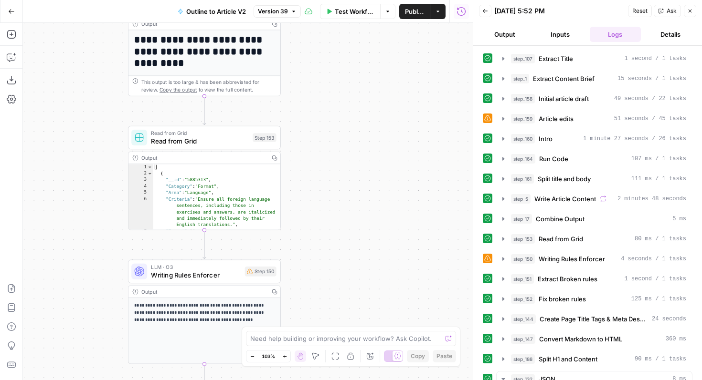
click at [487, 119] on icon at bounding box center [487, 119] width 6 height 6
click at [570, 120] on span "Article edits" at bounding box center [555, 119] width 35 height 10
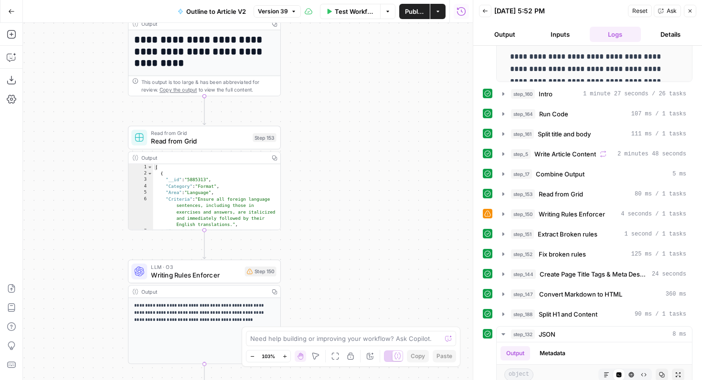
scroll to position [354, 0]
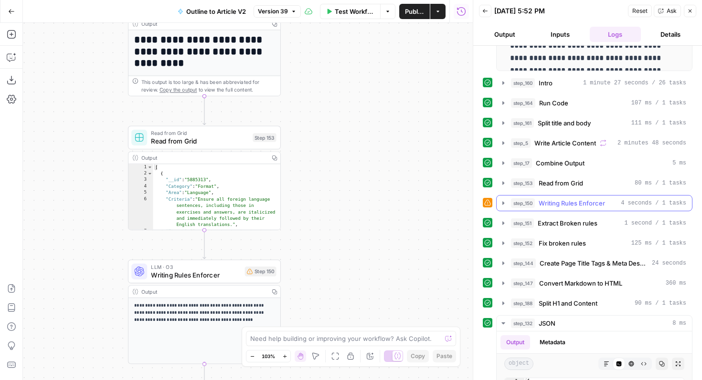
click at [581, 202] on span "Writing Rules Enforcer" at bounding box center [571, 204] width 66 height 10
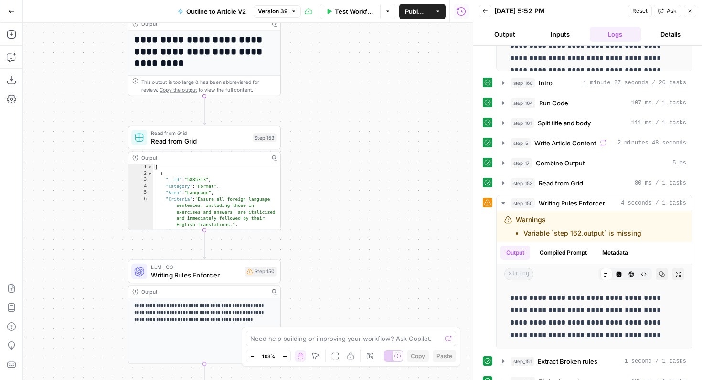
click at [692, 12] on icon "button" at bounding box center [690, 11] width 6 height 6
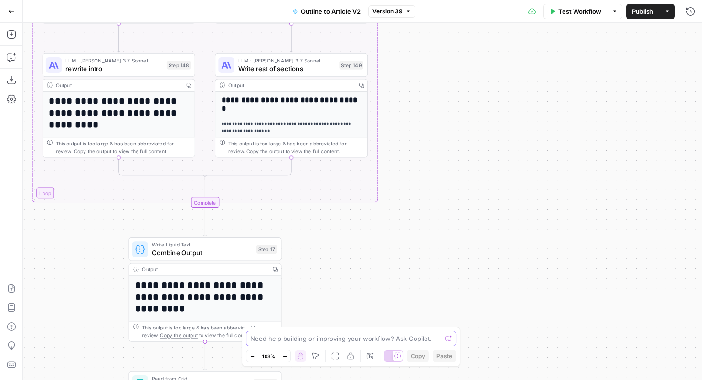
click at [295, 338] on textarea at bounding box center [345, 339] width 191 height 10
type textarea "where is the faq section?"
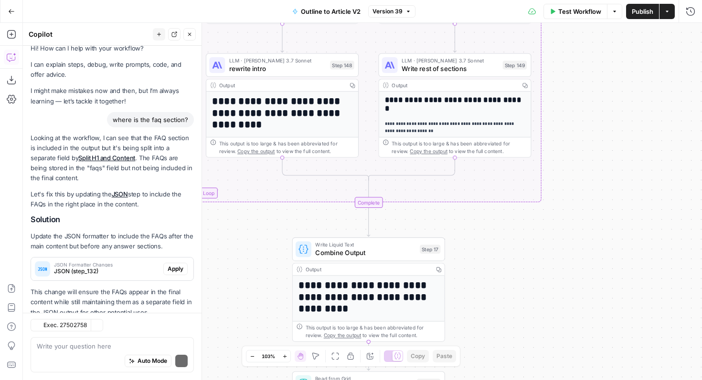
scroll to position [38, 0]
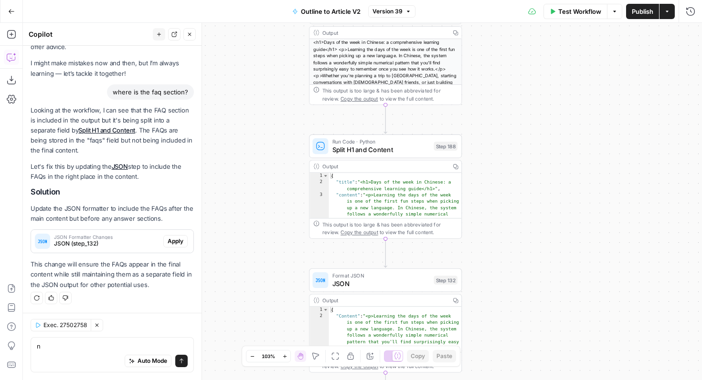
type textarea "n"
type textarea "**********"
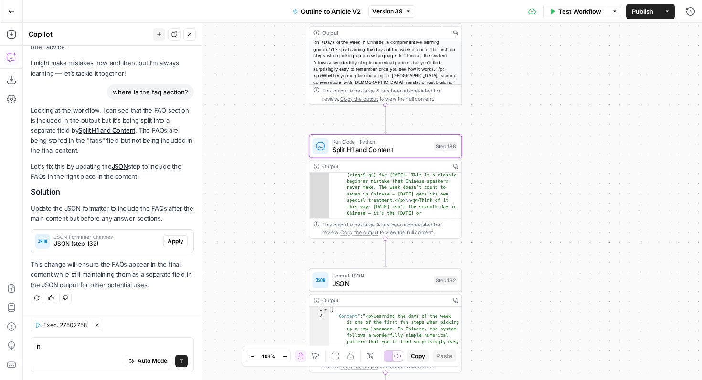
scroll to position [702, 0]
click at [357, 234] on span "Copy the output" at bounding box center [358, 233] width 37 height 6
click at [11, 10] on icon "button" at bounding box center [11, 11] width 7 height 7
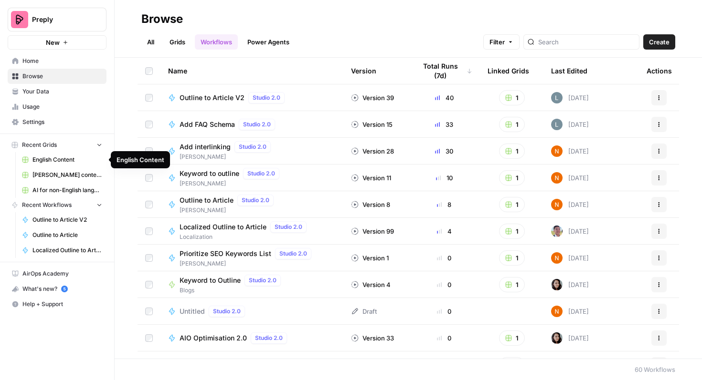
click at [59, 158] on span "English Content" at bounding box center [67, 160] width 70 height 9
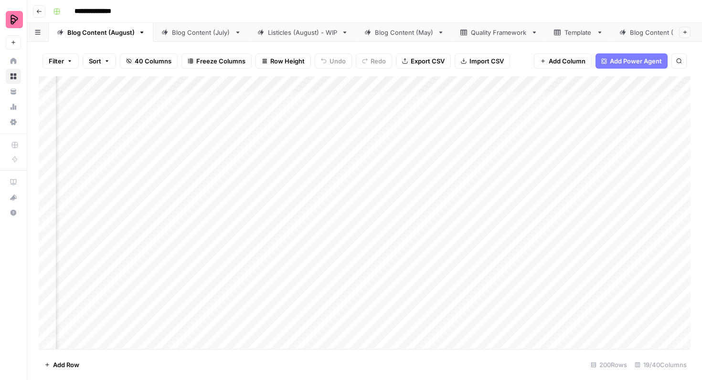
scroll to position [0, 289]
click at [331, 248] on div "Add Column" at bounding box center [365, 212] width 652 height 273
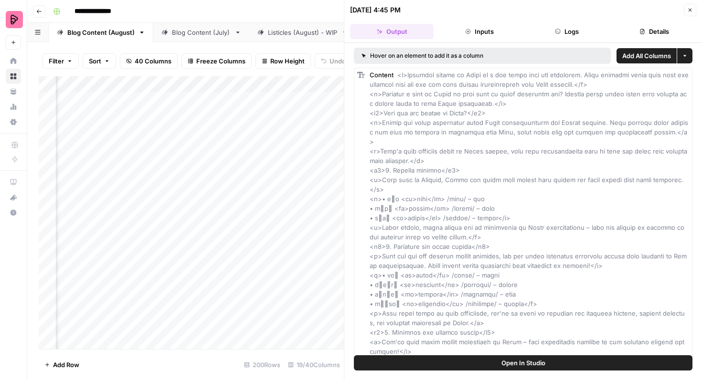
click at [490, 32] on button "Inputs" at bounding box center [479, 31] width 84 height 15
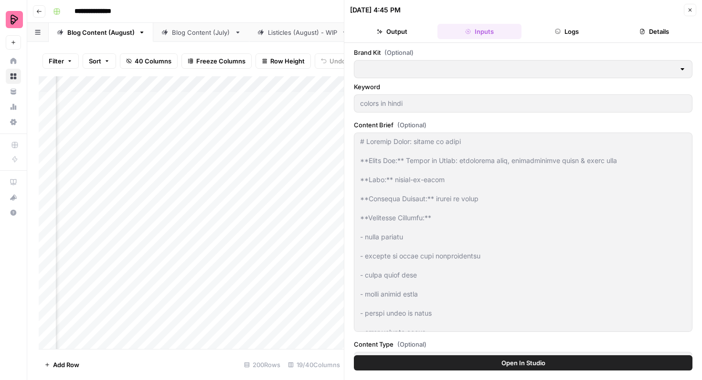
type input "Preply (EN)"
click at [503, 362] on span "Open In Studio" at bounding box center [523, 364] width 44 height 10
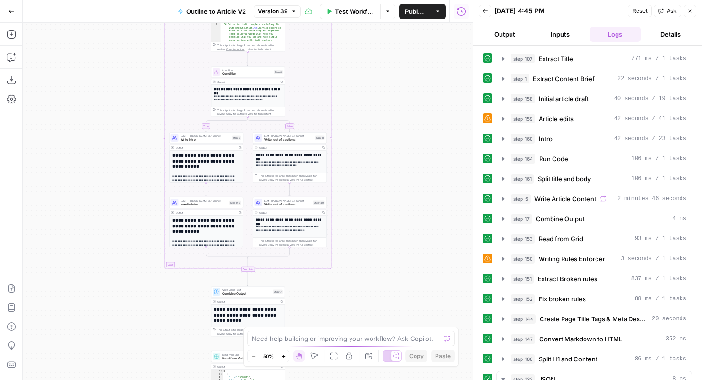
click at [487, 258] on icon at bounding box center [487, 259] width 6 height 6
click at [548, 255] on span "Writing Rules Enforcer" at bounding box center [571, 259] width 66 height 10
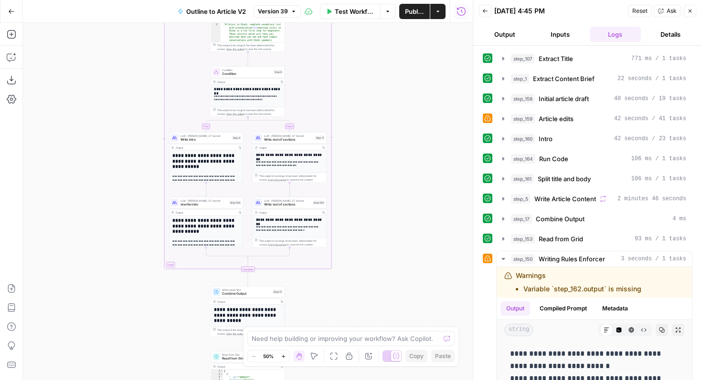
click at [695, 4] on div "Reset Ask Close" at bounding box center [662, 11] width 68 height 14
click at [693, 9] on button "Close" at bounding box center [690, 11] width 12 height 12
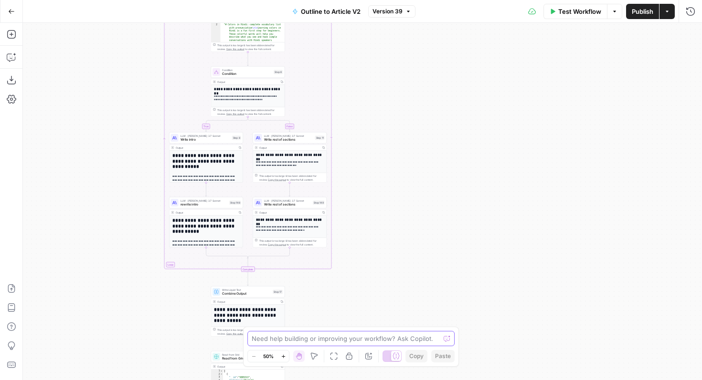
click at [374, 340] on textarea at bounding box center [346, 339] width 188 height 10
type textarea "what is the writing rules enforcer?"
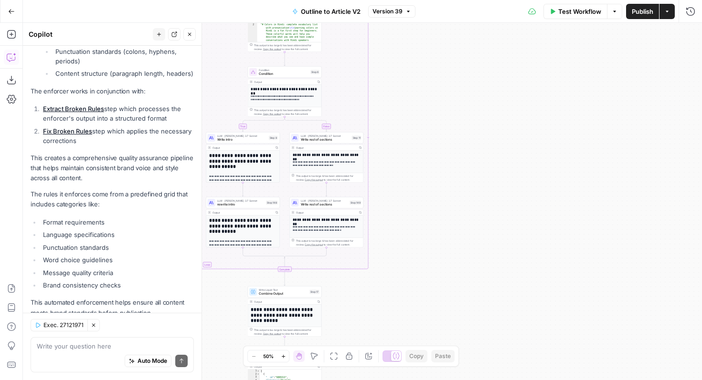
scroll to position [295, 0]
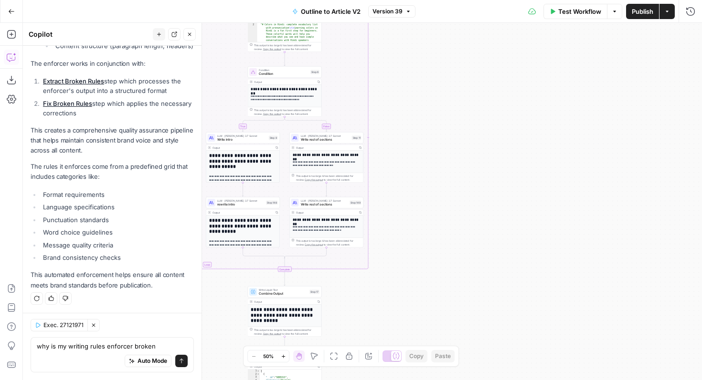
type textarea "why is my writing rules enforcer broken?"
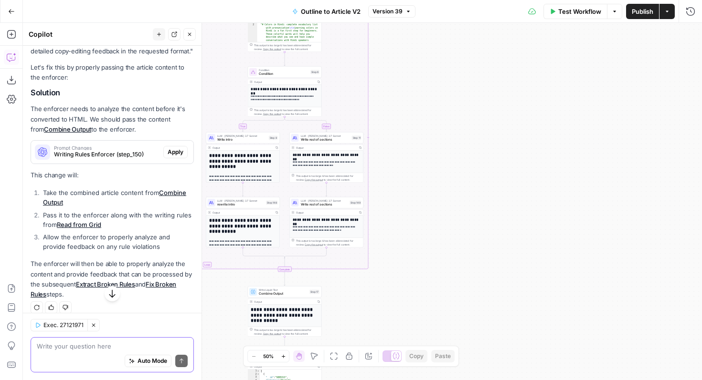
scroll to position [662, 0]
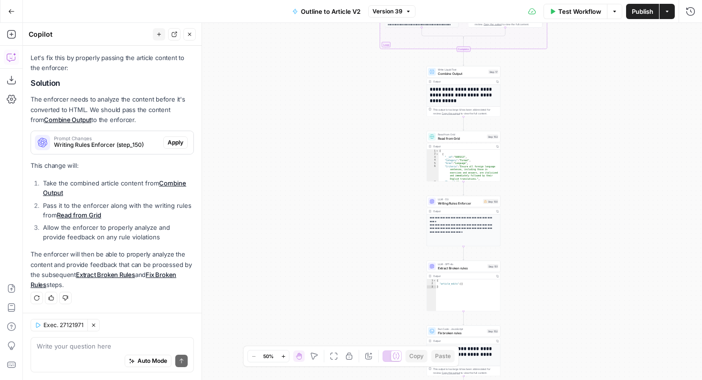
click at [670, 14] on button "Actions" at bounding box center [666, 11] width 15 height 15
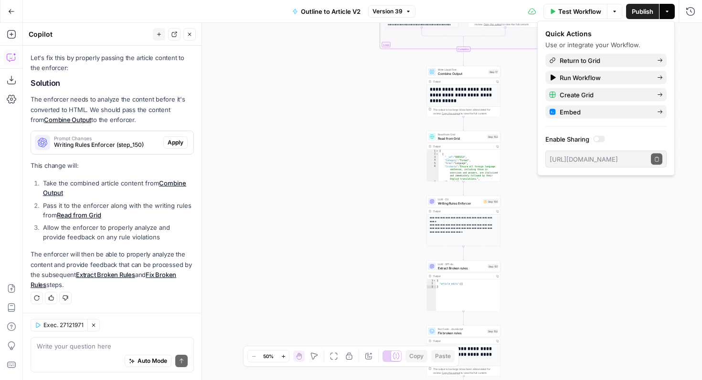
click at [609, 240] on div "true false Workflow Set Inputs Inputs LLM · GPT-4.1 Extract Title Step 107 Outp…" at bounding box center [362, 202] width 679 height 358
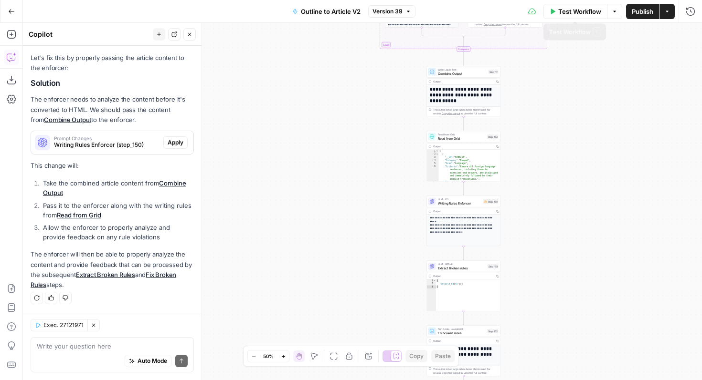
click at [552, 16] on button "Test Workflow" at bounding box center [575, 11] width 64 height 15
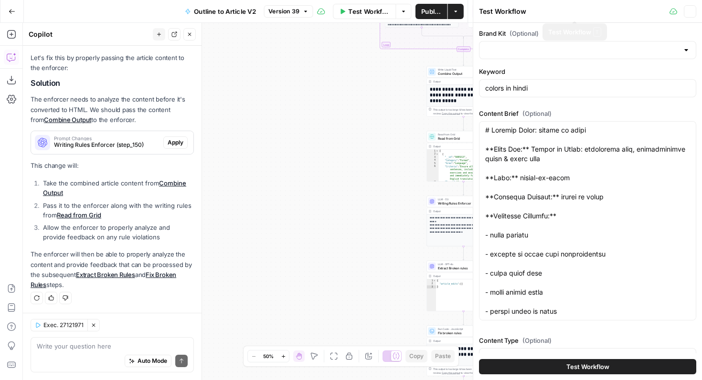
type input "Preply (EN)"
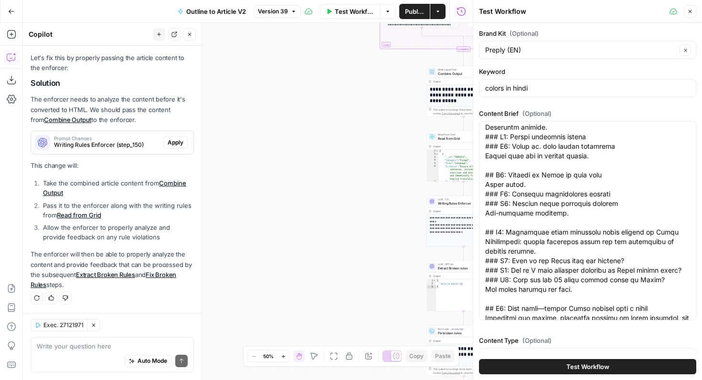
scroll to position [964, 0]
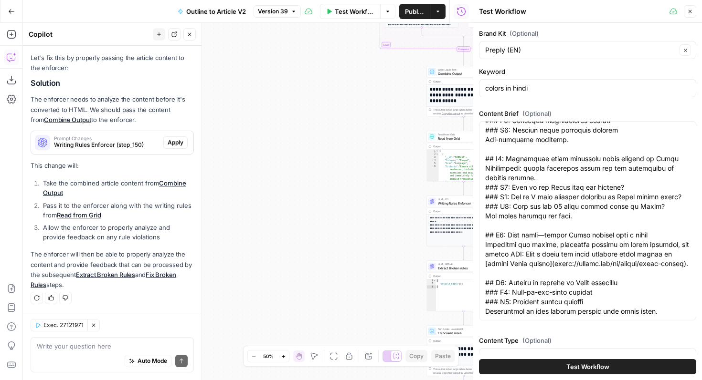
click at [568, 368] on span "Test Workflow" at bounding box center [587, 367] width 43 height 10
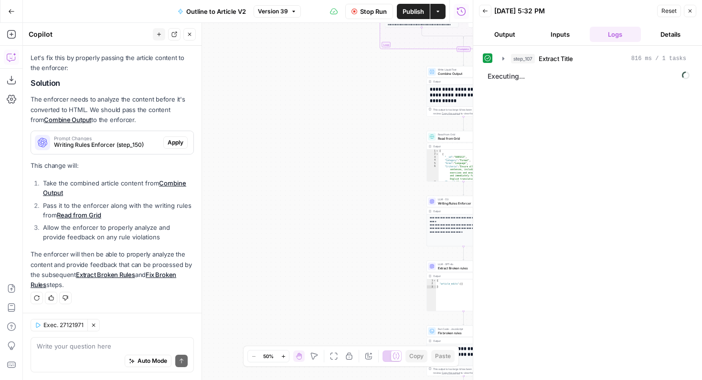
click at [689, 13] on icon "button" at bounding box center [690, 11] width 6 height 6
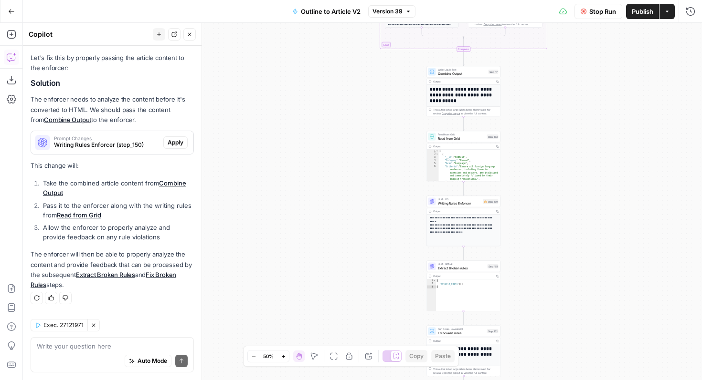
click at [10, 15] on button "Go Back" at bounding box center [11, 11] width 17 height 17
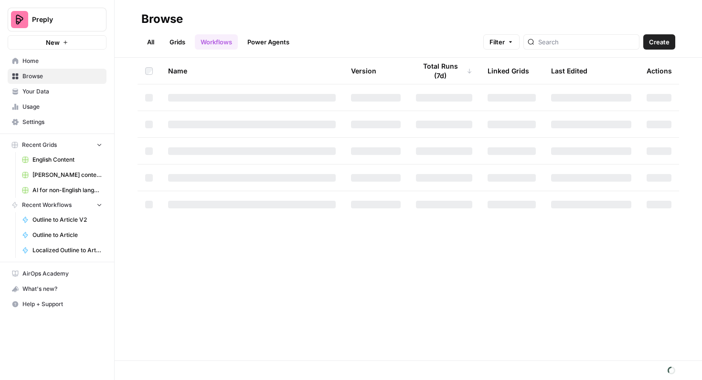
click at [58, 158] on span "English Content" at bounding box center [67, 160] width 70 height 9
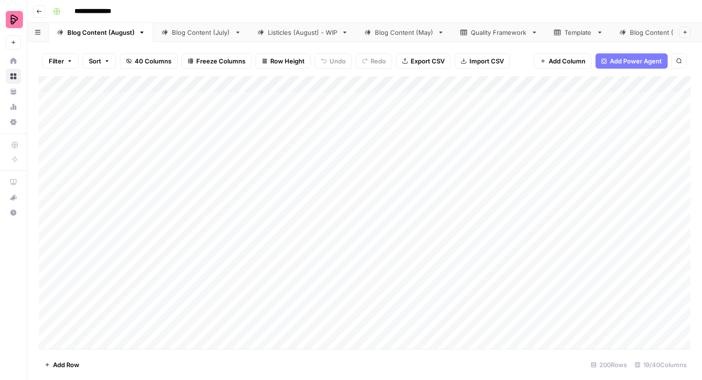
click at [190, 33] on div "Blog Content (July)" at bounding box center [201, 33] width 59 height 10
click at [470, 200] on div "Add Column" at bounding box center [365, 212] width 652 height 273
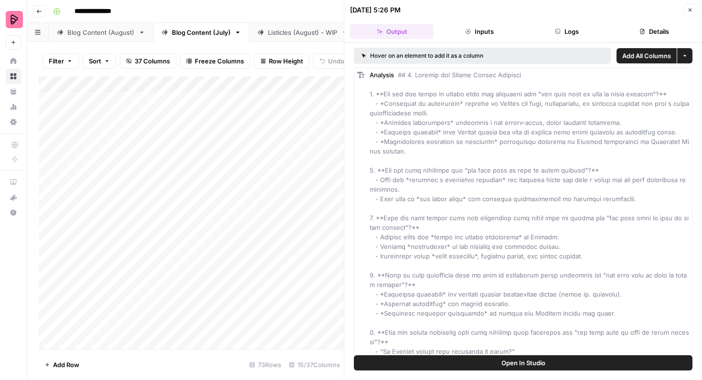
click at [485, 39] on button "Inputs" at bounding box center [479, 31] width 84 height 15
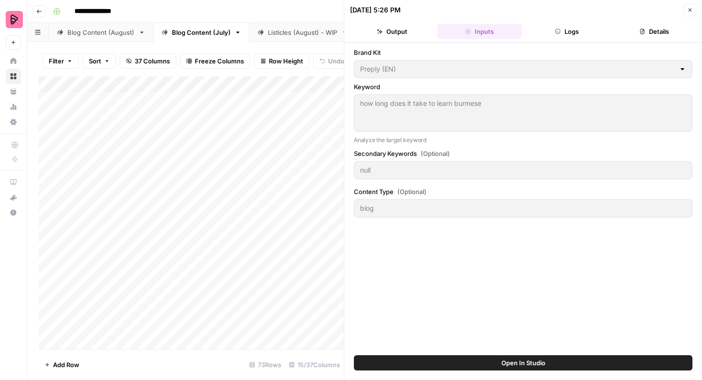
click at [569, 34] on button "Logs" at bounding box center [567, 31] width 84 height 15
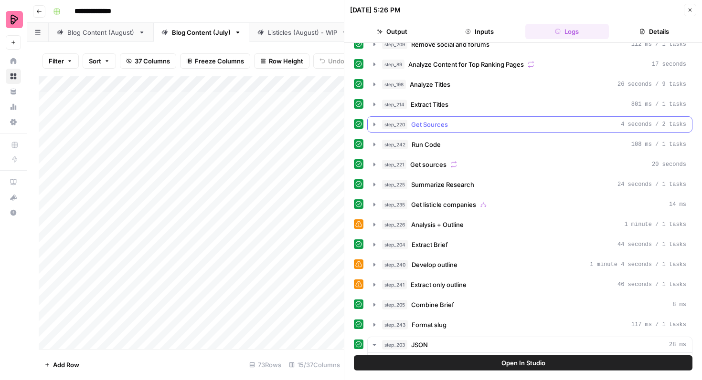
scroll to position [69, 0]
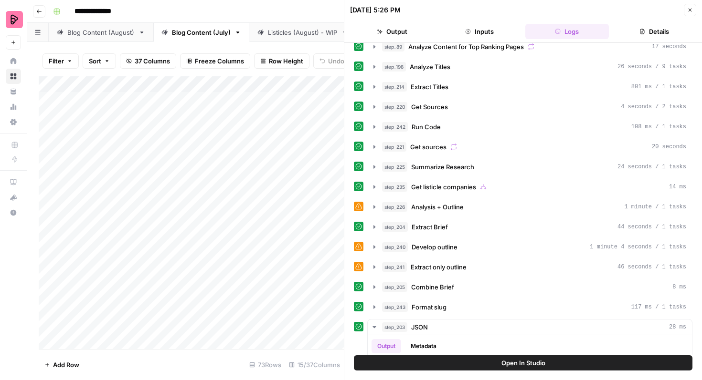
click at [686, 10] on button "Close" at bounding box center [690, 10] width 12 height 12
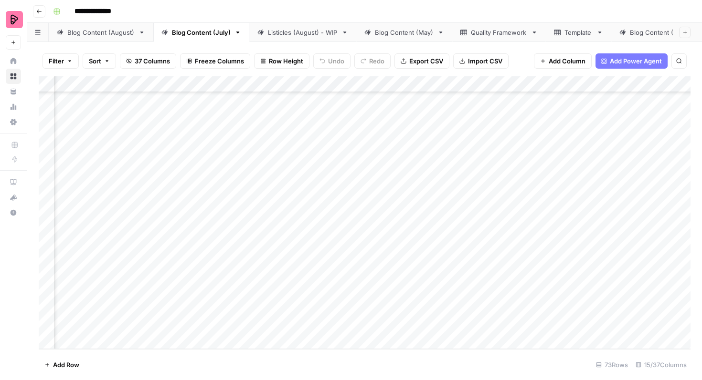
scroll to position [1571, 272]
click at [371, 242] on div "Add Column" at bounding box center [365, 212] width 652 height 273
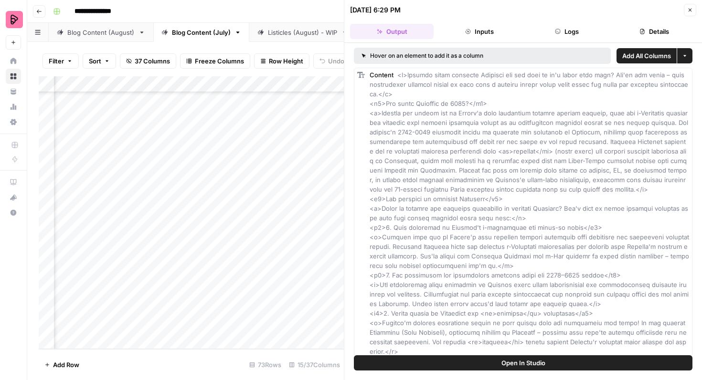
click at [558, 28] on button "Logs" at bounding box center [567, 31] width 84 height 15
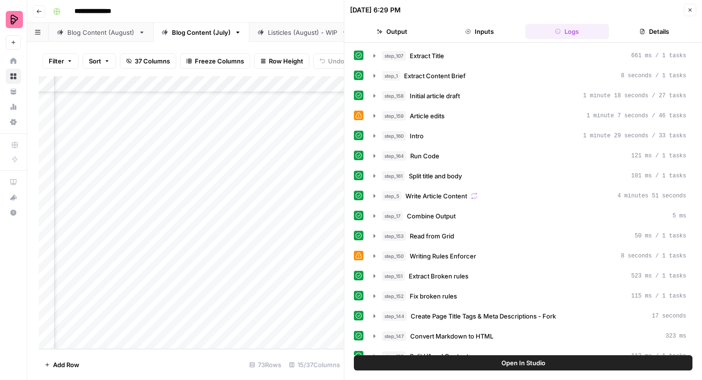
click at [686, 8] on button "Close" at bounding box center [690, 10] width 12 height 12
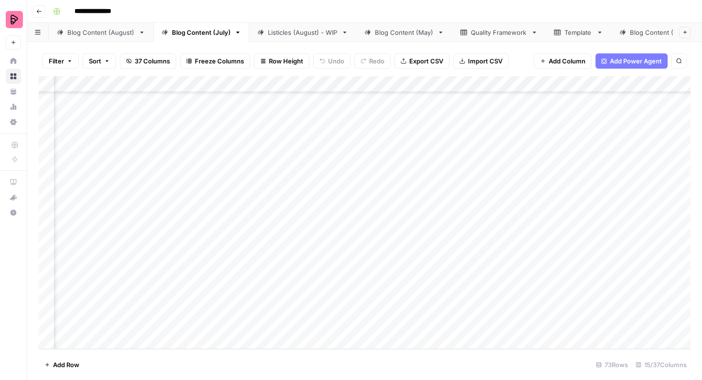
click at [121, 36] on div "Blog Content (August)" at bounding box center [100, 33] width 67 height 10
